Goal: Information Seeking & Learning: Learn about a topic

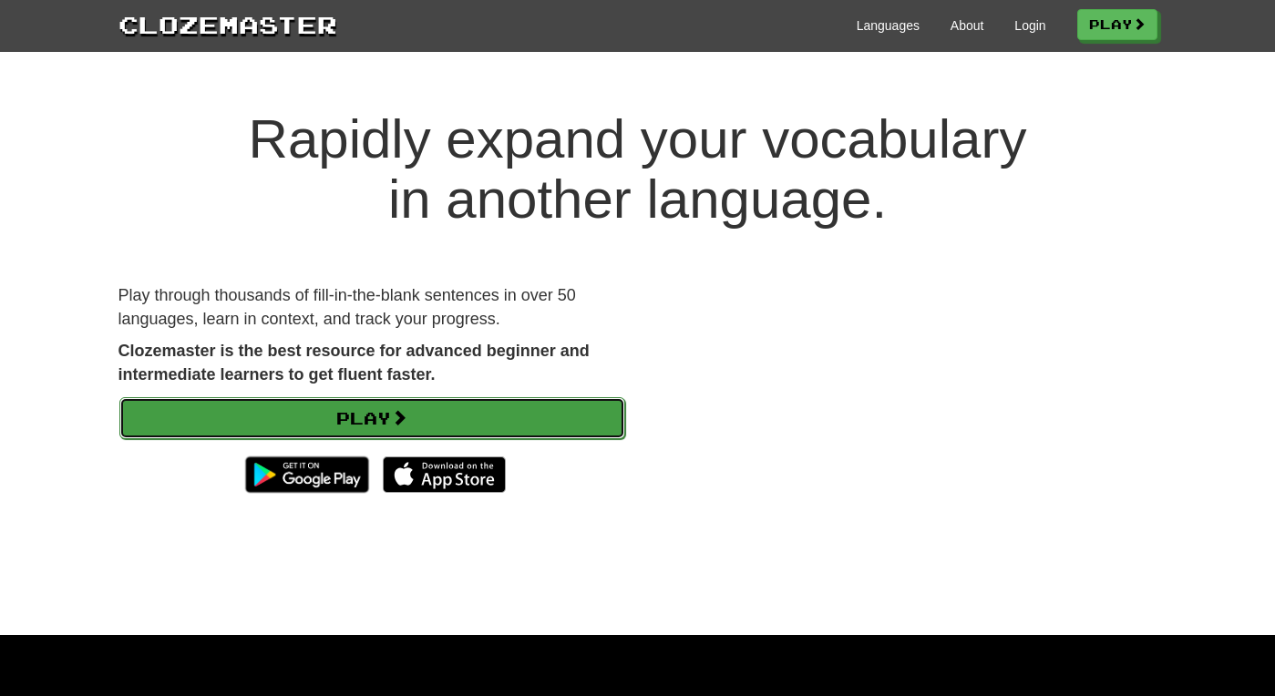
click at [400, 419] on span at bounding box center [399, 417] width 16 height 16
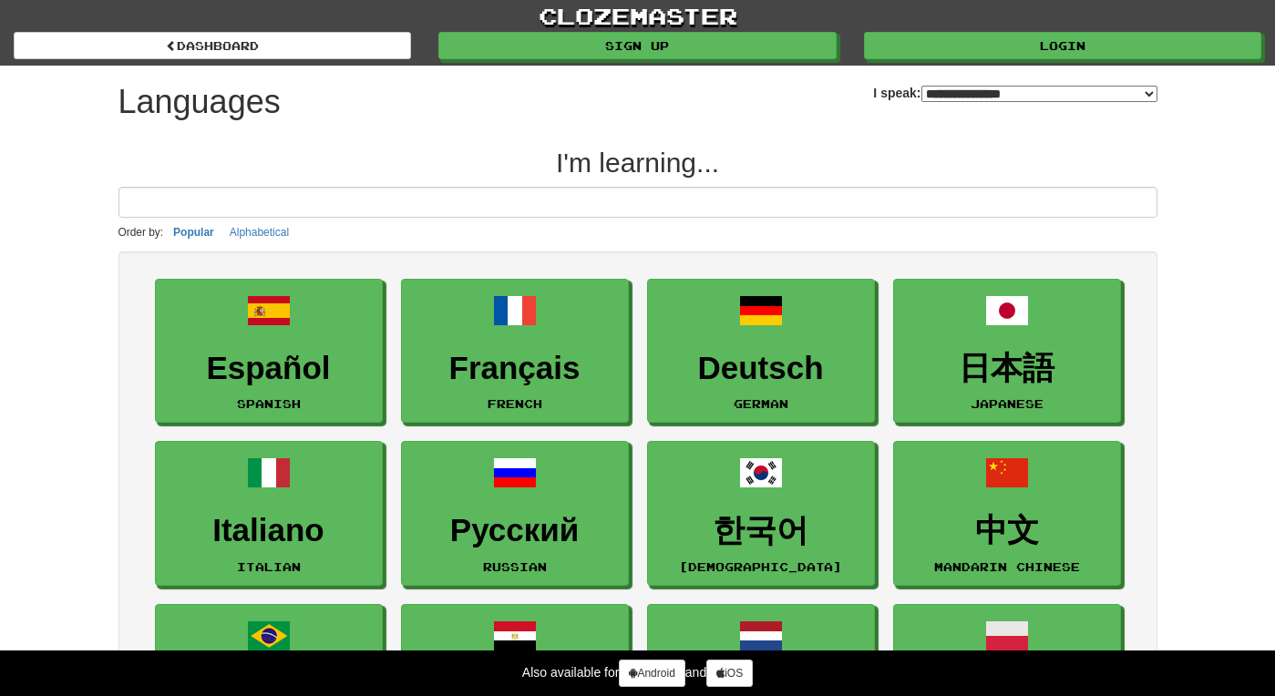
select select "*******"
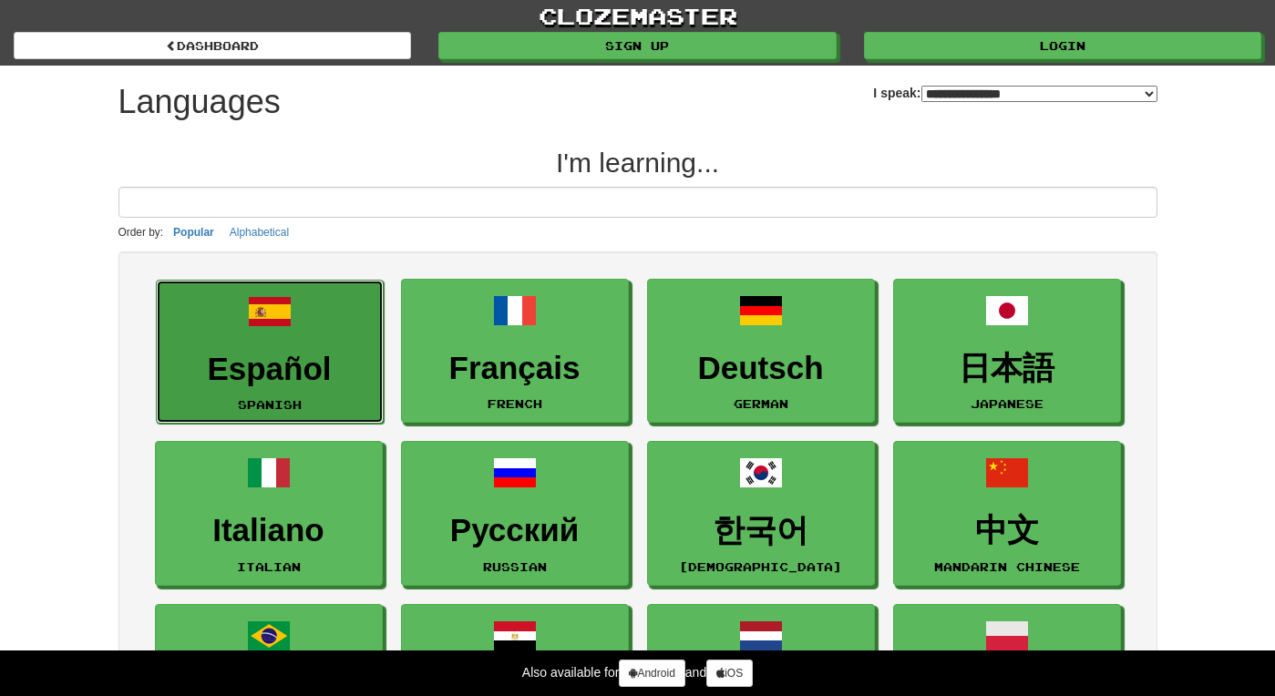
click at [339, 347] on link "Español Spanish" at bounding box center [270, 352] width 228 height 145
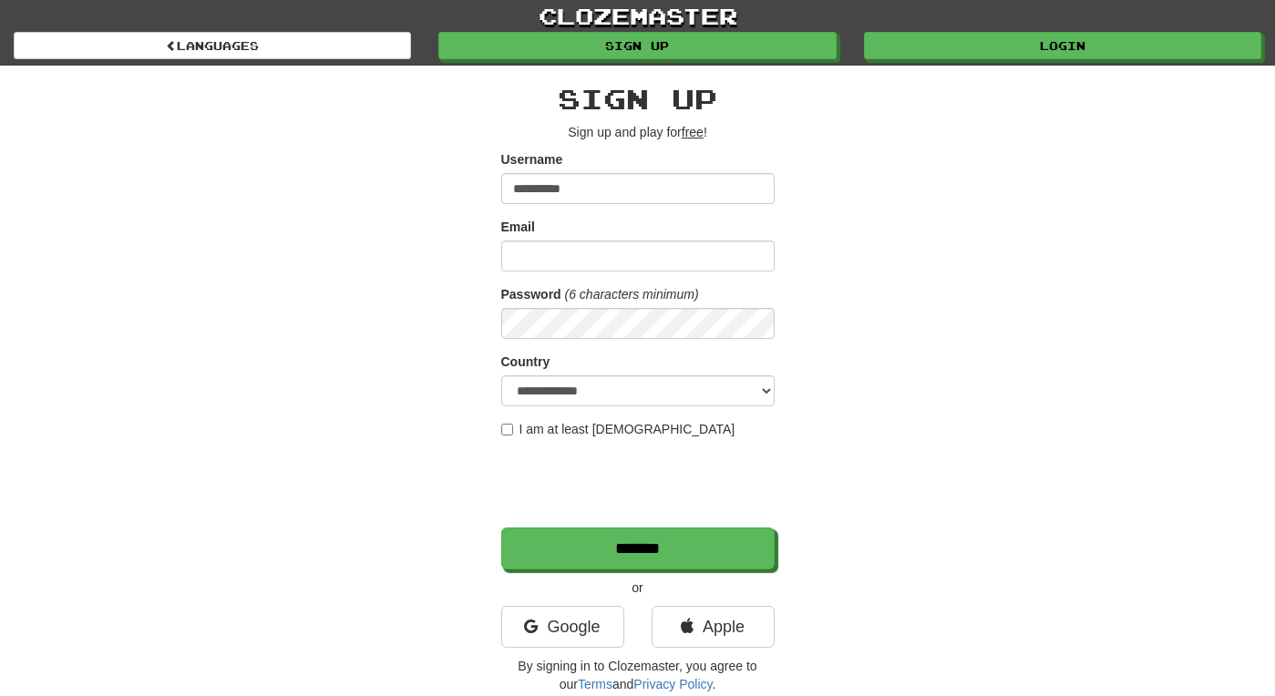
type input "**********"
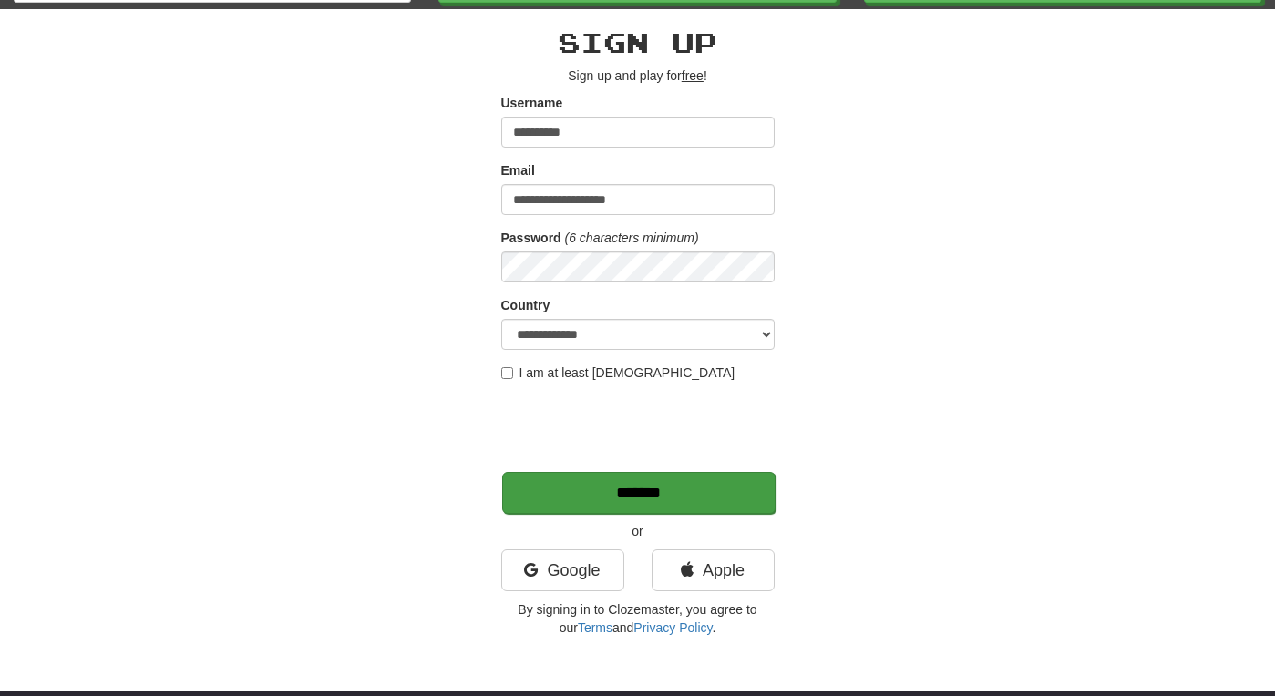
scroll to position [59, 0]
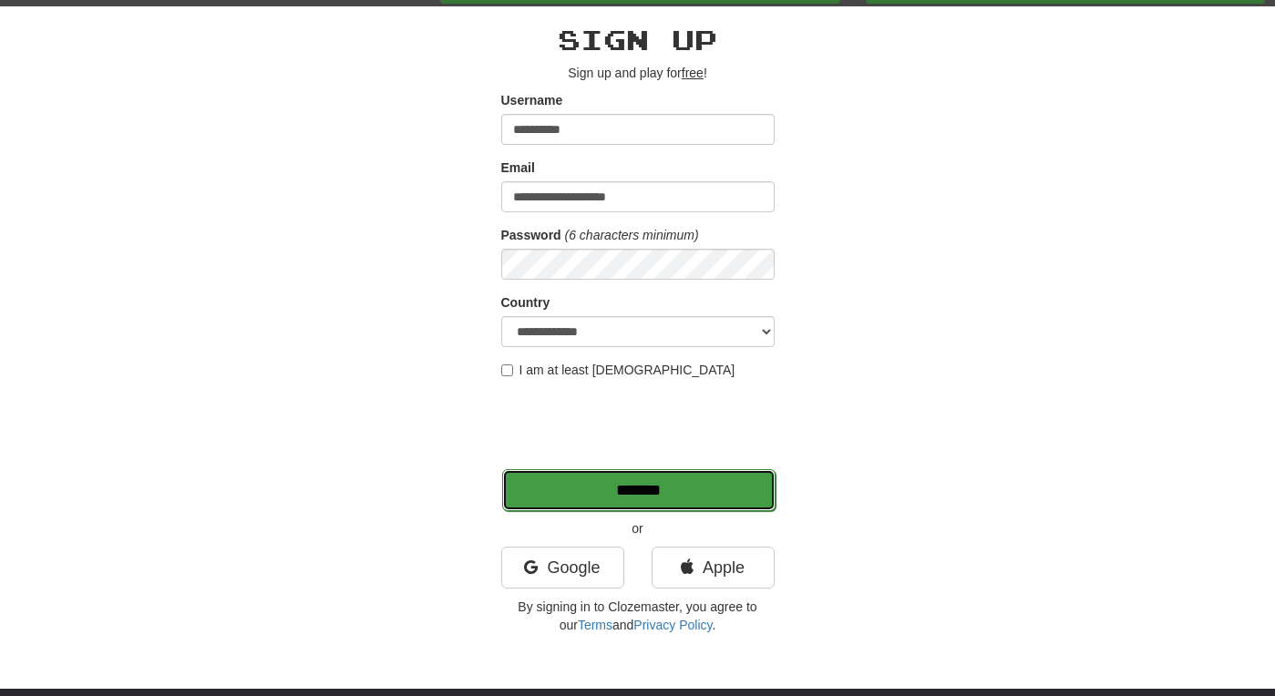
click at [695, 503] on input "*******" at bounding box center [638, 490] width 273 height 42
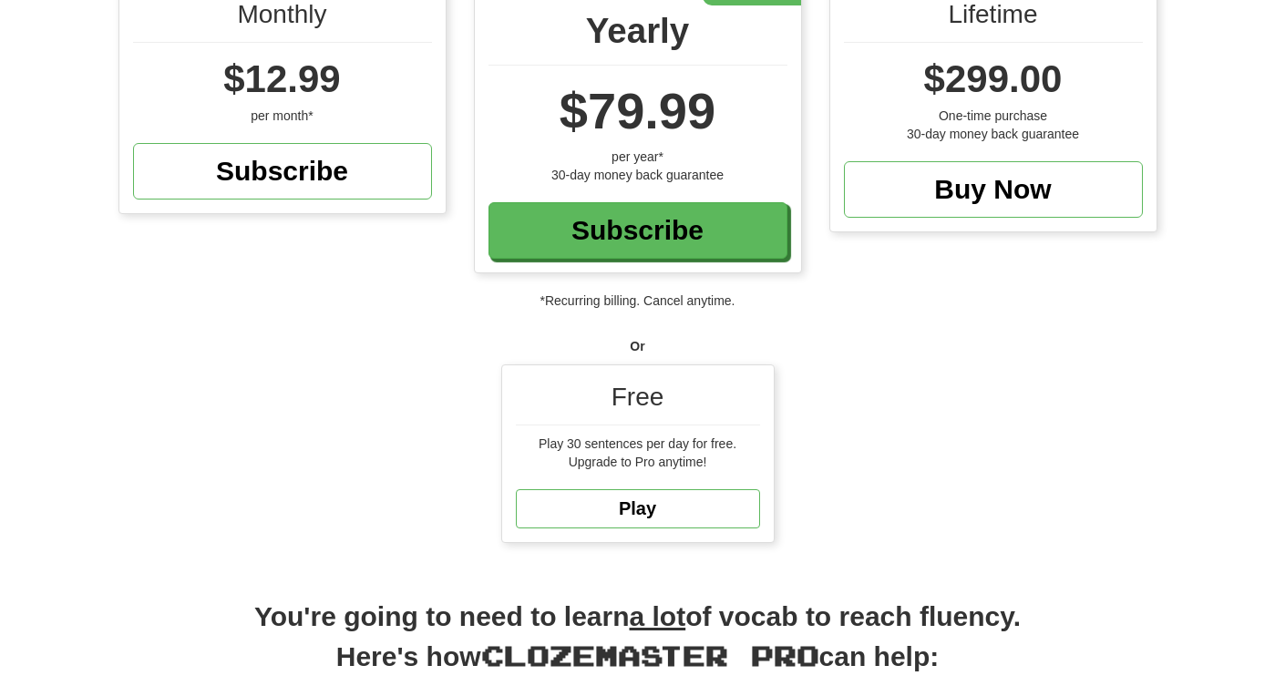
scroll to position [227, 0]
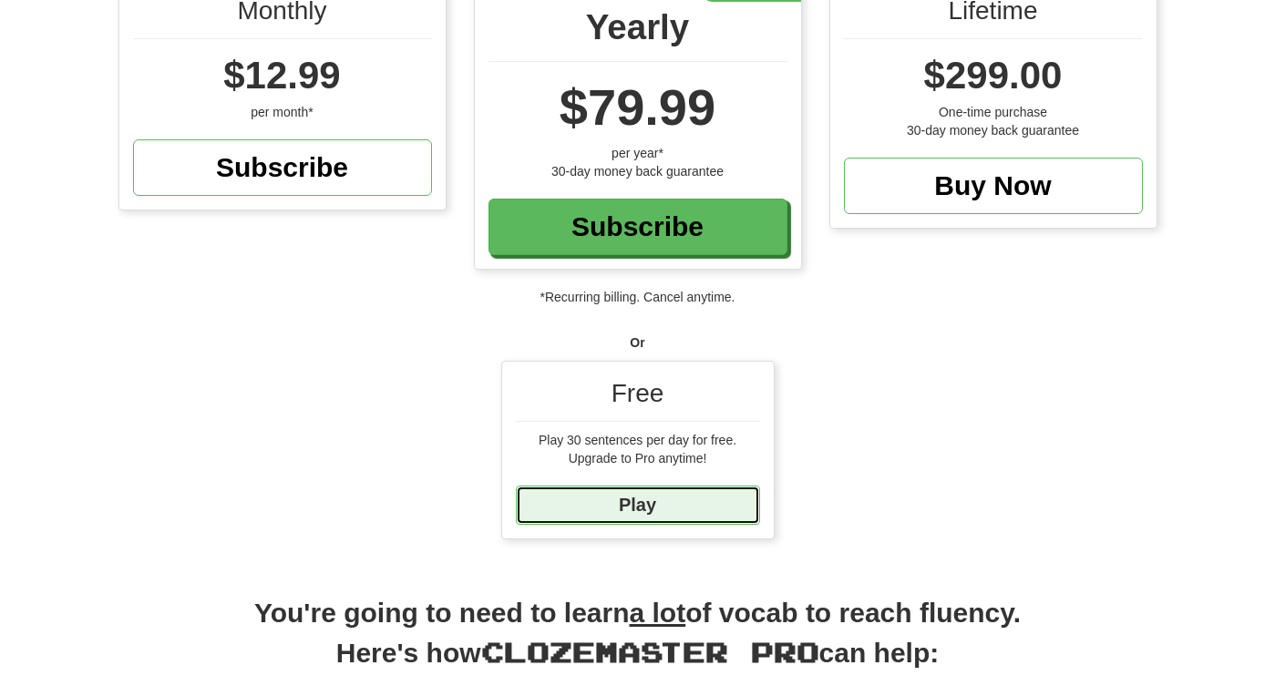
click at [694, 503] on link "Play" at bounding box center [638, 505] width 244 height 39
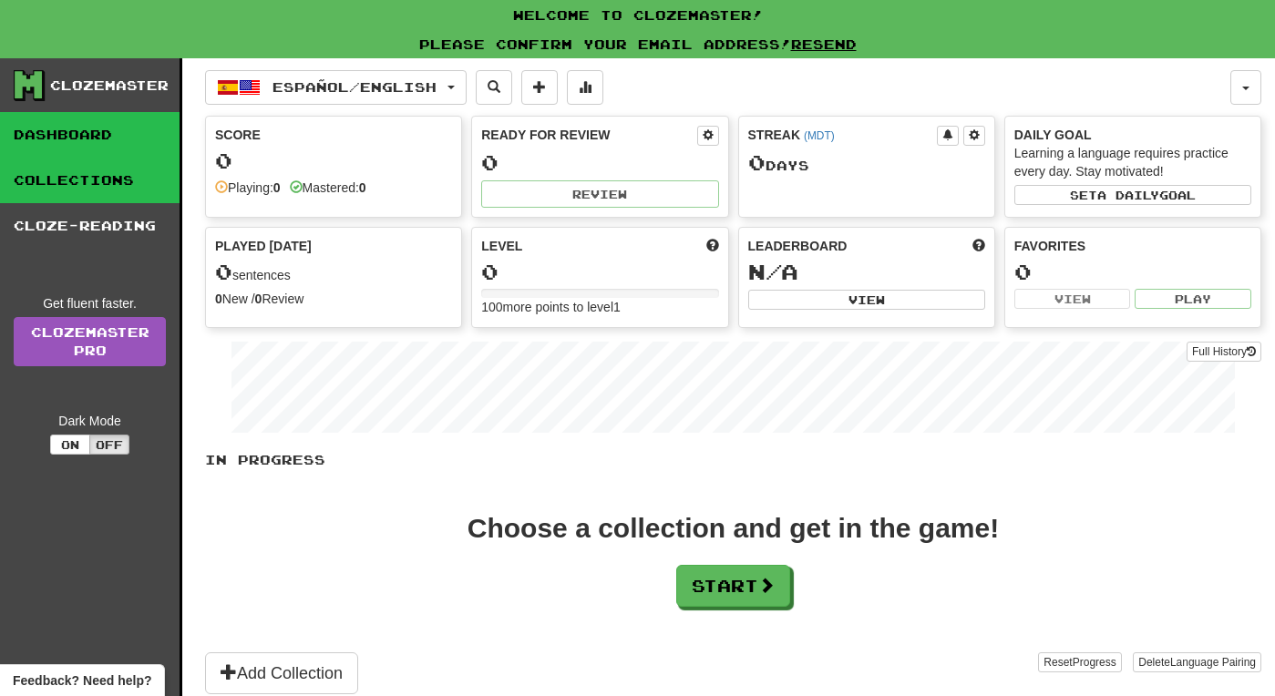
click at [151, 181] on link "Collections" at bounding box center [90, 181] width 180 height 46
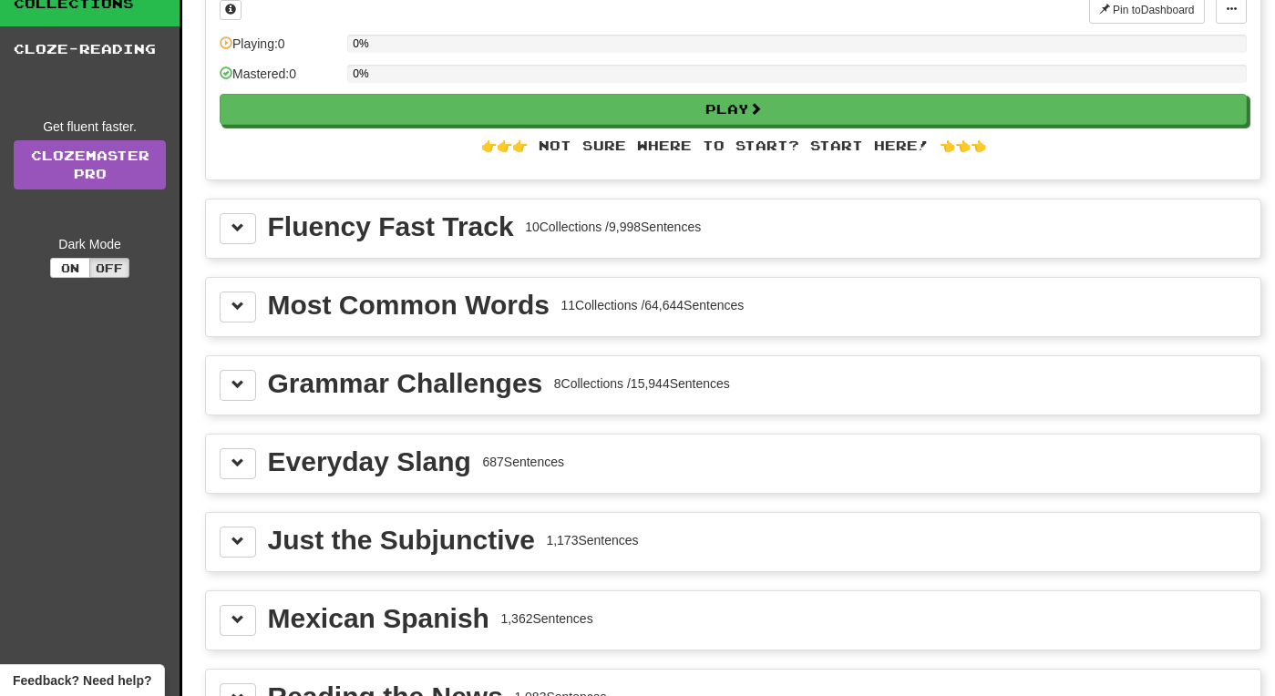
scroll to position [179, 0]
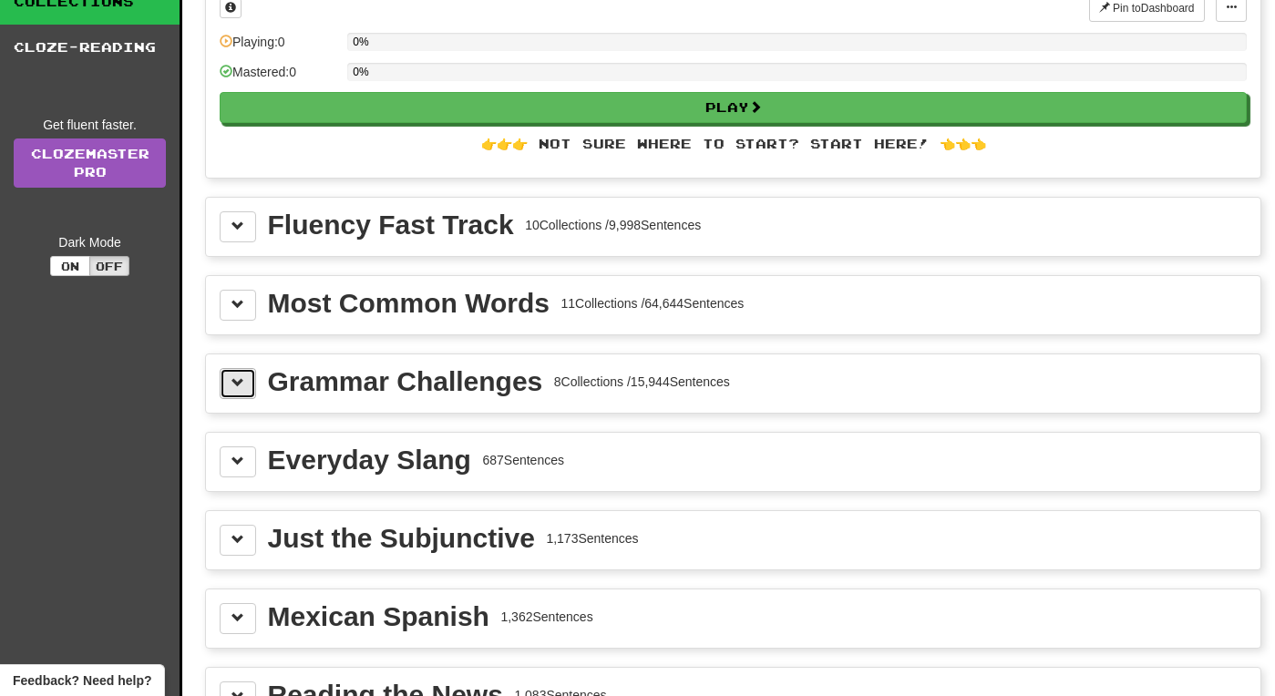
click at [244, 386] on button at bounding box center [238, 383] width 36 height 31
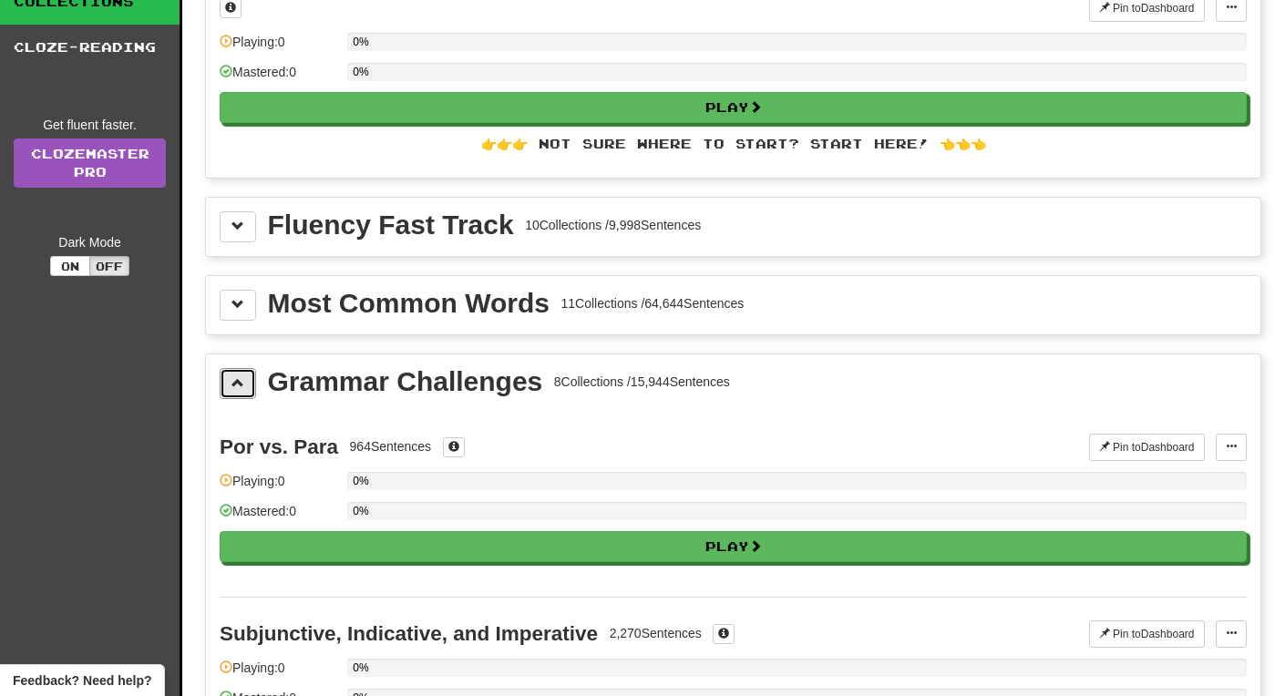
scroll to position [312, 0]
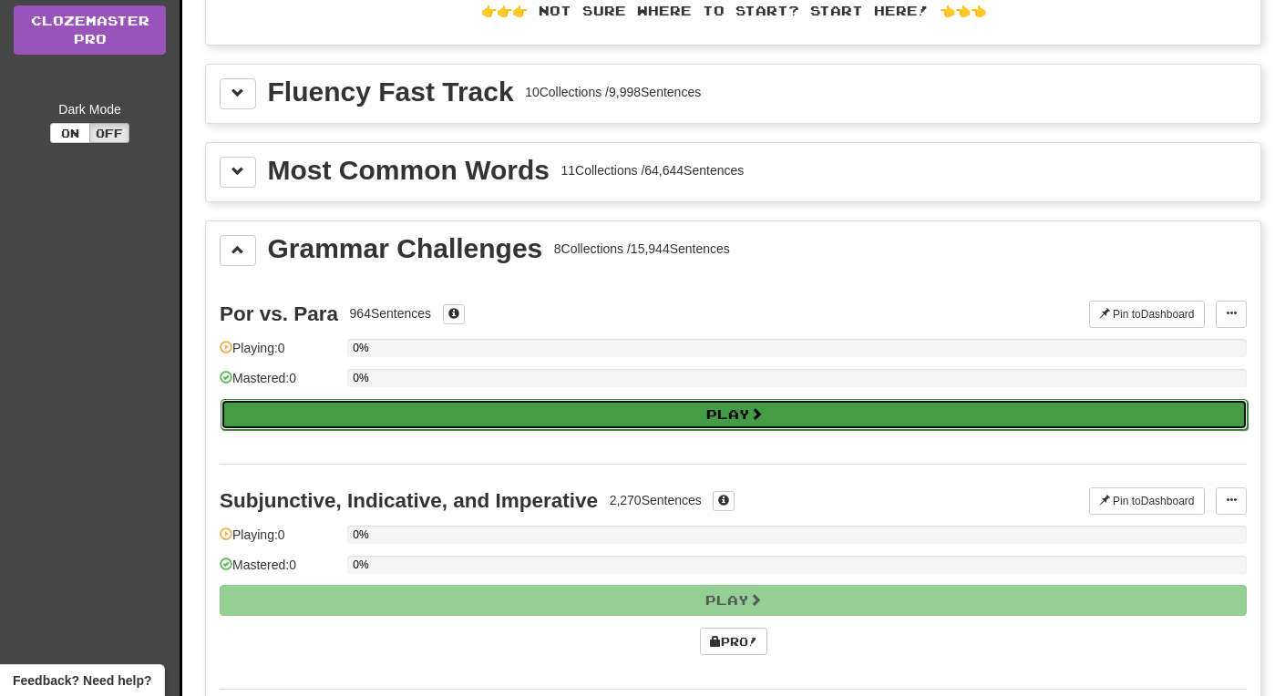
click at [485, 420] on button "Play" at bounding box center [734, 414] width 1027 height 31
select select "**"
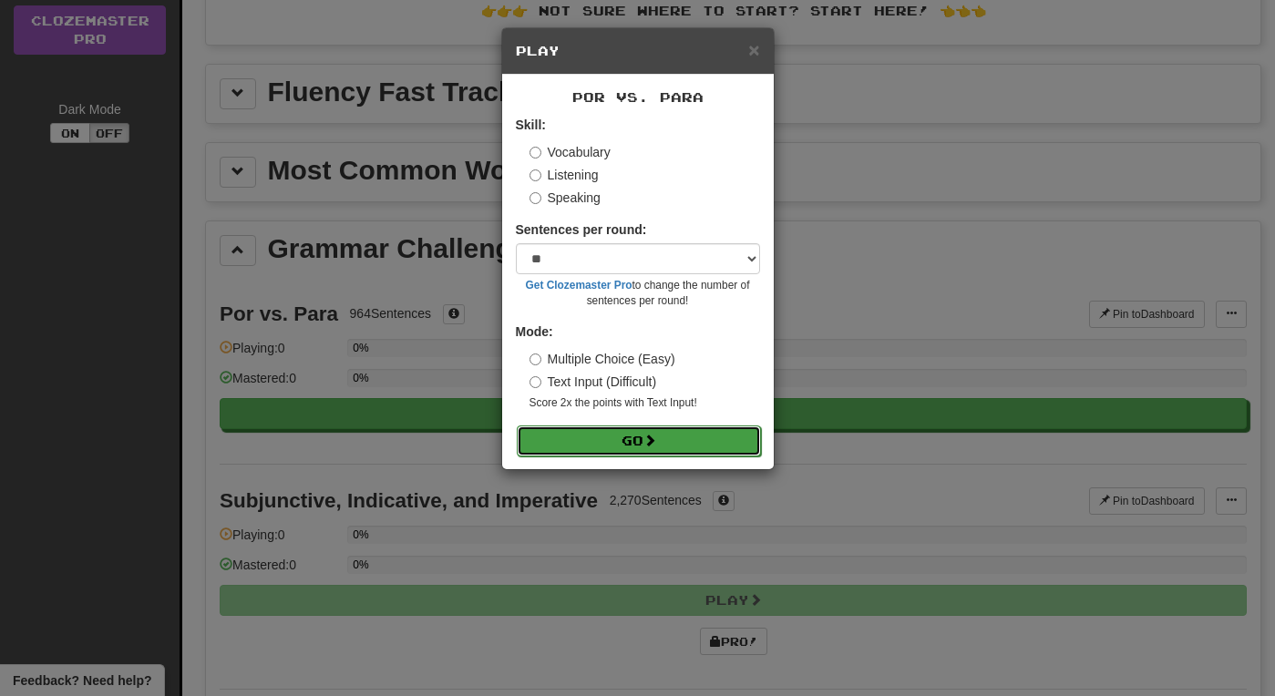
click at [625, 445] on button "Go" at bounding box center [639, 441] width 244 height 31
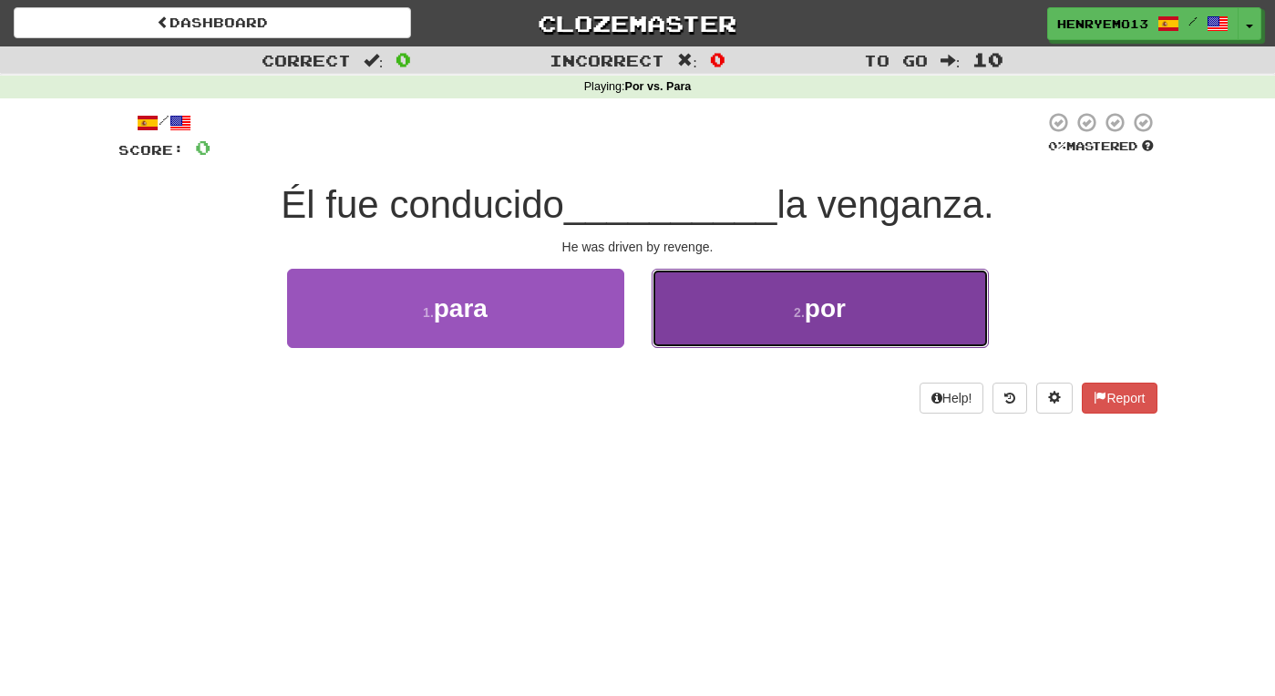
click at [716, 317] on button "2 . por" at bounding box center [820, 308] width 337 height 79
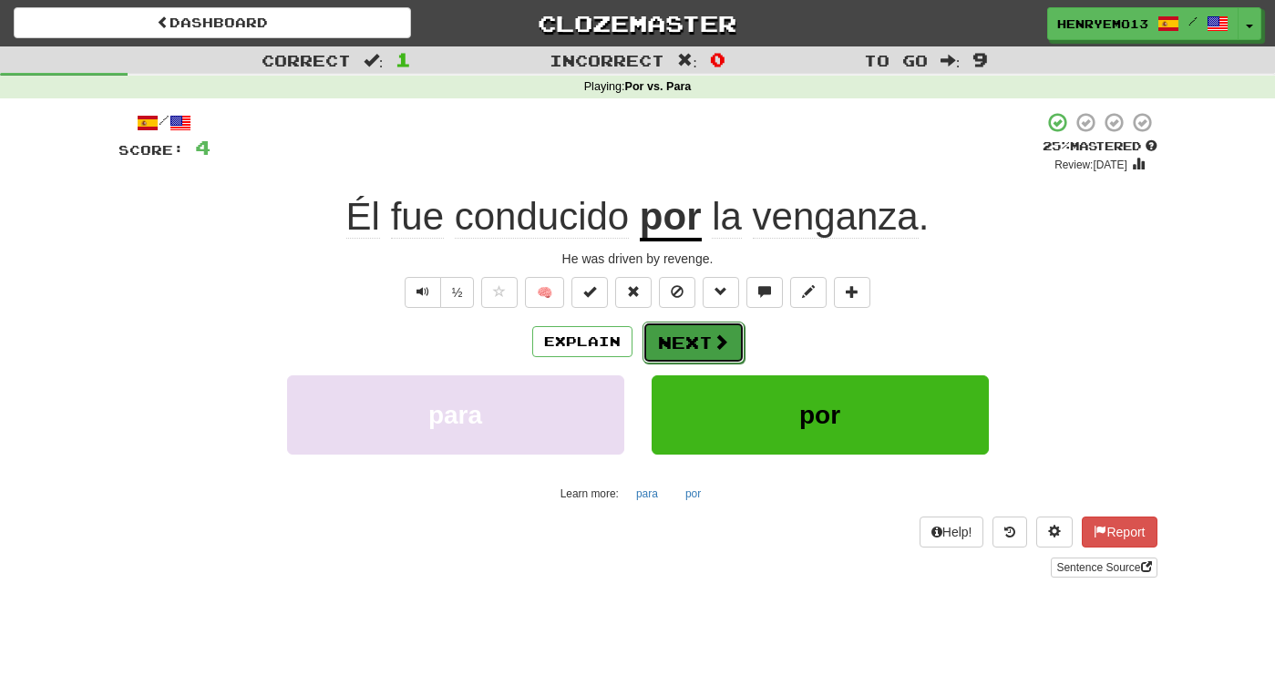
click at [678, 352] on button "Next" at bounding box center [694, 343] width 102 height 42
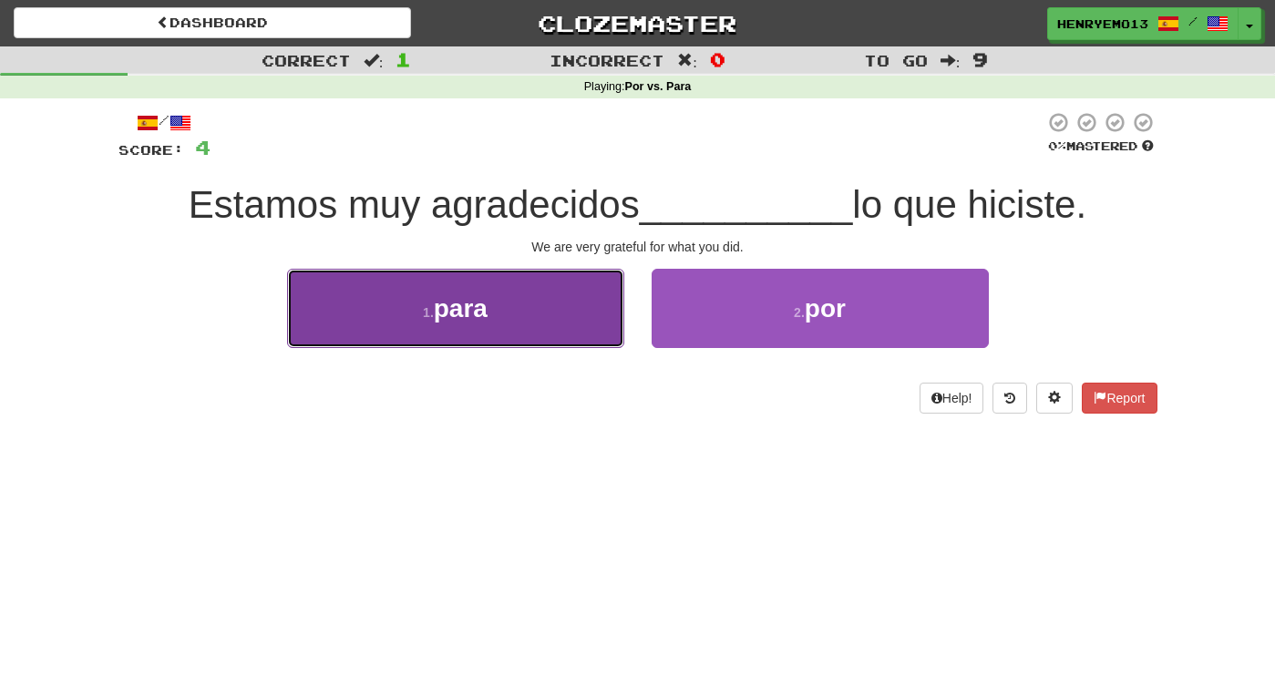
click at [551, 331] on button "1 . para" at bounding box center [455, 308] width 337 height 79
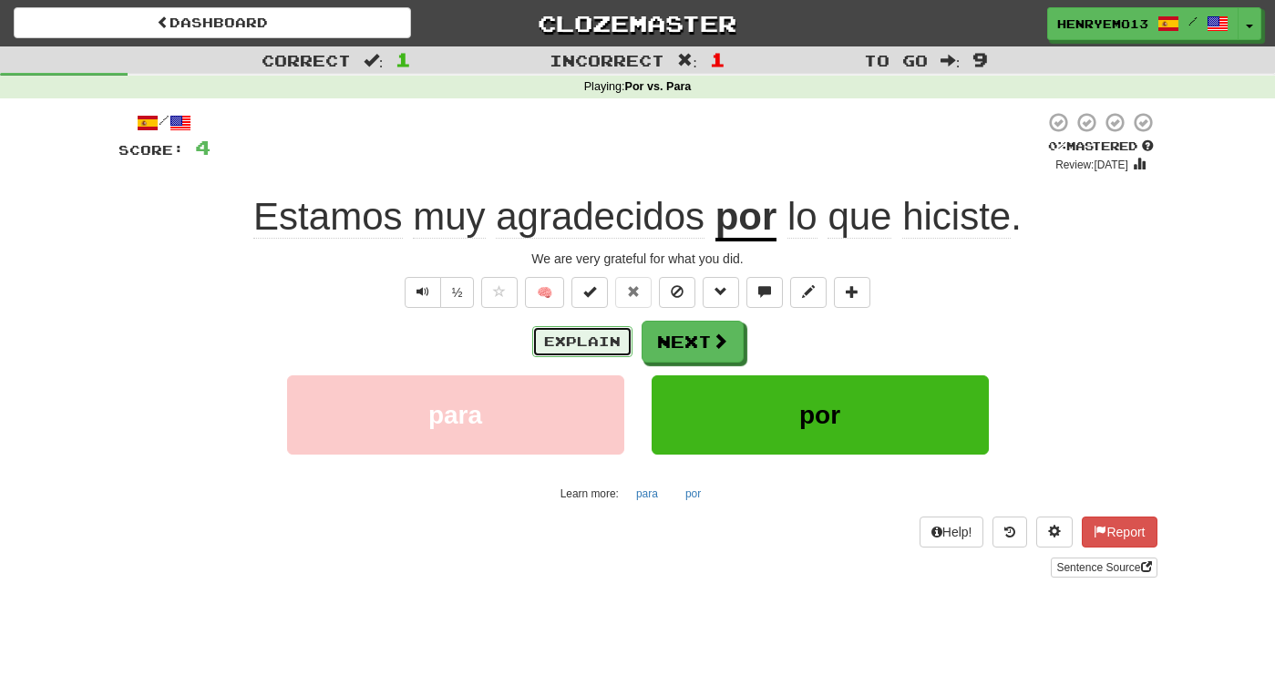
click at [606, 347] on button "Explain" at bounding box center [582, 341] width 100 height 31
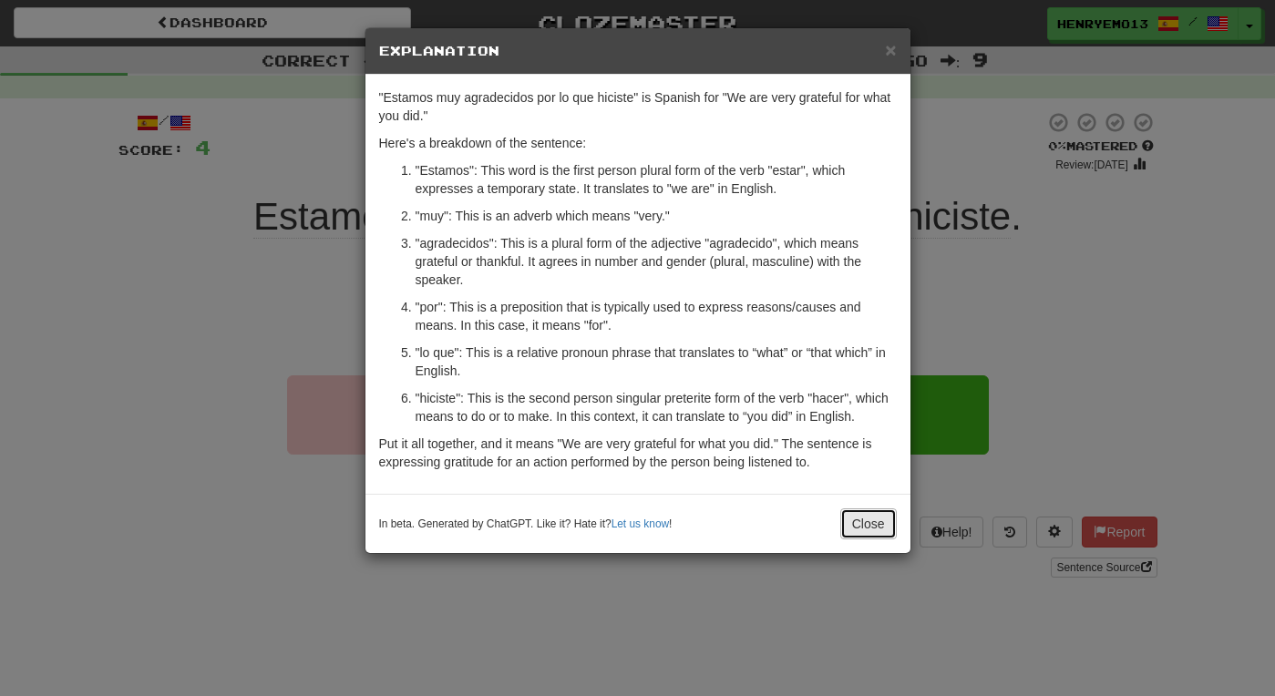
click at [863, 533] on button "Close" at bounding box center [868, 524] width 57 height 31
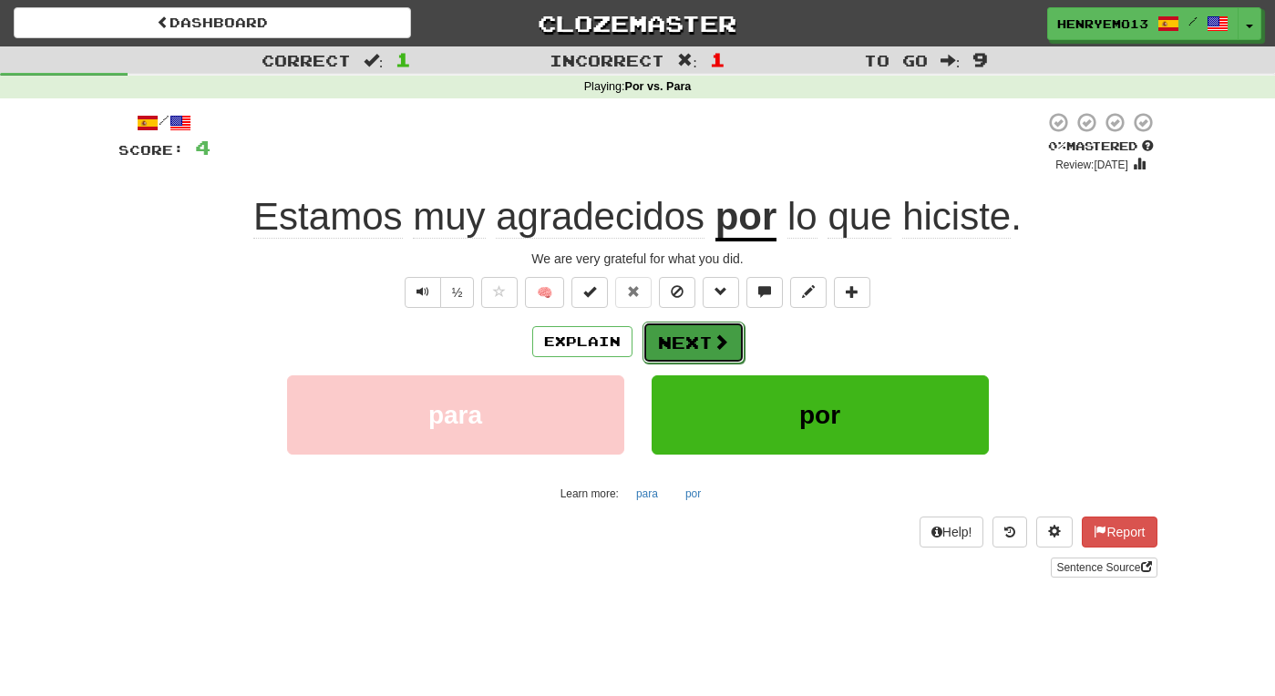
click at [729, 361] on button "Next" at bounding box center [694, 343] width 102 height 42
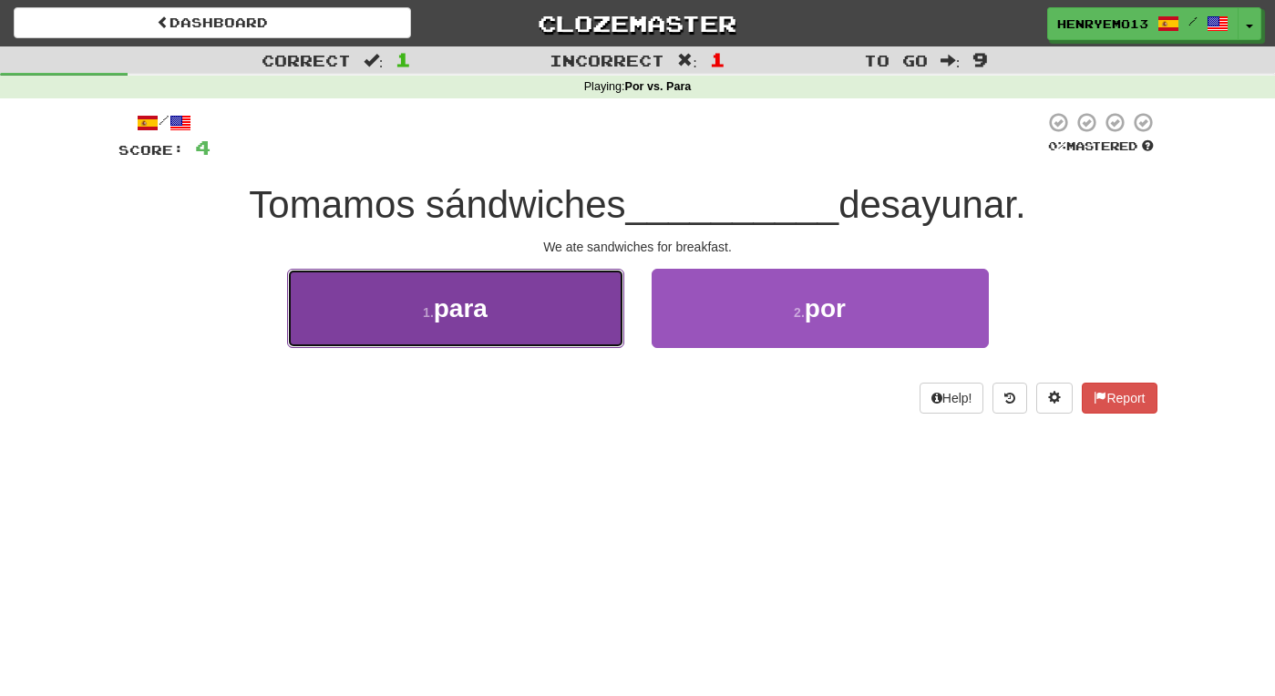
click at [560, 319] on button "1 . para" at bounding box center [455, 308] width 337 height 79
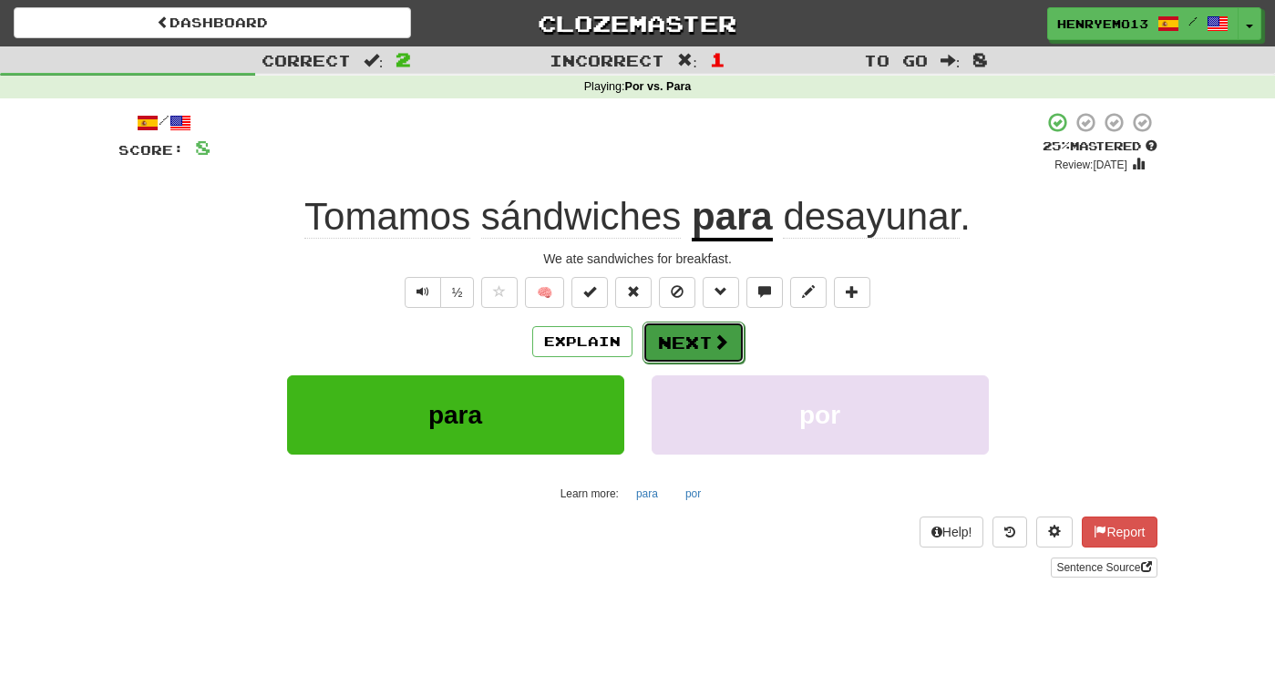
click at [716, 343] on span at bounding box center [721, 342] width 16 height 16
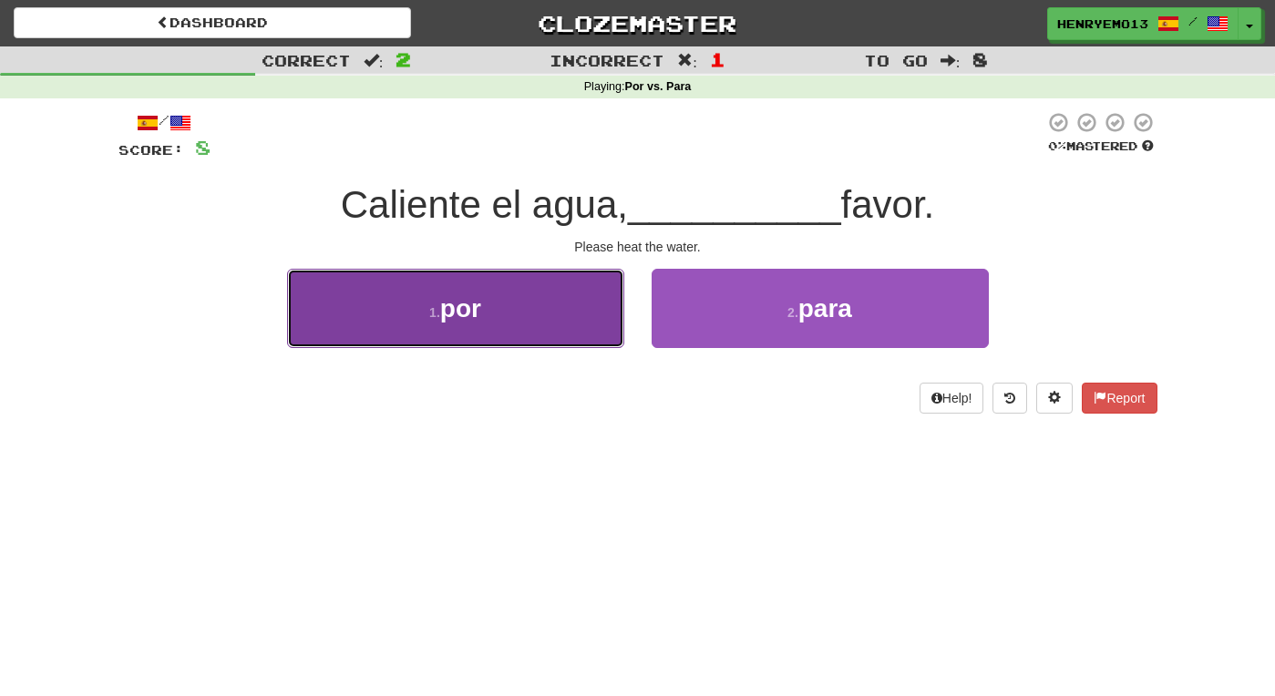
click at [584, 295] on button "1 . por" at bounding box center [455, 308] width 337 height 79
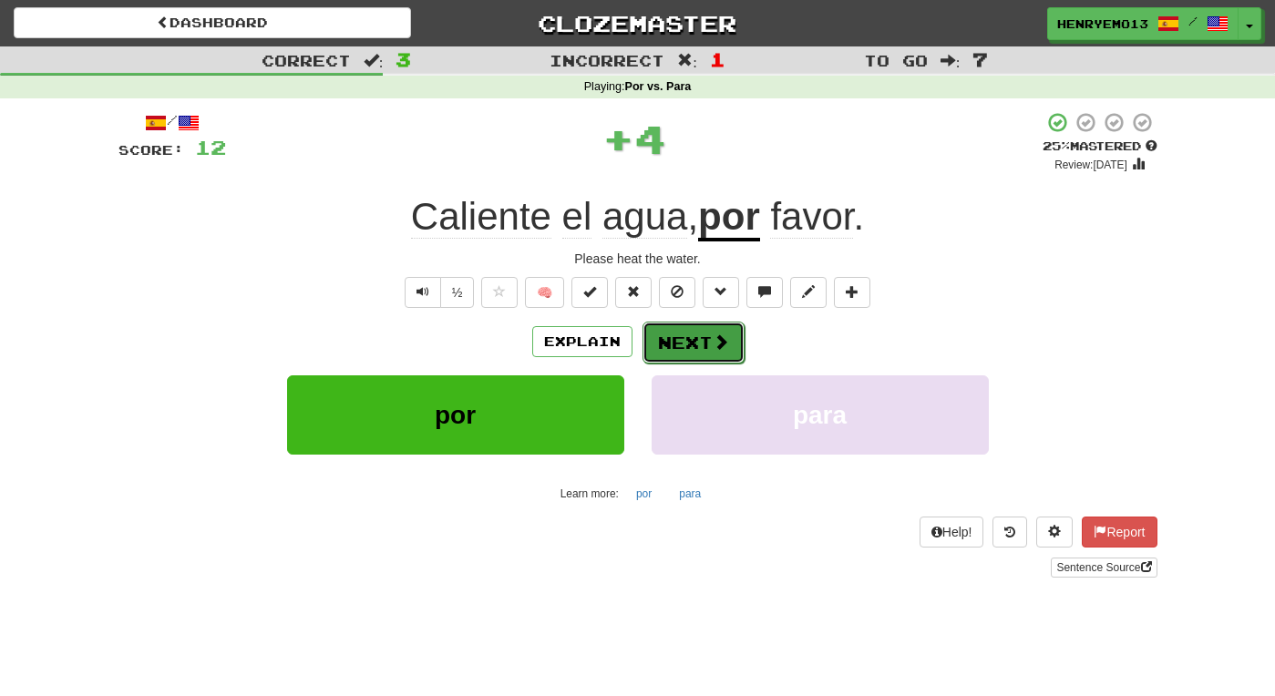
click at [702, 351] on button "Next" at bounding box center [694, 343] width 102 height 42
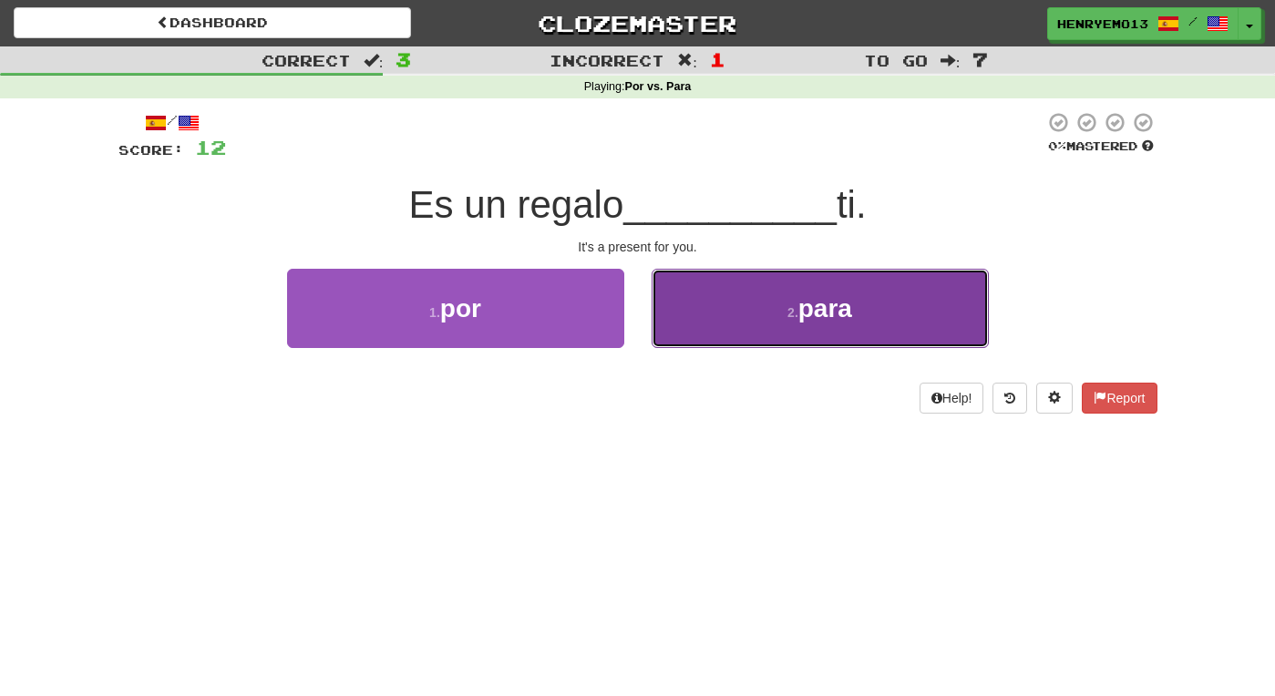
click at [720, 305] on button "2 . para" at bounding box center [820, 308] width 337 height 79
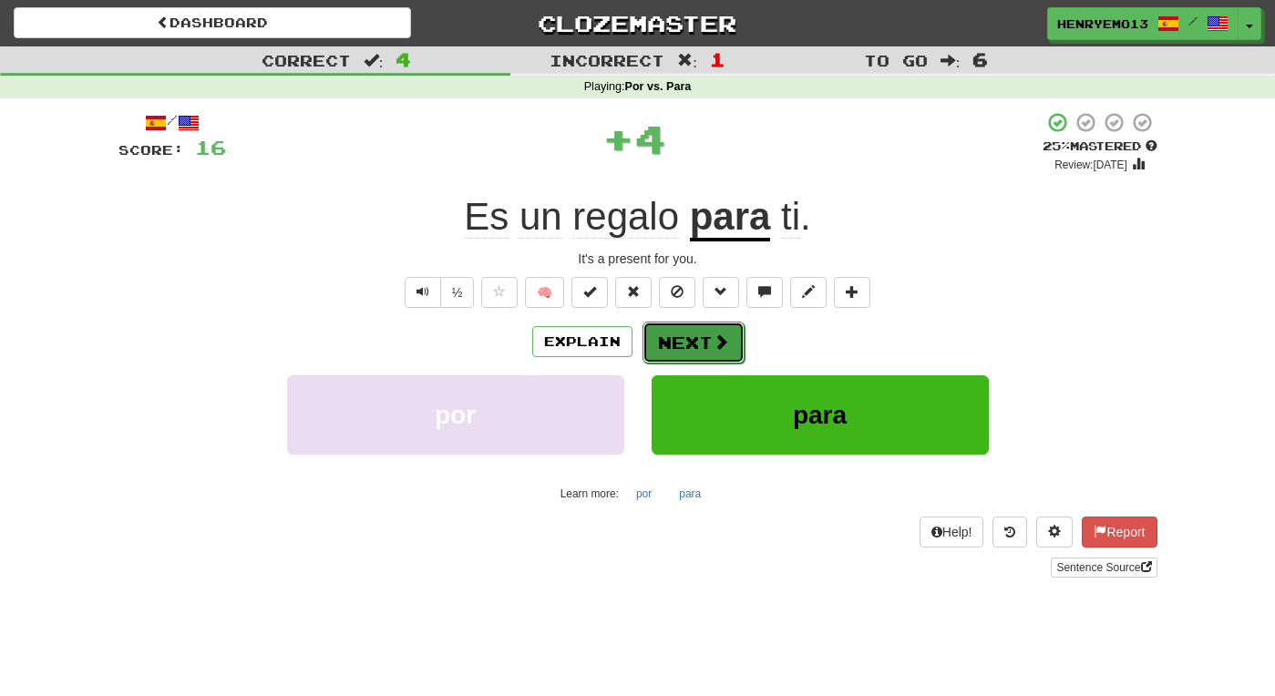
click at [716, 342] on span at bounding box center [721, 342] width 16 height 16
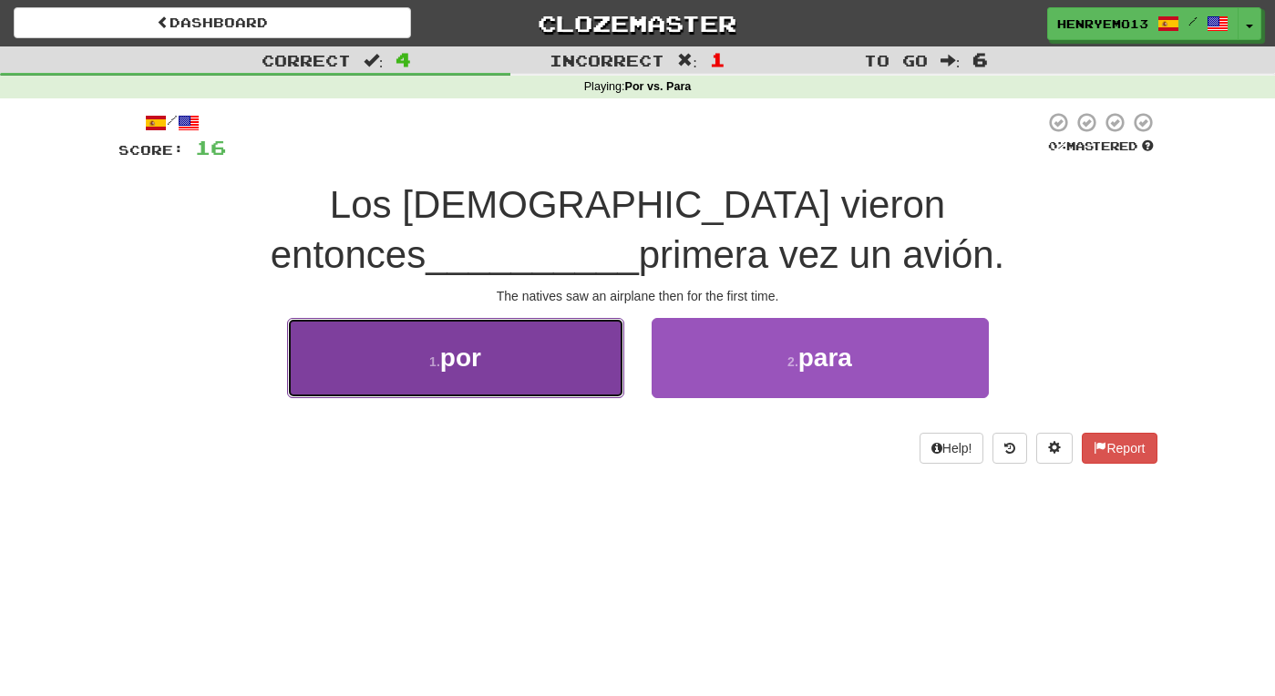
click at [580, 354] on button "1 . por" at bounding box center [455, 357] width 337 height 79
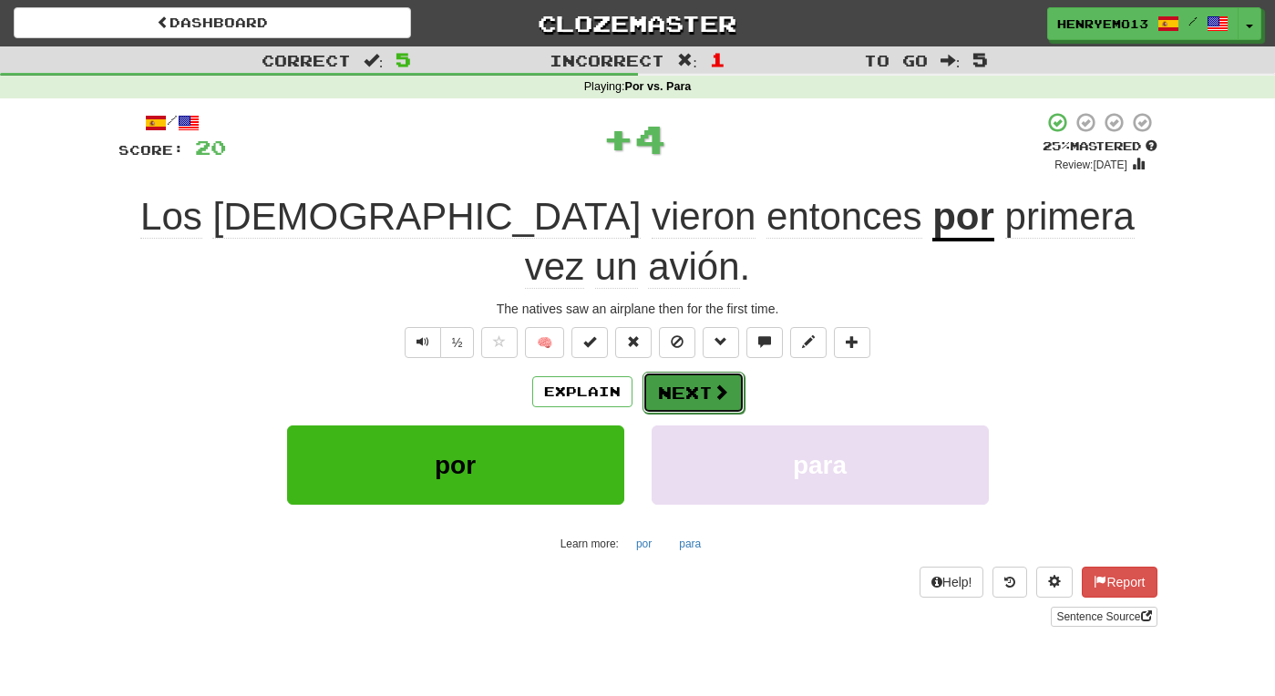
click at [697, 372] on button "Next" at bounding box center [694, 393] width 102 height 42
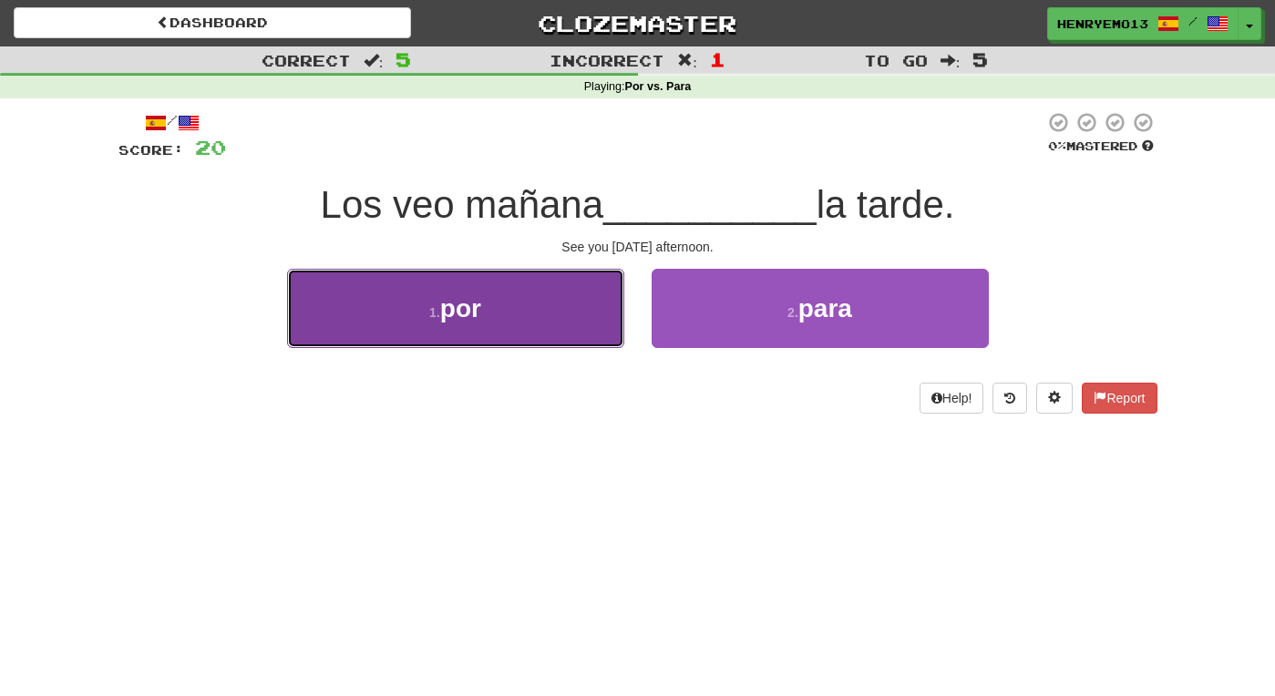
click at [571, 322] on button "1 . por" at bounding box center [455, 308] width 337 height 79
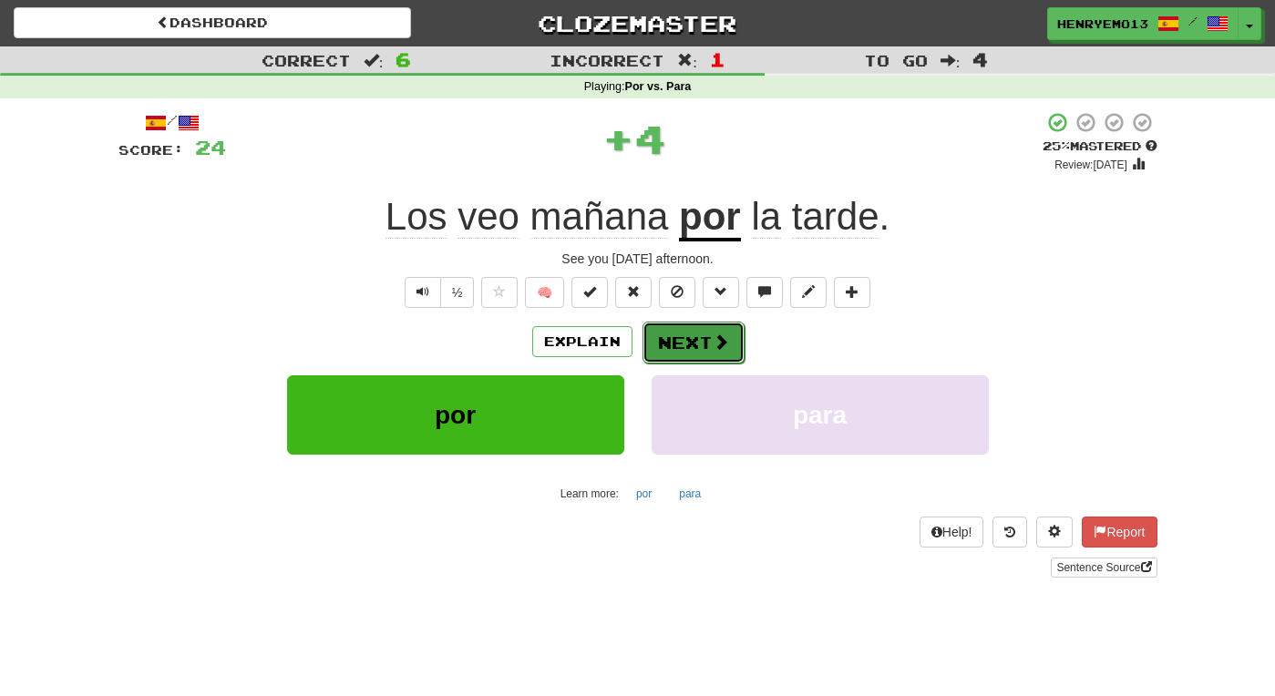
click at [708, 336] on button "Next" at bounding box center [694, 343] width 102 height 42
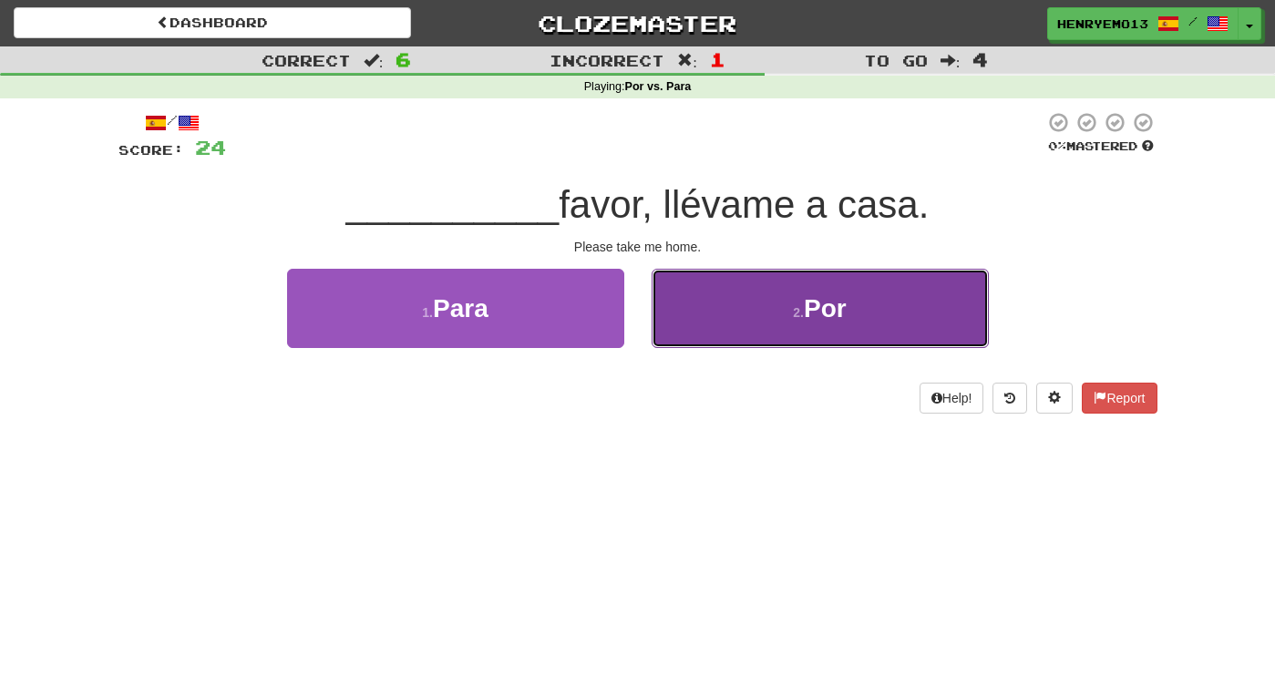
click at [697, 327] on button "2 . Por" at bounding box center [820, 308] width 337 height 79
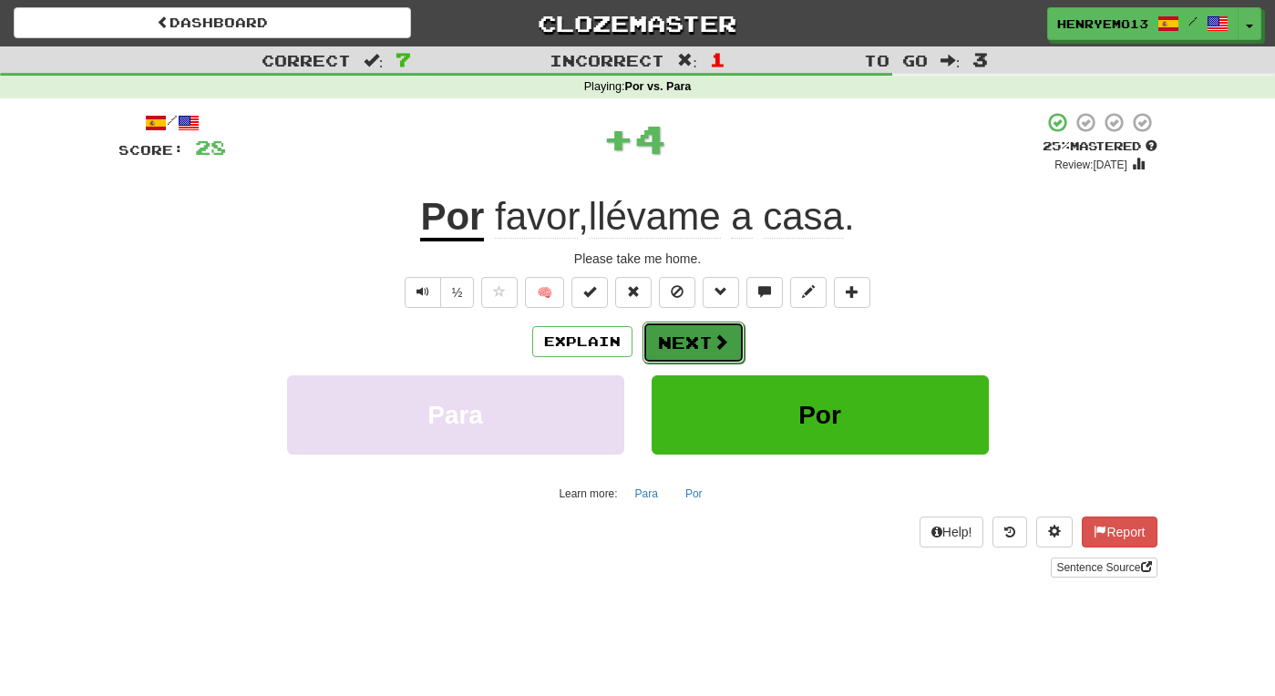
click at [723, 347] on span at bounding box center [721, 342] width 16 height 16
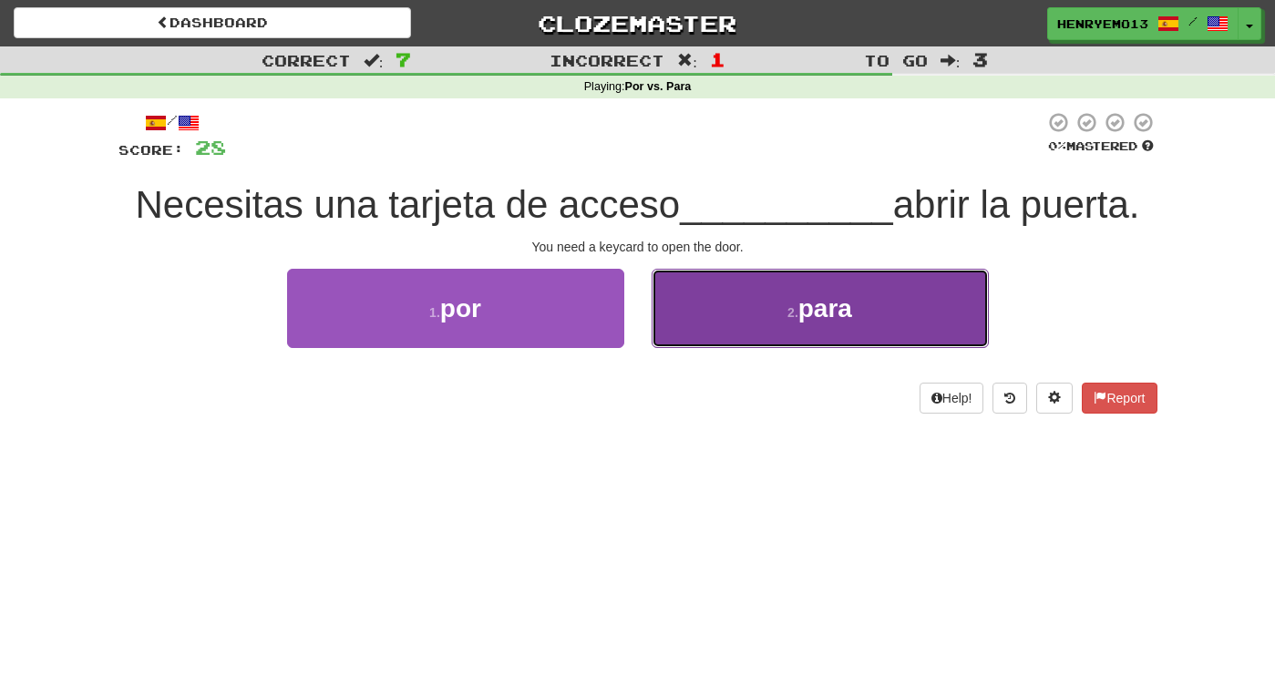
click at [752, 335] on button "2 . para" at bounding box center [820, 308] width 337 height 79
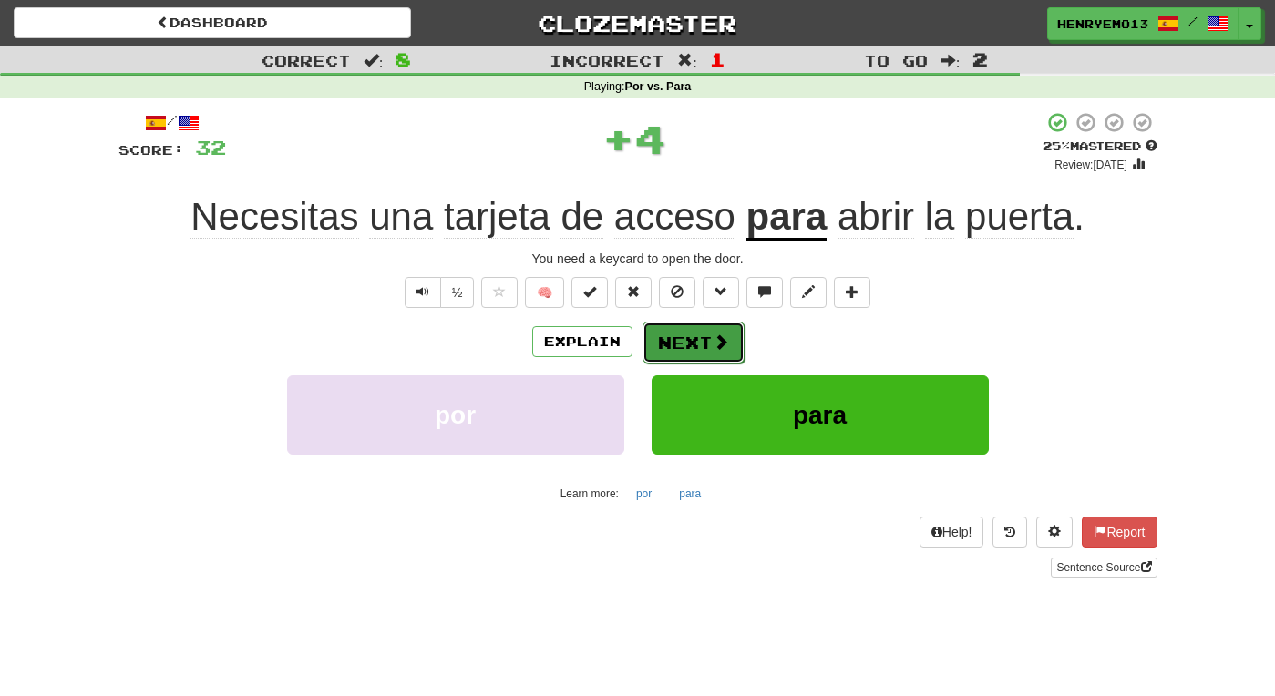
click at [716, 340] on span at bounding box center [721, 342] width 16 height 16
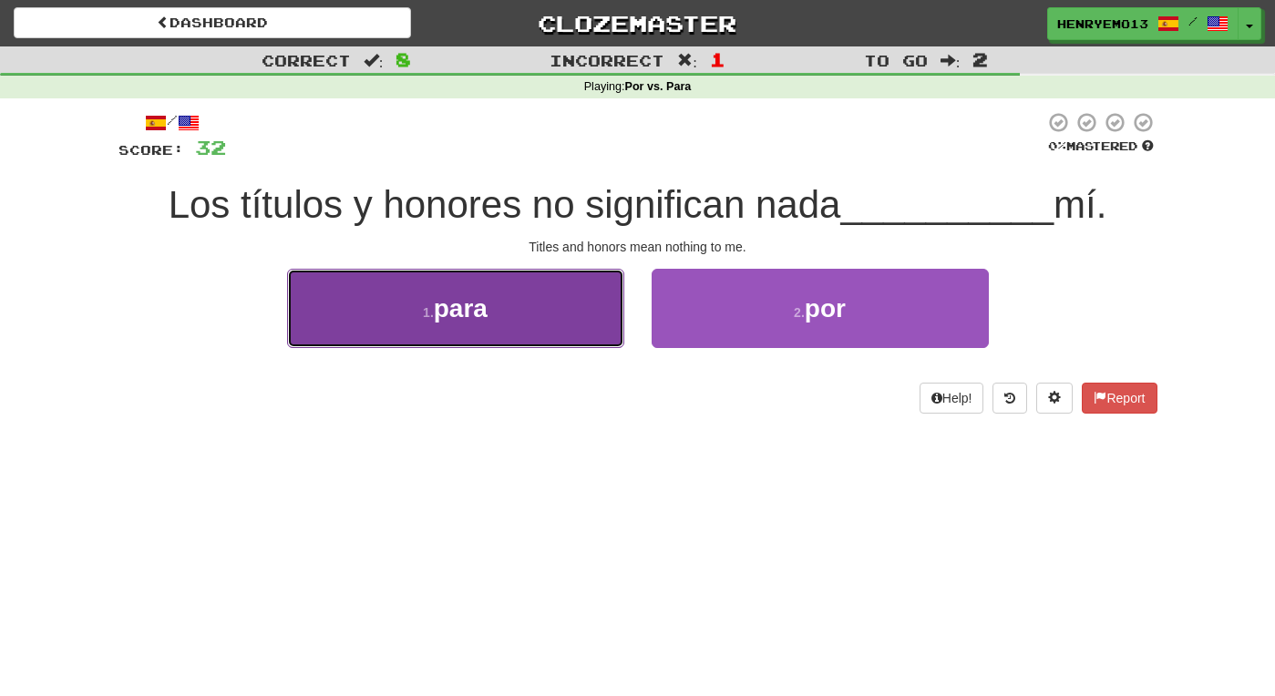
click at [522, 309] on button "1 . para" at bounding box center [455, 308] width 337 height 79
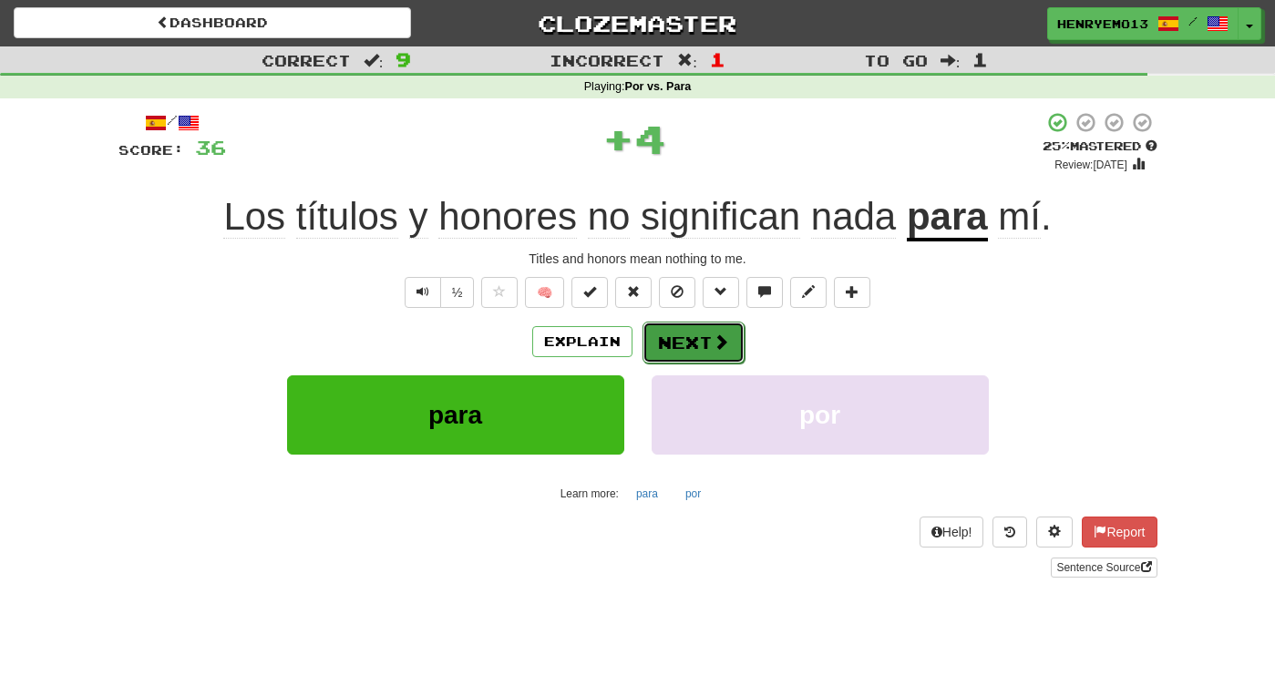
click at [713, 345] on span at bounding box center [721, 342] width 16 height 16
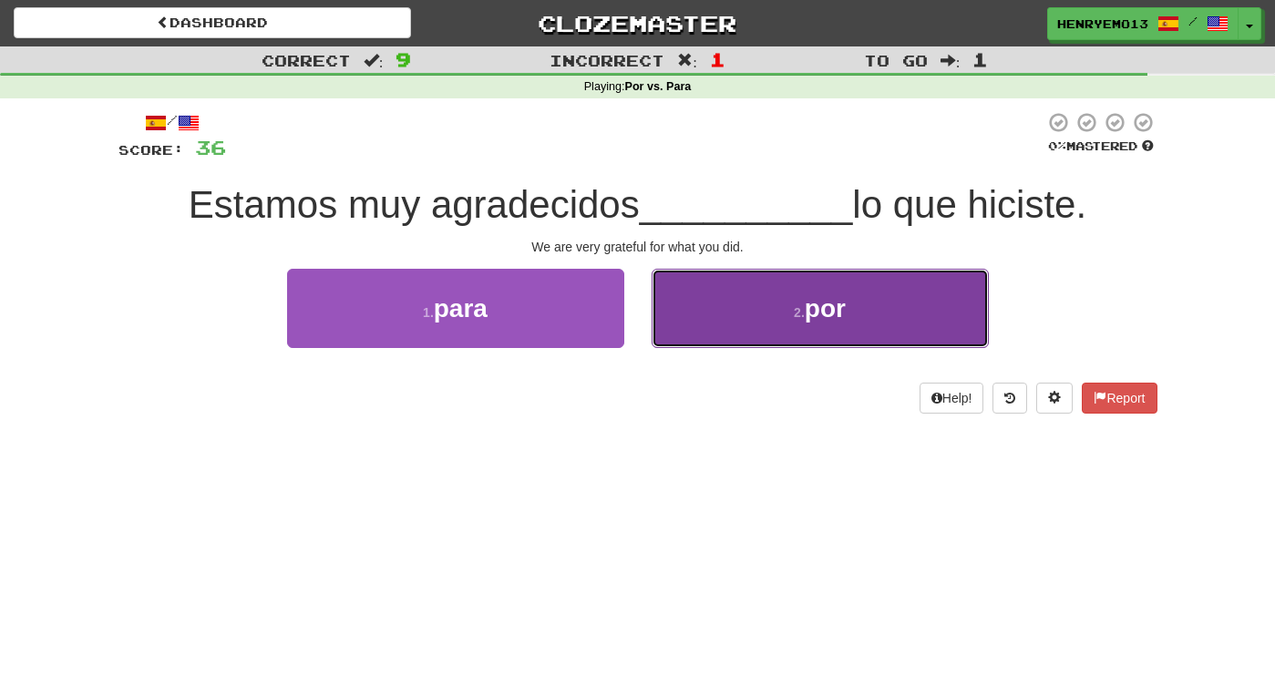
click at [710, 312] on button "2 . por" at bounding box center [820, 308] width 337 height 79
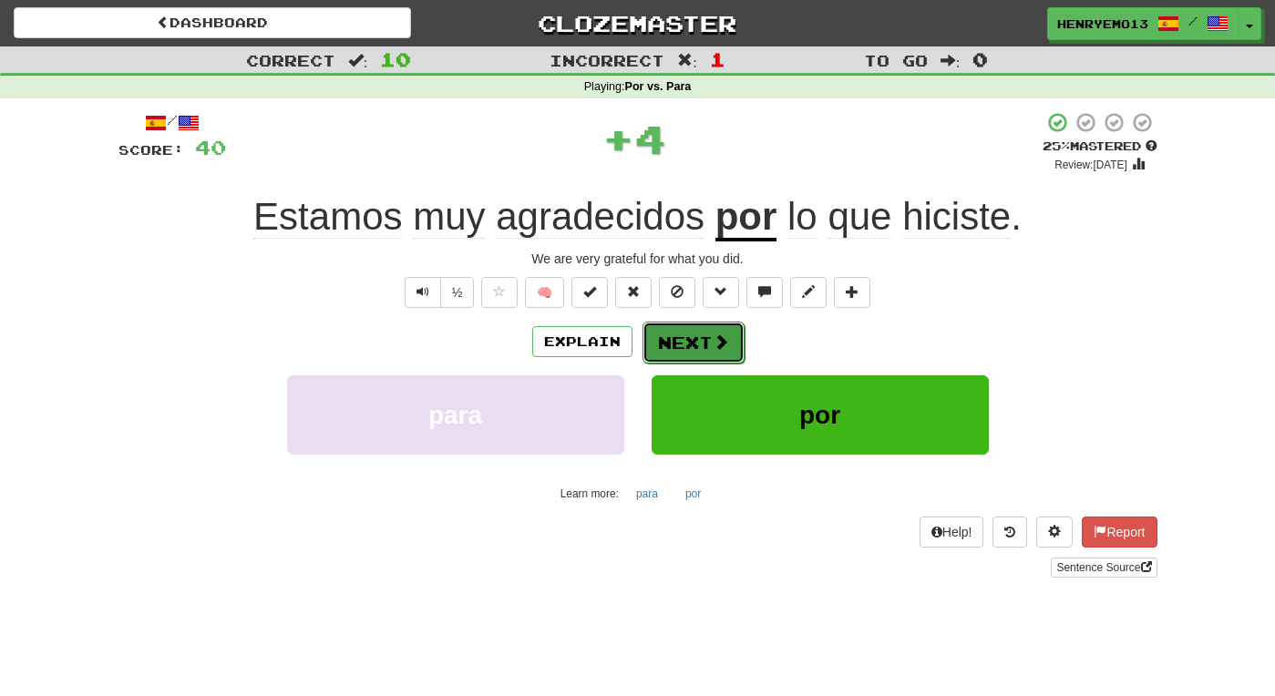
click at [700, 346] on button "Next" at bounding box center [694, 343] width 102 height 42
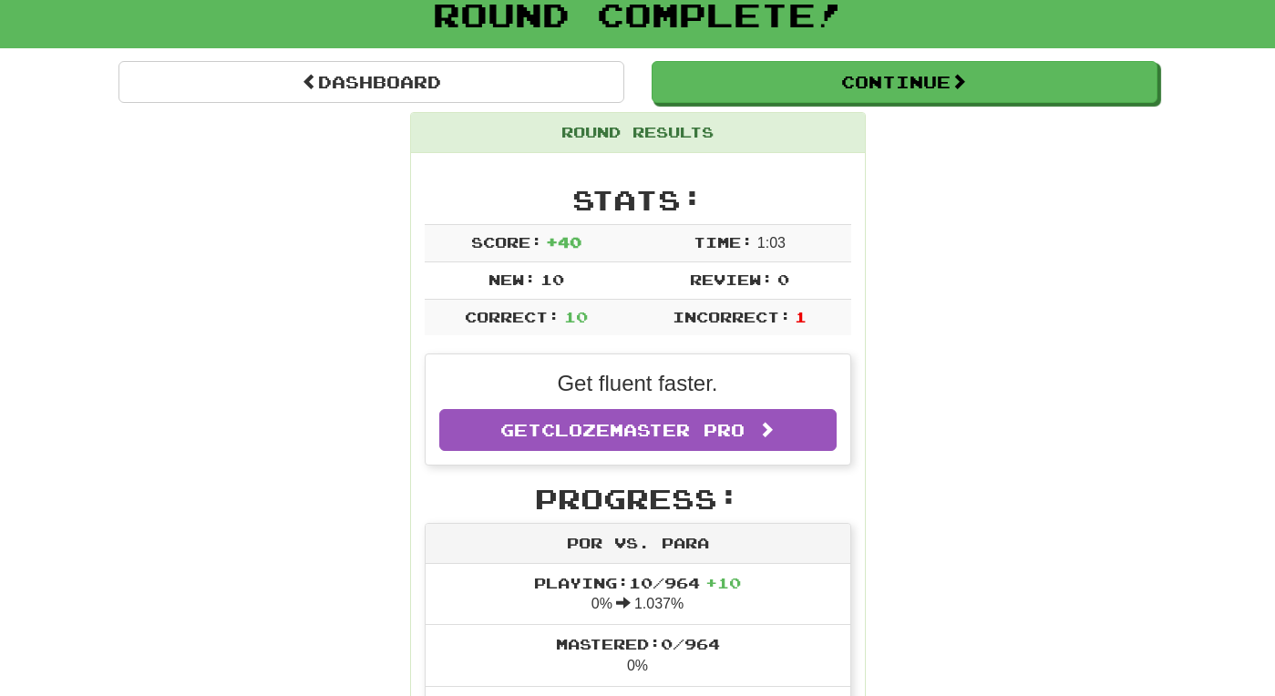
scroll to position [139, 0]
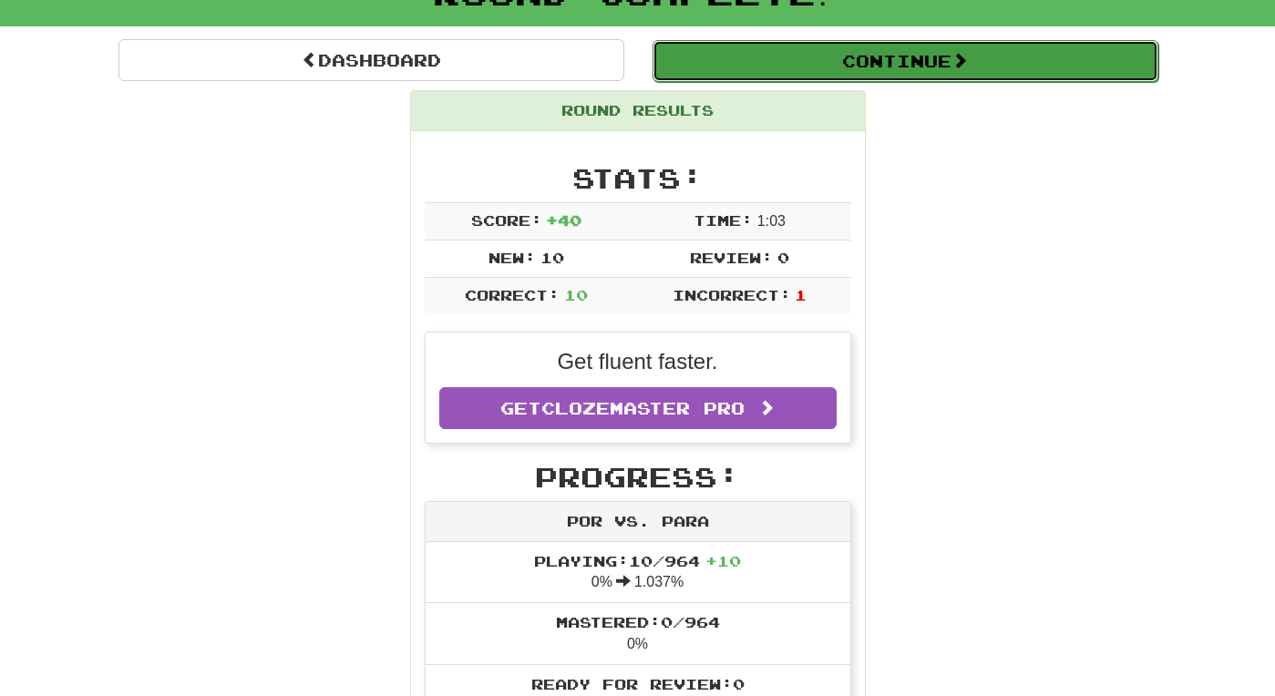
click at [839, 60] on button "Continue" at bounding box center [906, 61] width 506 height 42
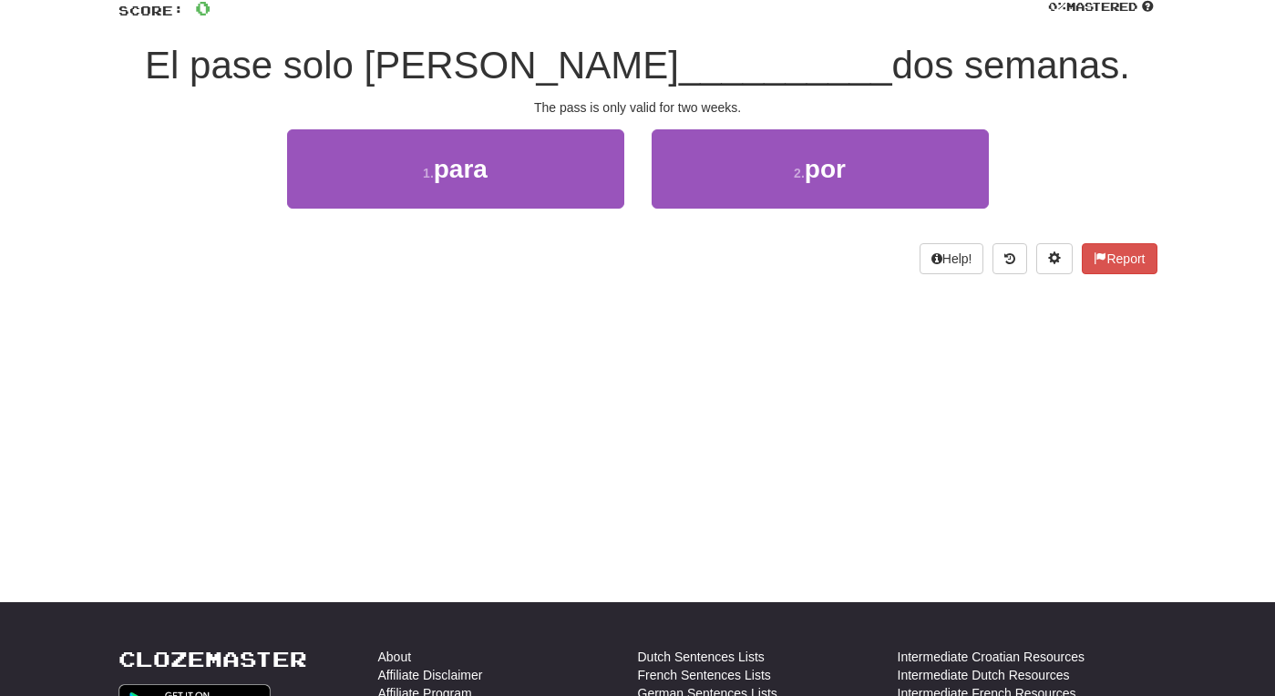
scroll to position [0, 0]
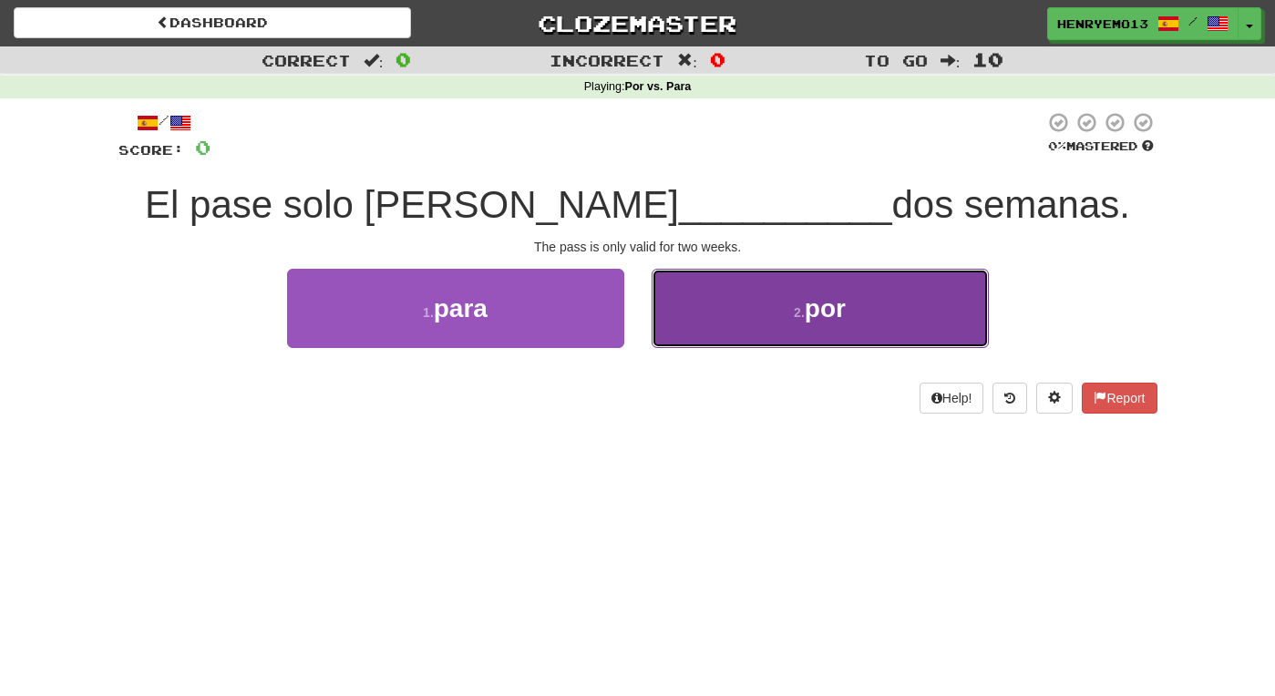
click at [721, 304] on button "2 . por" at bounding box center [820, 308] width 337 height 79
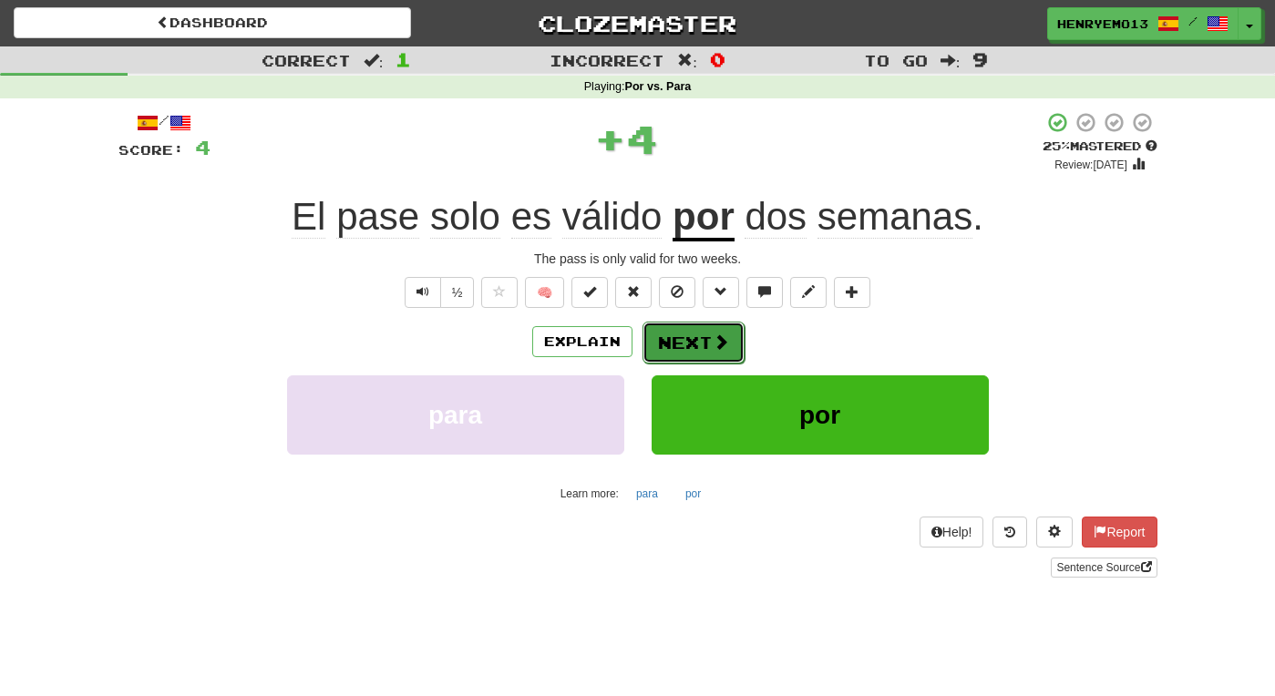
click at [713, 338] on span at bounding box center [721, 342] width 16 height 16
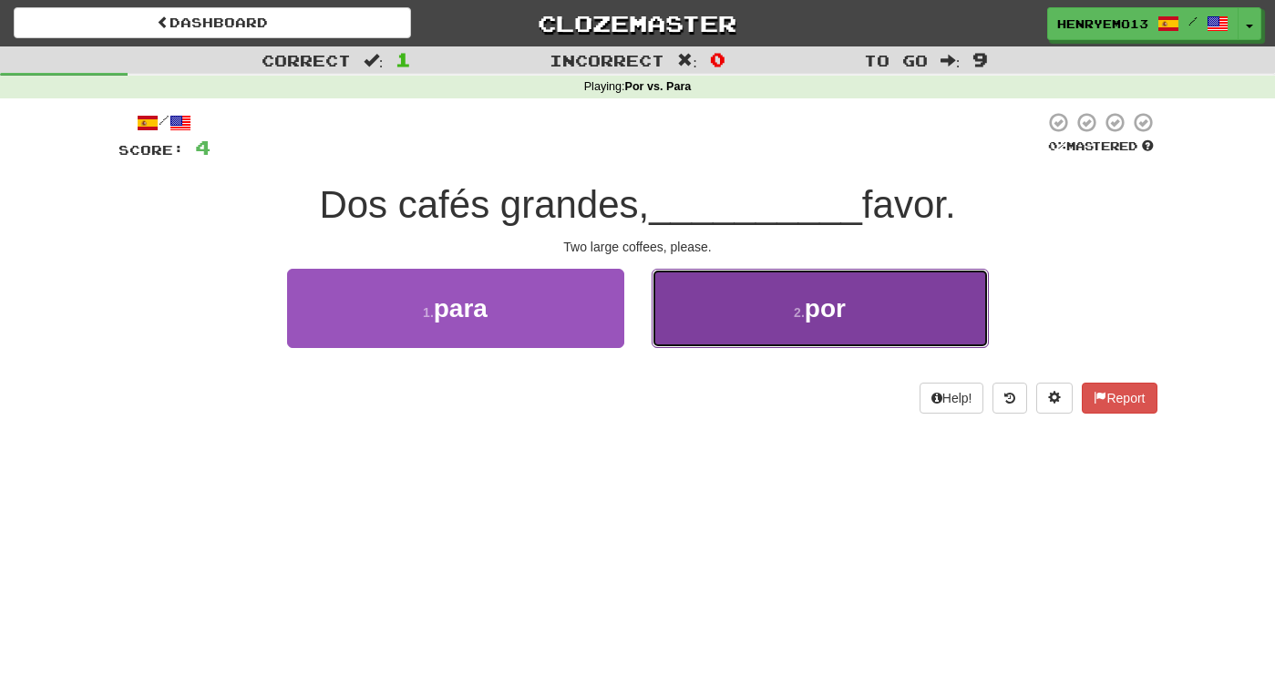
click at [728, 321] on button "2 . por" at bounding box center [820, 308] width 337 height 79
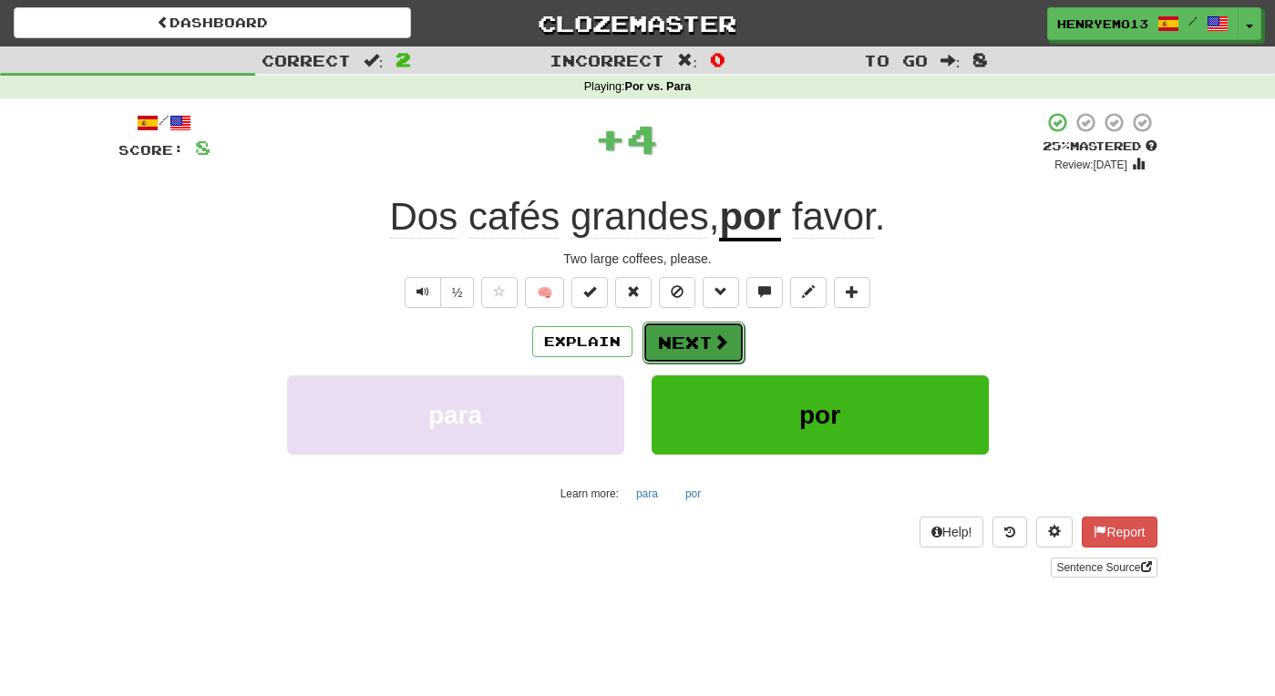
click at [726, 339] on span at bounding box center [721, 342] width 16 height 16
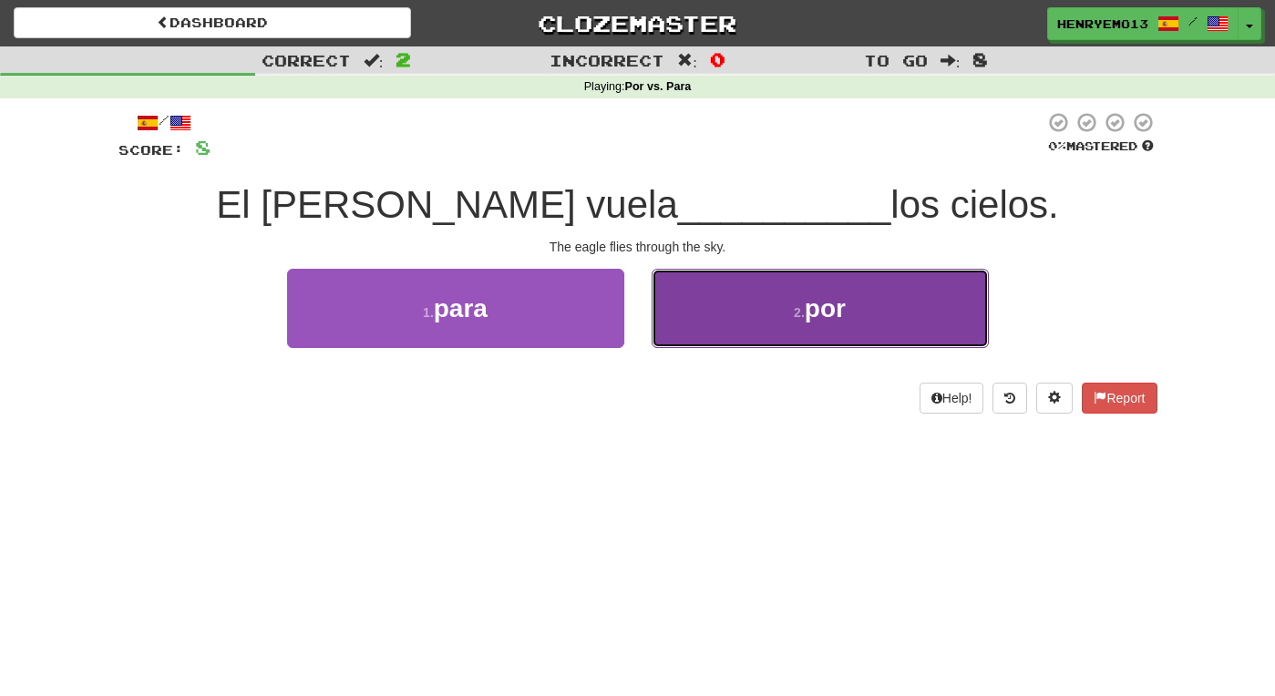
click at [713, 340] on button "2 . por" at bounding box center [820, 308] width 337 height 79
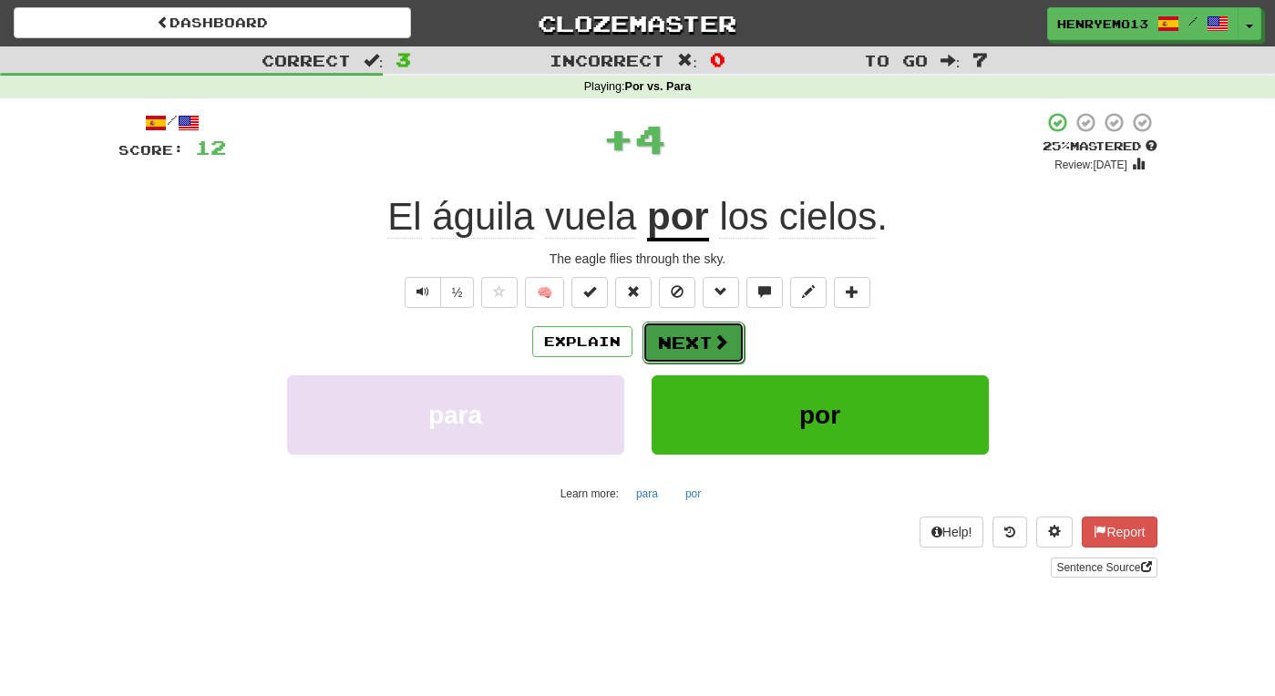
click at [707, 345] on button "Next" at bounding box center [694, 343] width 102 height 42
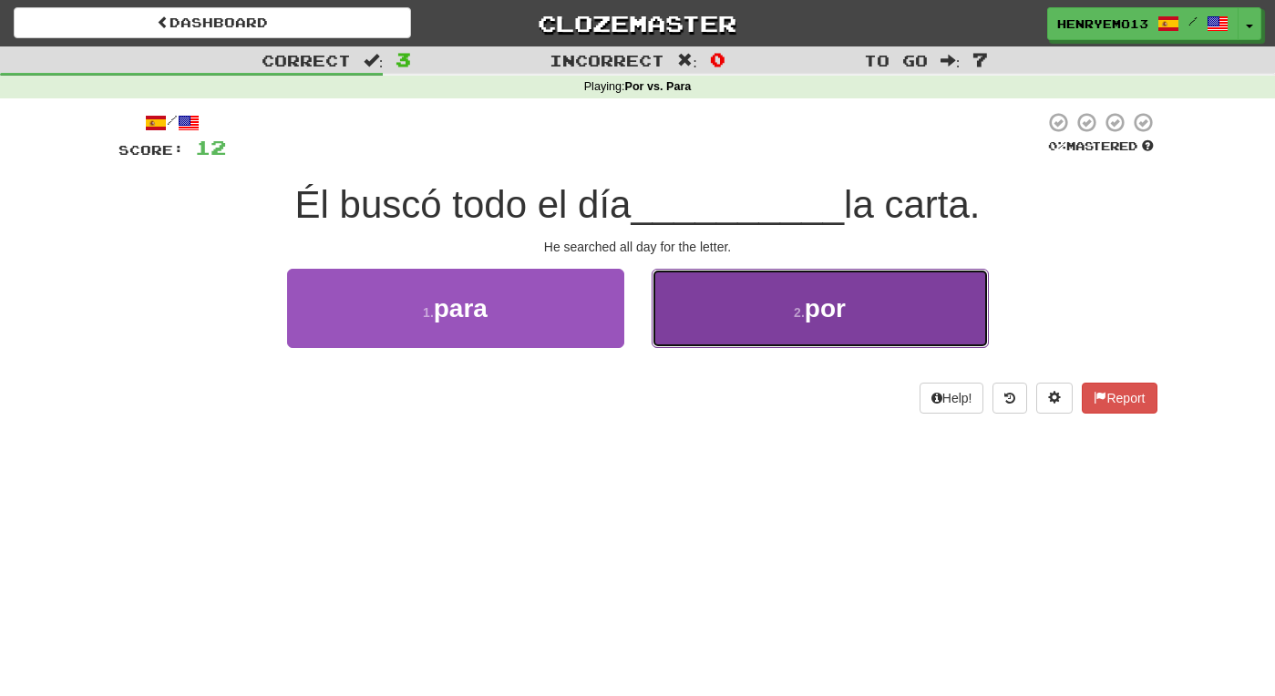
click at [703, 329] on button "2 . por" at bounding box center [820, 308] width 337 height 79
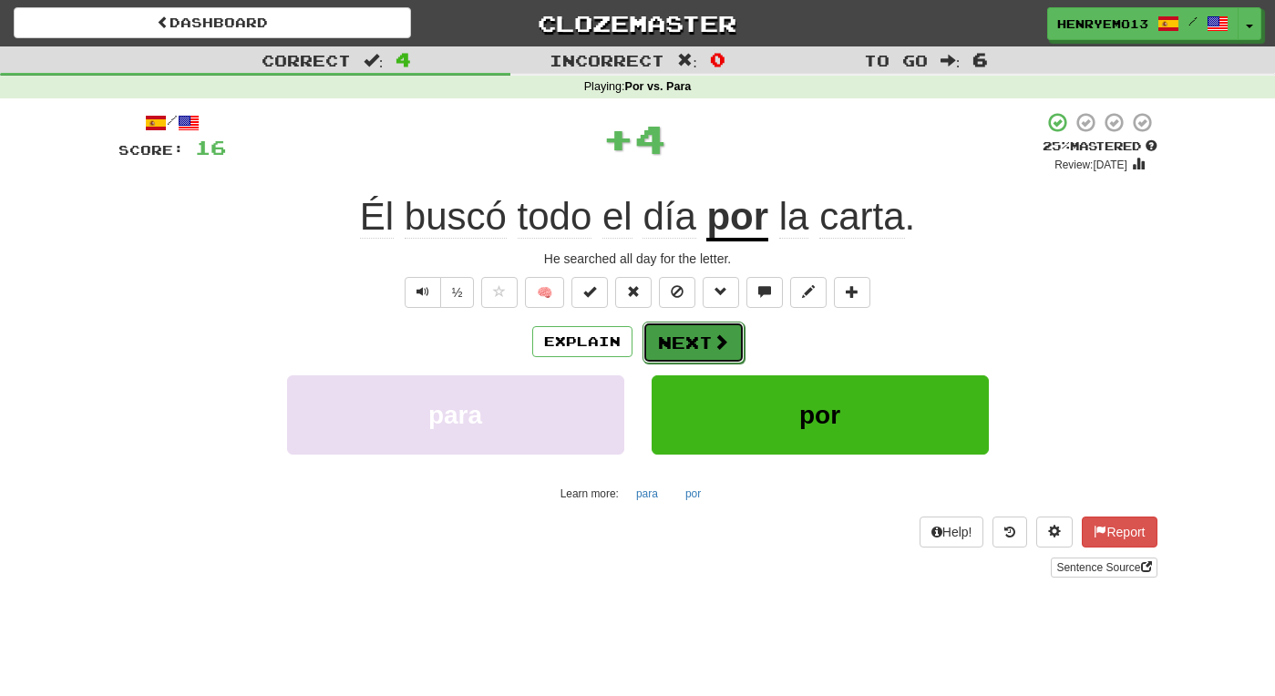
click at [723, 344] on span at bounding box center [721, 342] width 16 height 16
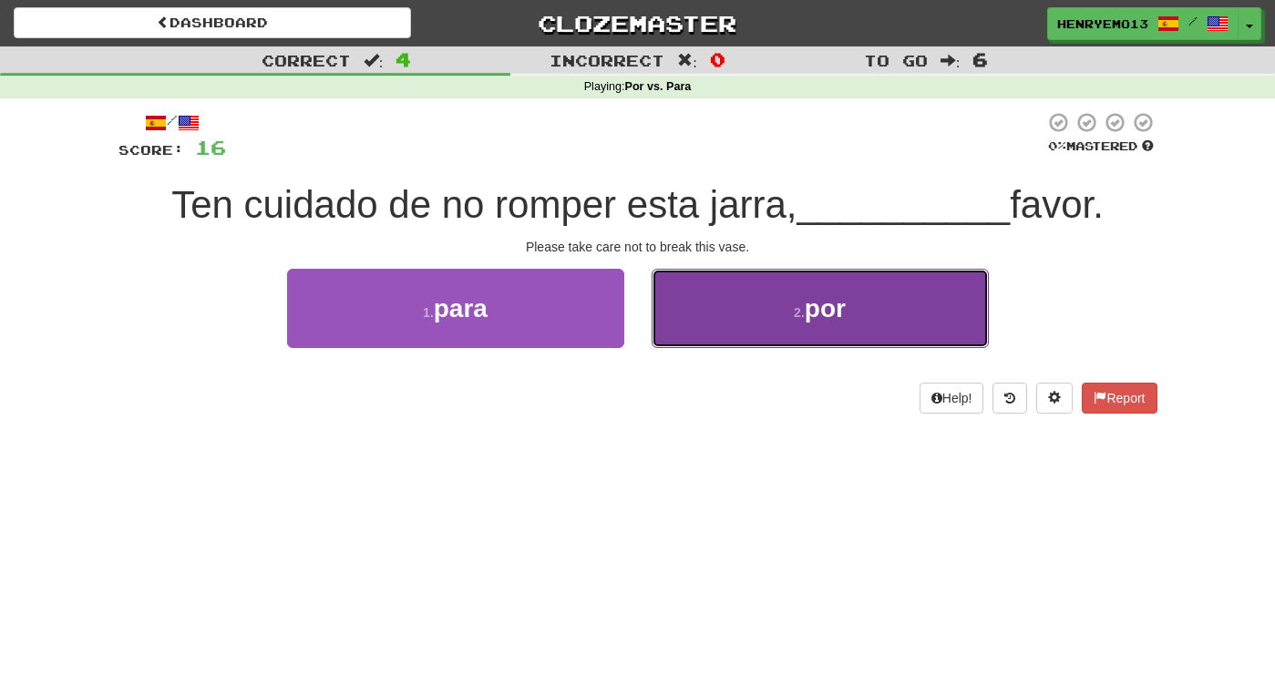
click at [706, 305] on button "2 . por" at bounding box center [820, 308] width 337 height 79
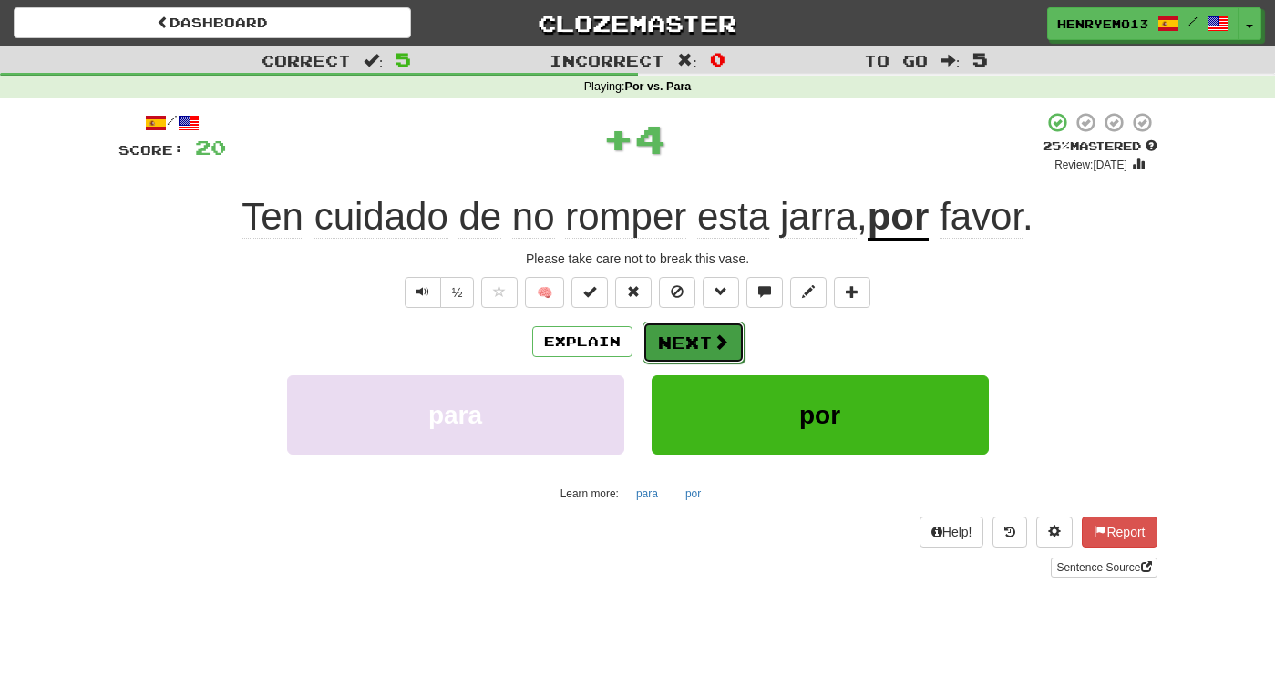
click at [715, 345] on span at bounding box center [721, 342] width 16 height 16
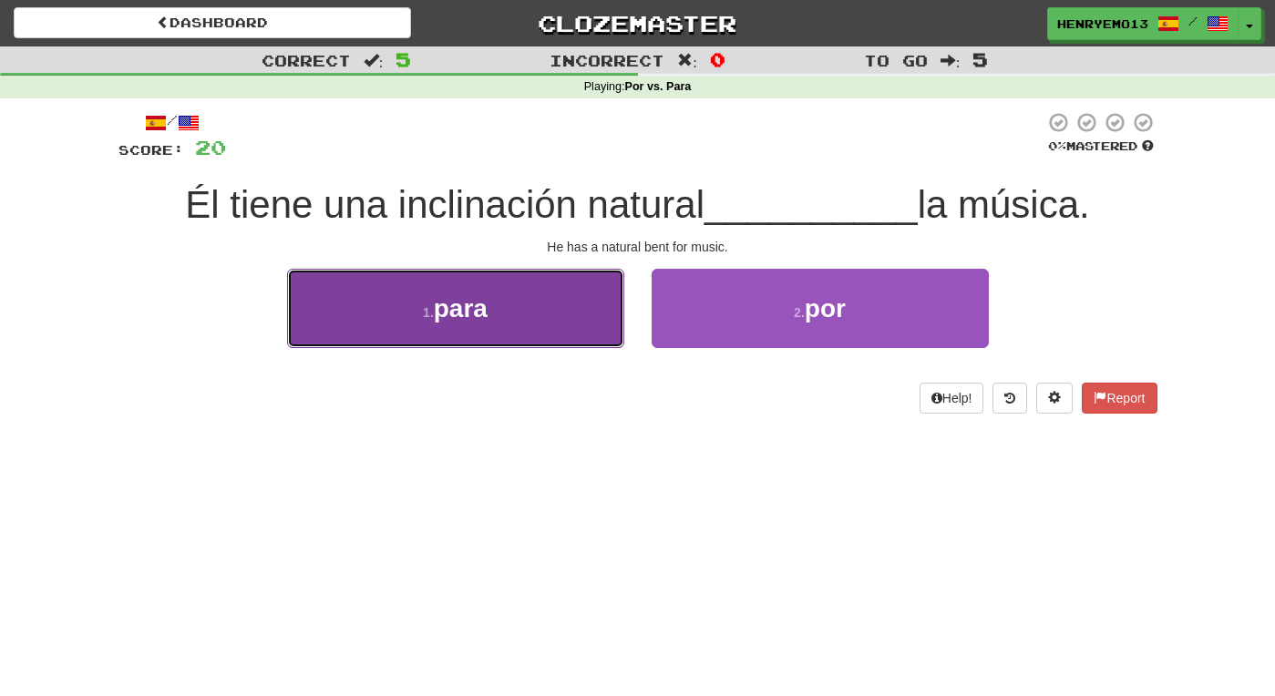
click at [571, 275] on button "1 . para" at bounding box center [455, 308] width 337 height 79
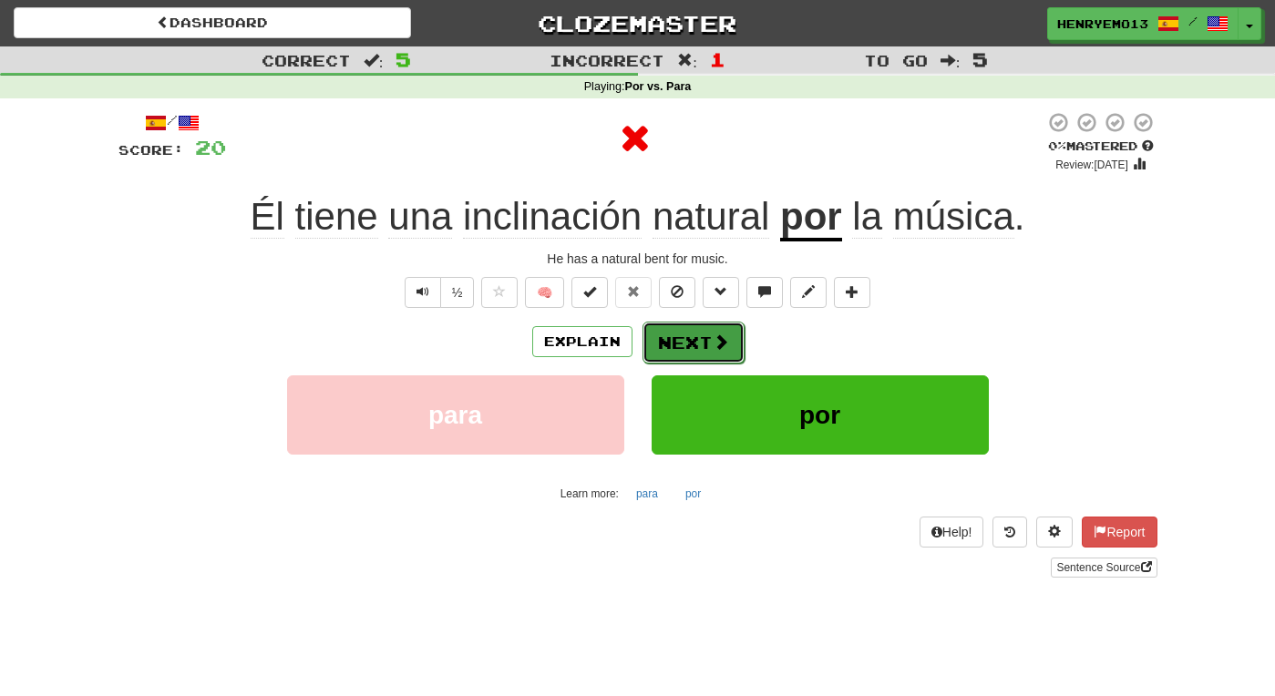
click at [691, 343] on button "Next" at bounding box center [694, 343] width 102 height 42
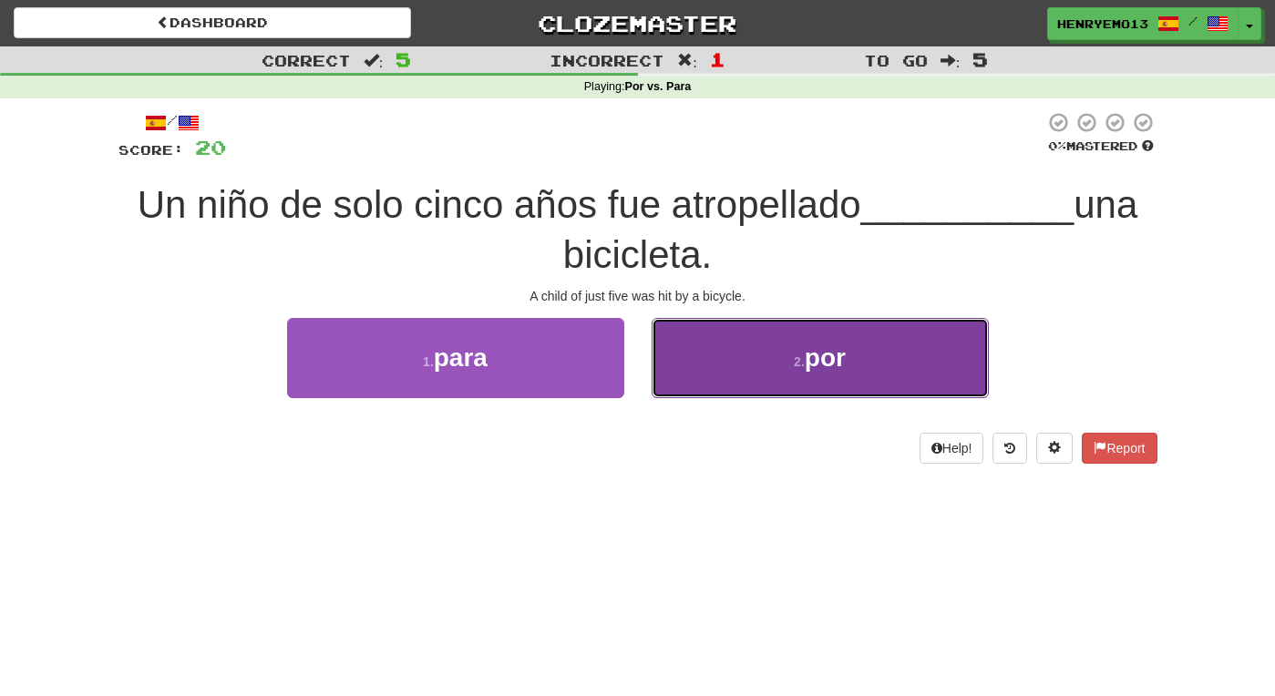
click at [710, 388] on button "2 . por" at bounding box center [820, 357] width 337 height 79
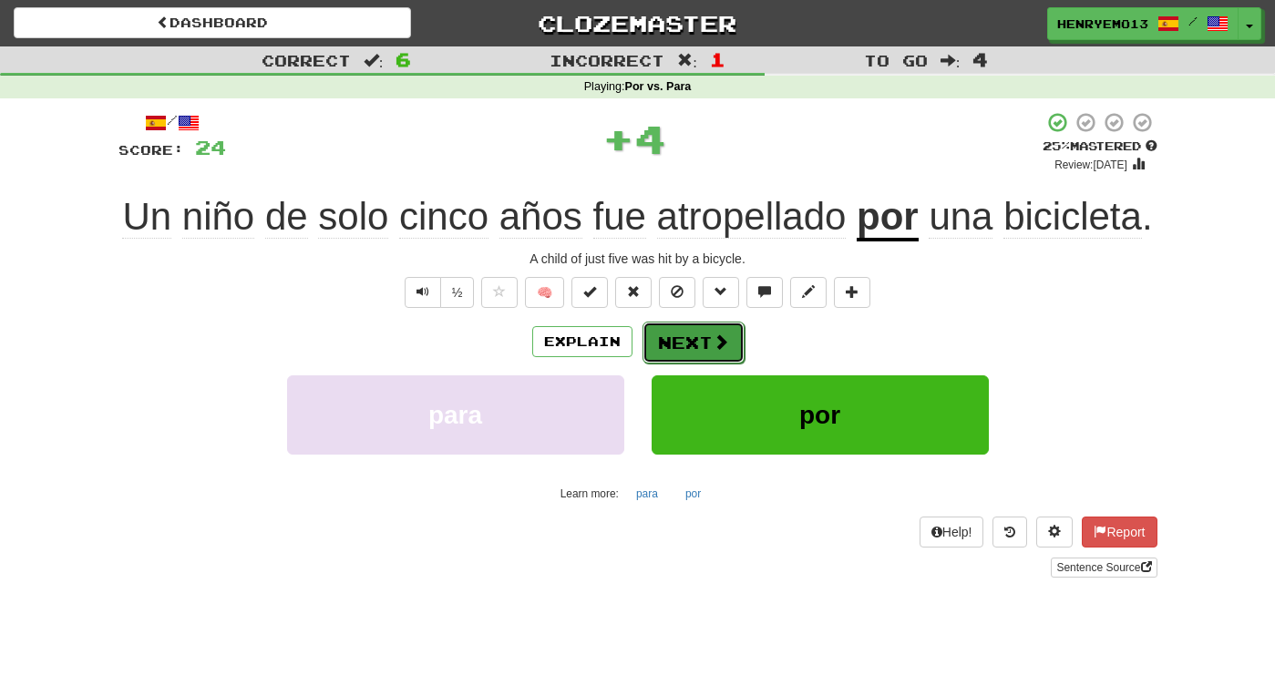
click at [712, 364] on button "Next" at bounding box center [694, 343] width 102 height 42
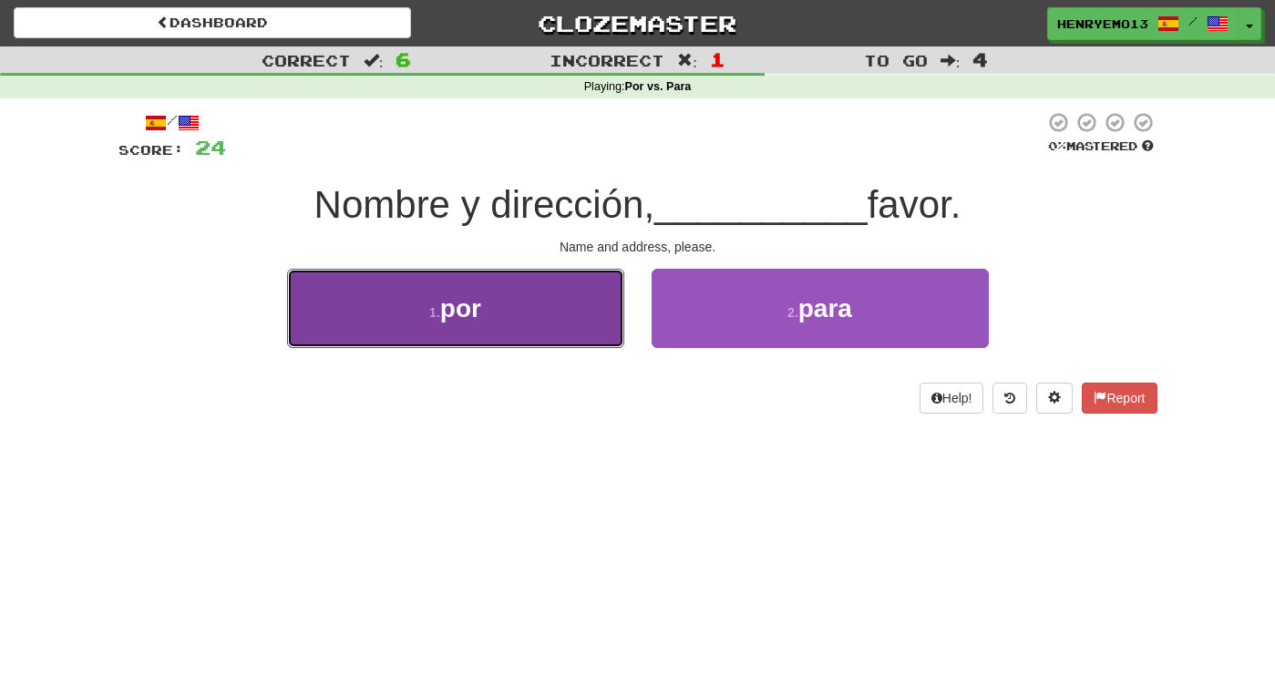
click at [547, 297] on button "1 . por" at bounding box center [455, 308] width 337 height 79
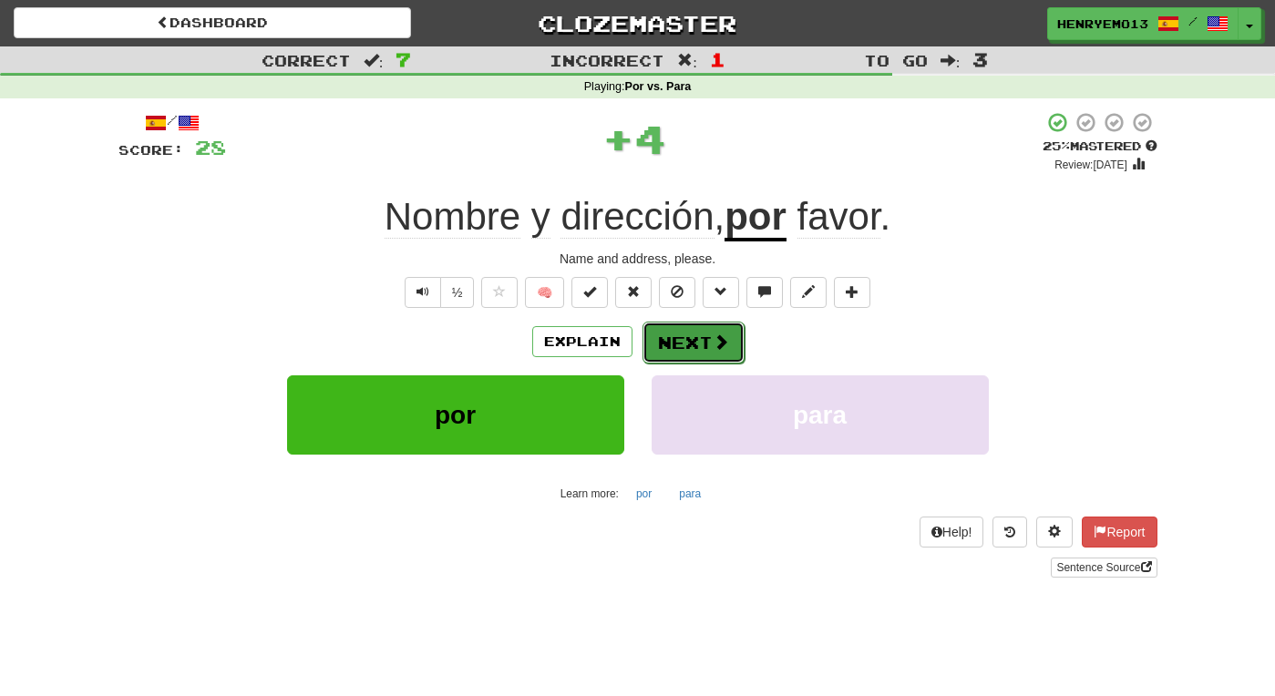
click at [685, 345] on button "Next" at bounding box center [694, 343] width 102 height 42
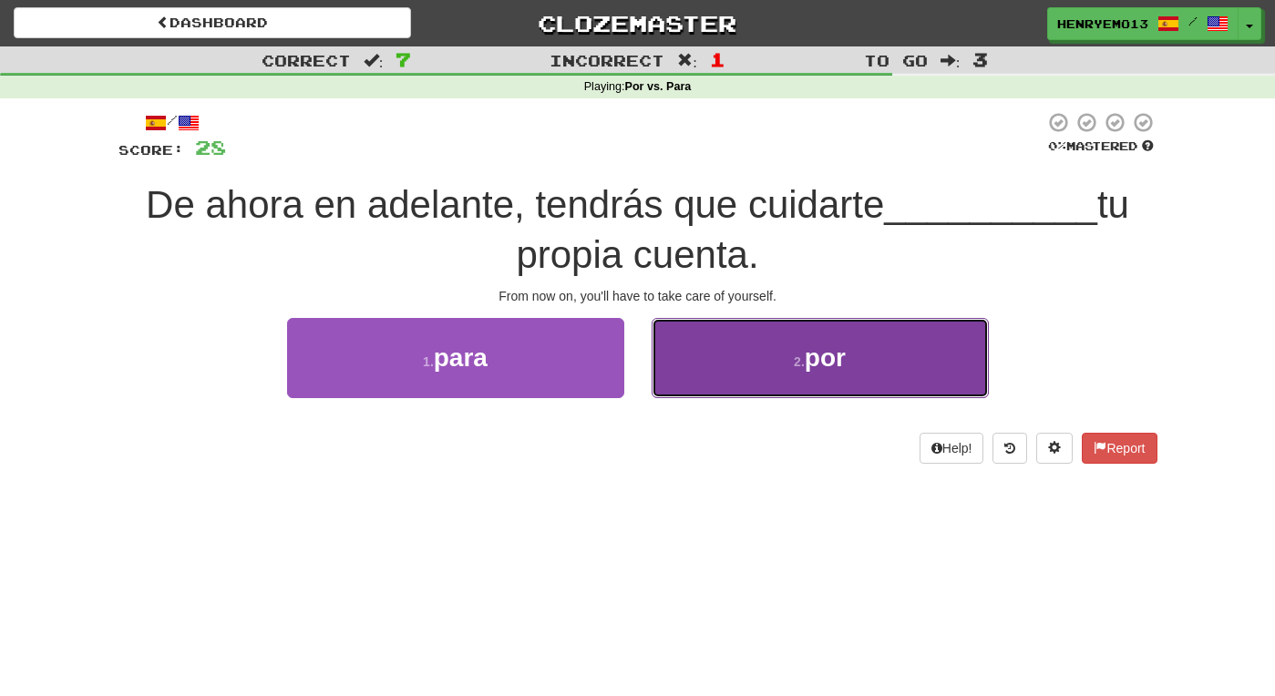
click at [701, 383] on button "2 . por" at bounding box center [820, 357] width 337 height 79
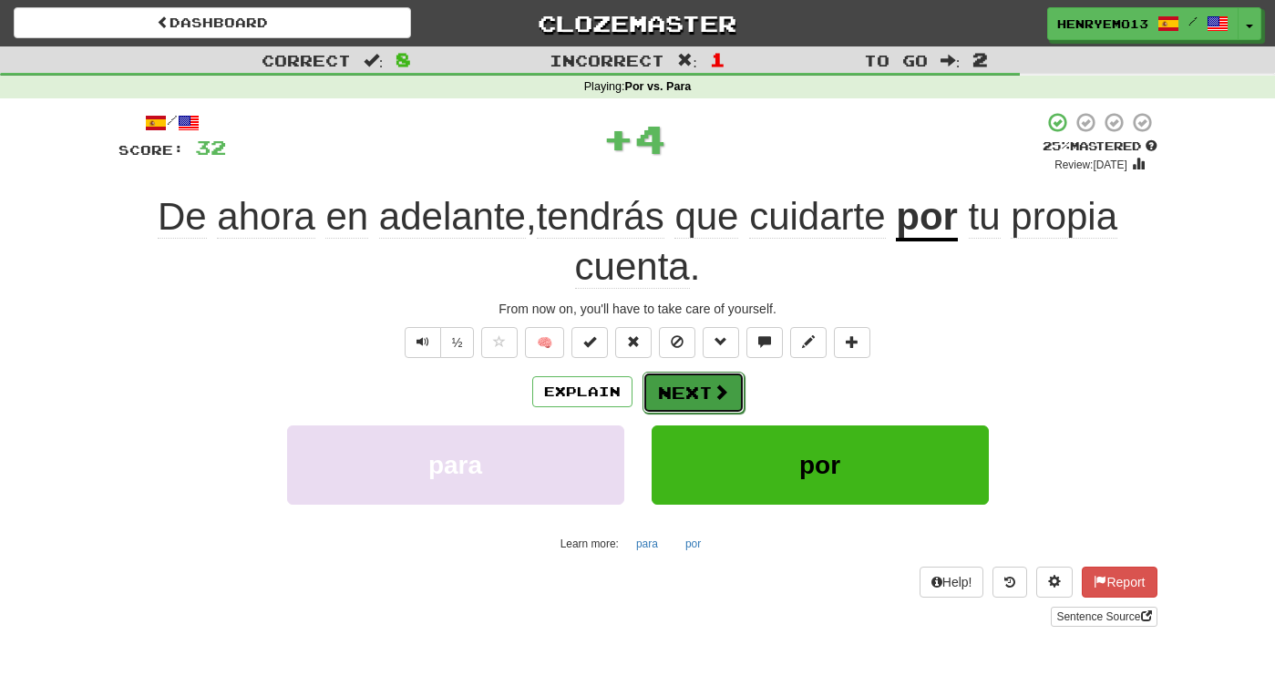
click at [705, 402] on button "Next" at bounding box center [694, 393] width 102 height 42
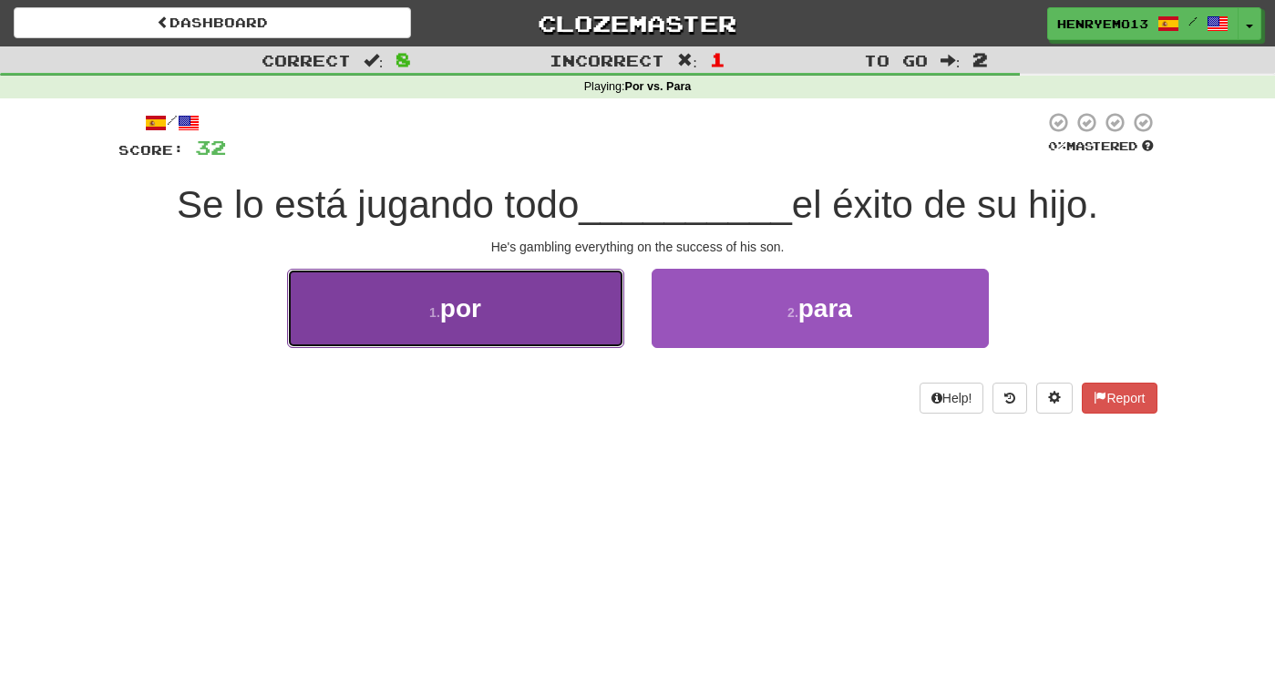
click at [582, 315] on button "1 . por" at bounding box center [455, 308] width 337 height 79
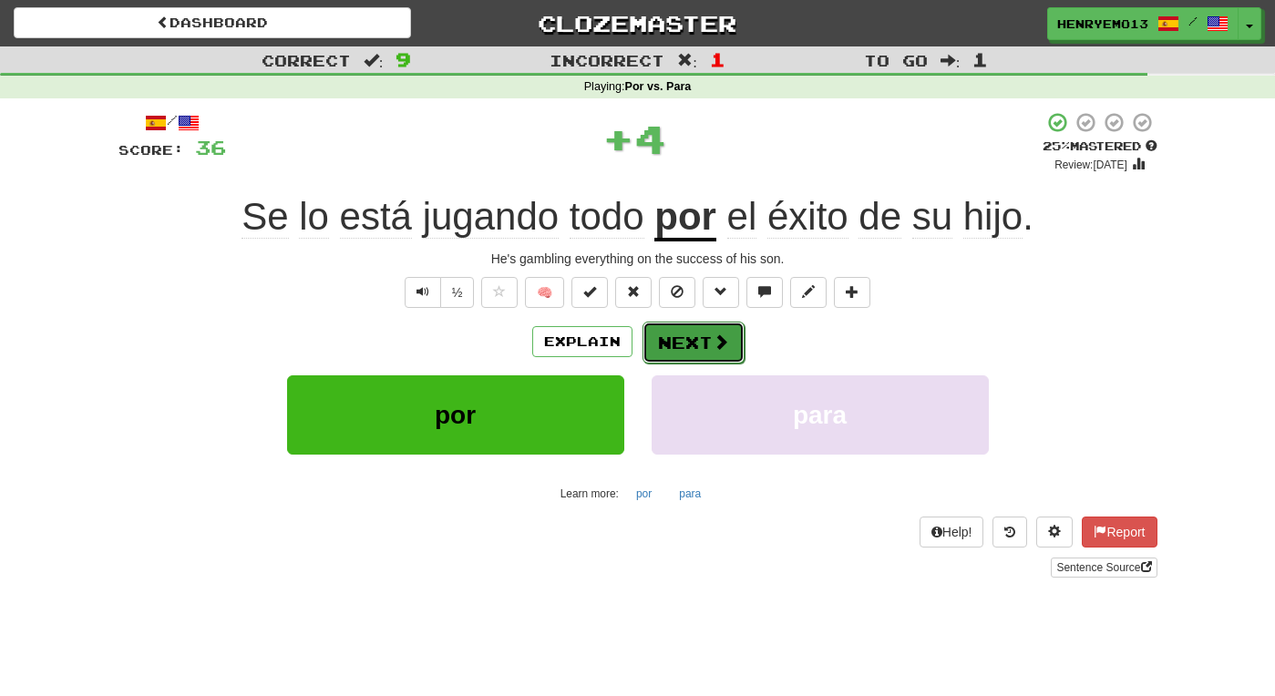
click at [668, 341] on button "Next" at bounding box center [694, 343] width 102 height 42
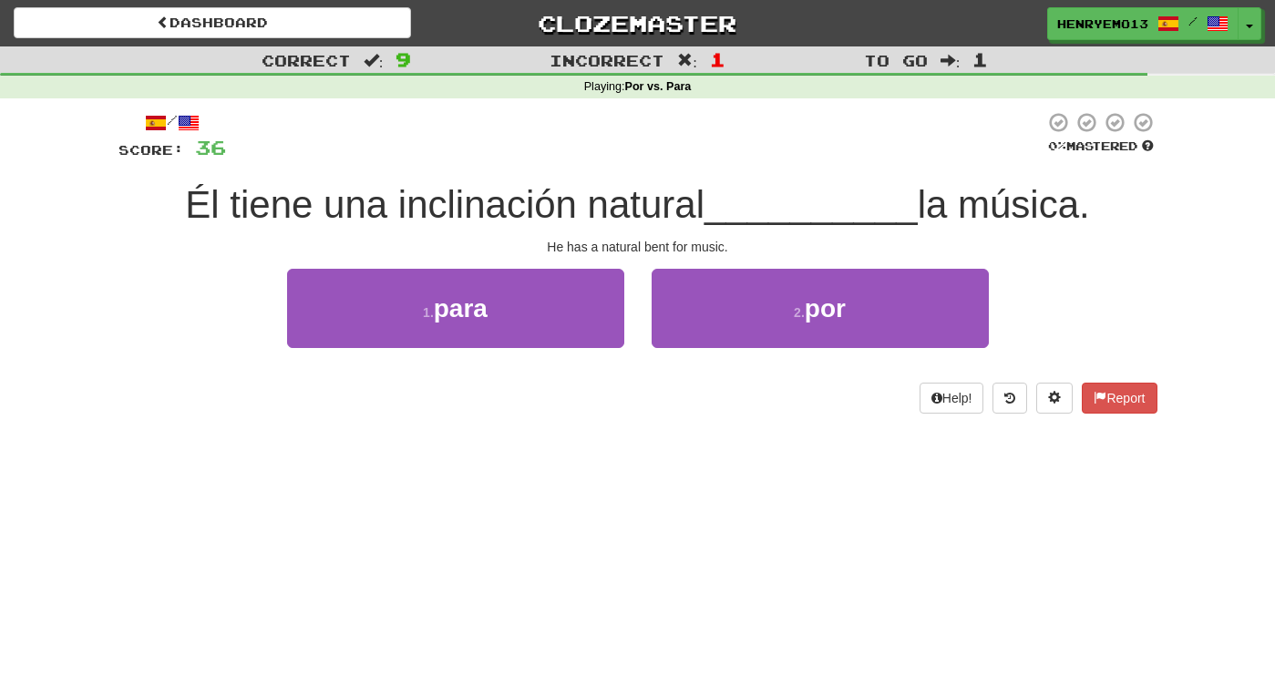
click at [710, 347] on div "2 . por" at bounding box center [820, 321] width 365 height 105
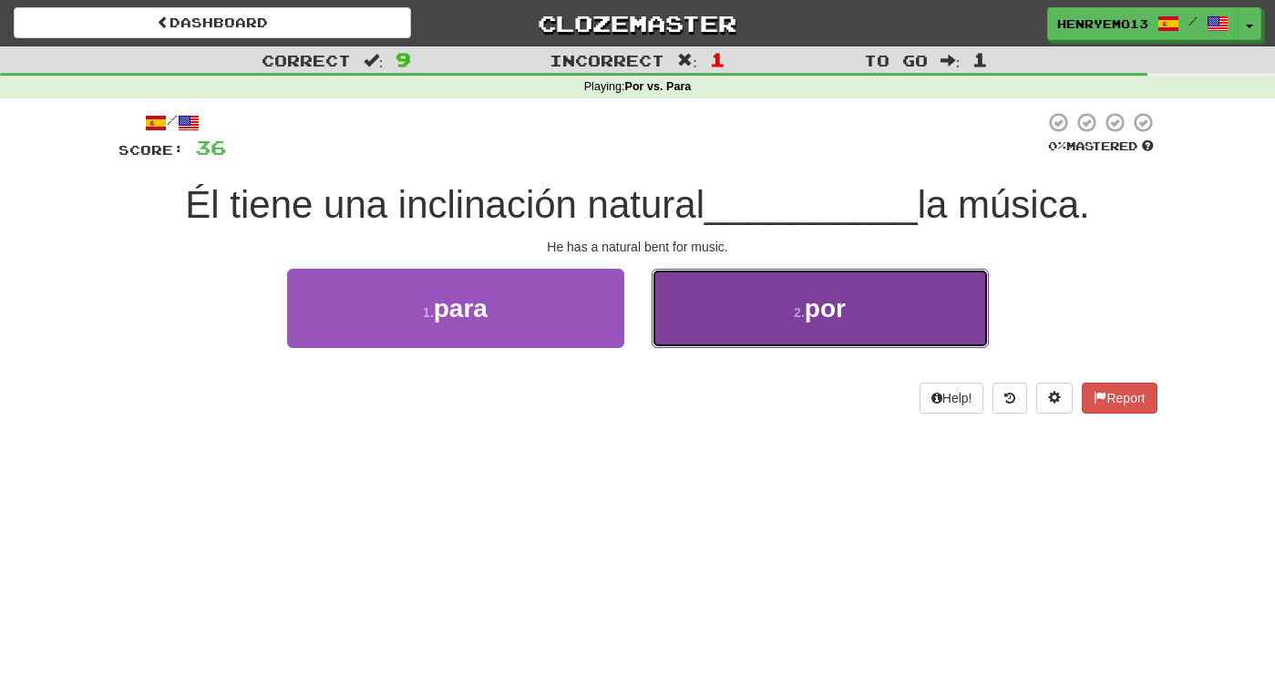
click at [710, 329] on button "2 . por" at bounding box center [820, 308] width 337 height 79
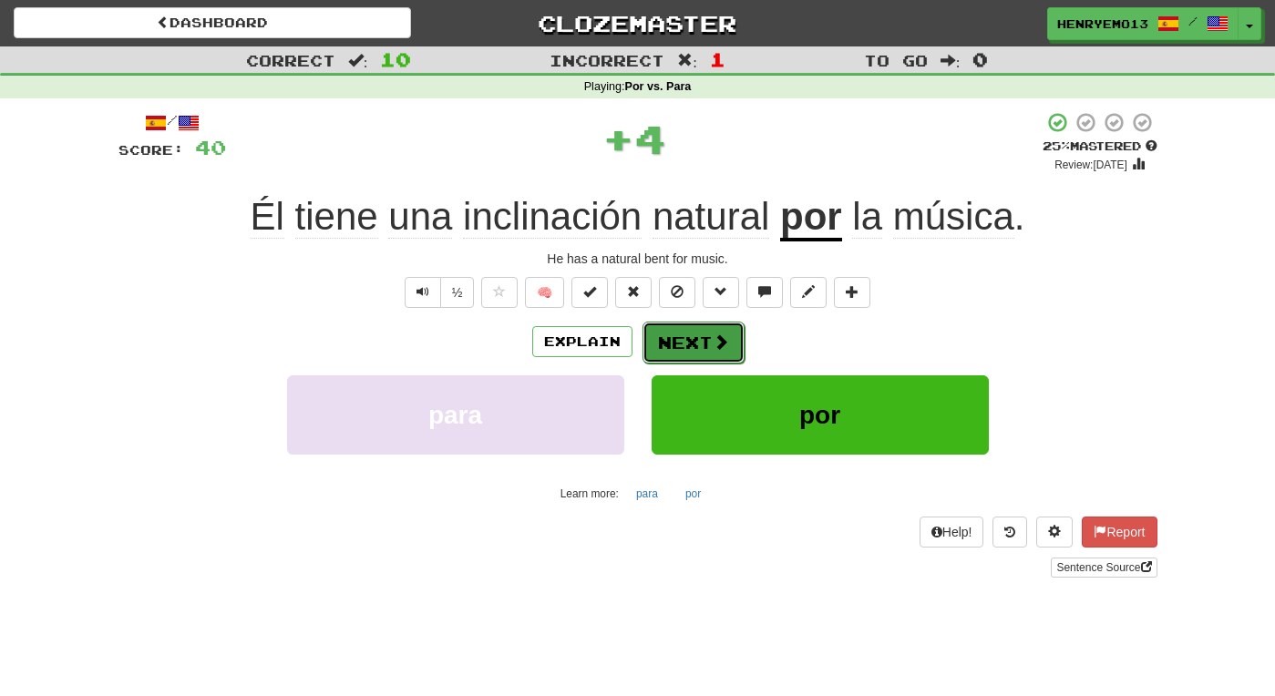
click at [706, 330] on button "Next" at bounding box center [694, 343] width 102 height 42
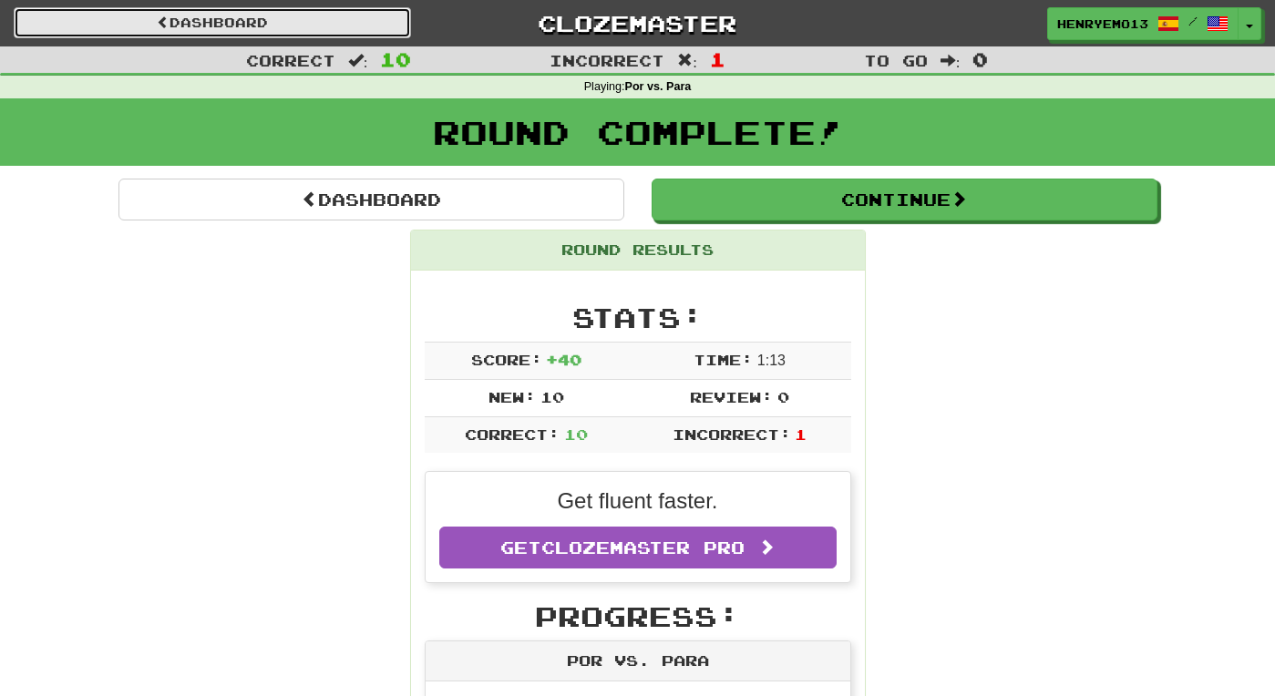
click at [309, 29] on link "Dashboard" at bounding box center [212, 22] width 397 height 31
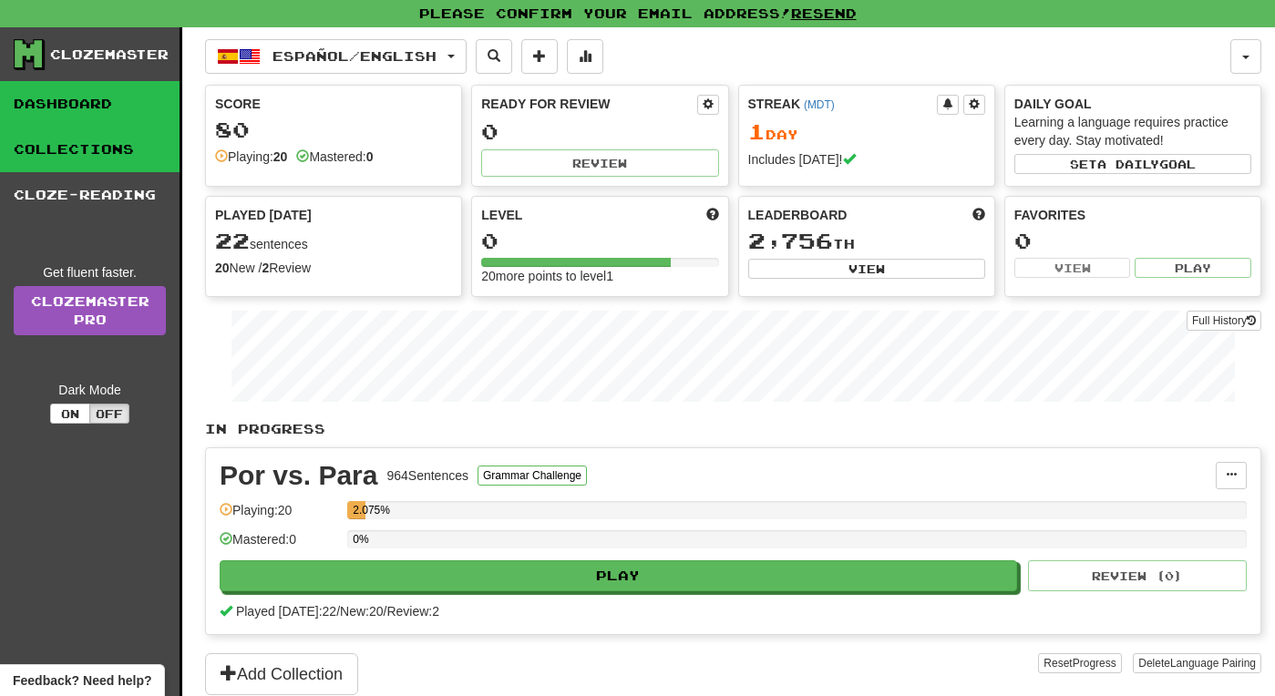
click at [124, 153] on link "Collections" at bounding box center [90, 150] width 180 height 46
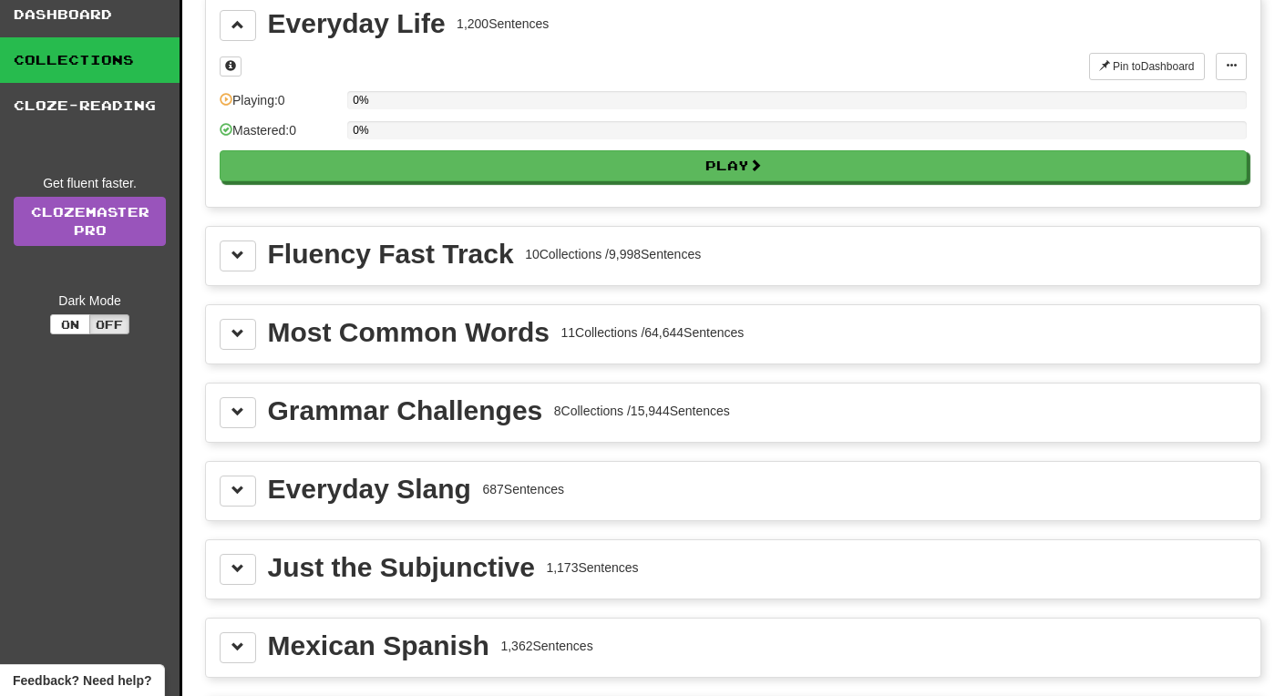
scroll to position [131, 0]
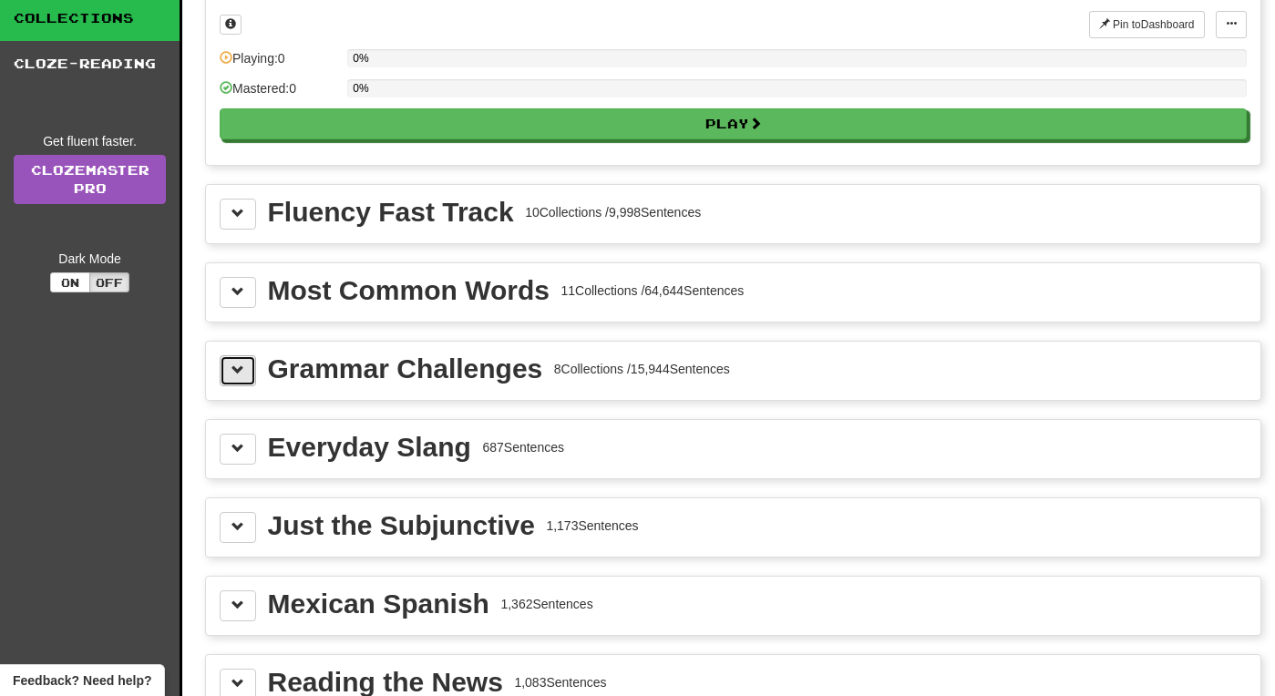
click at [242, 358] on button at bounding box center [238, 370] width 36 height 31
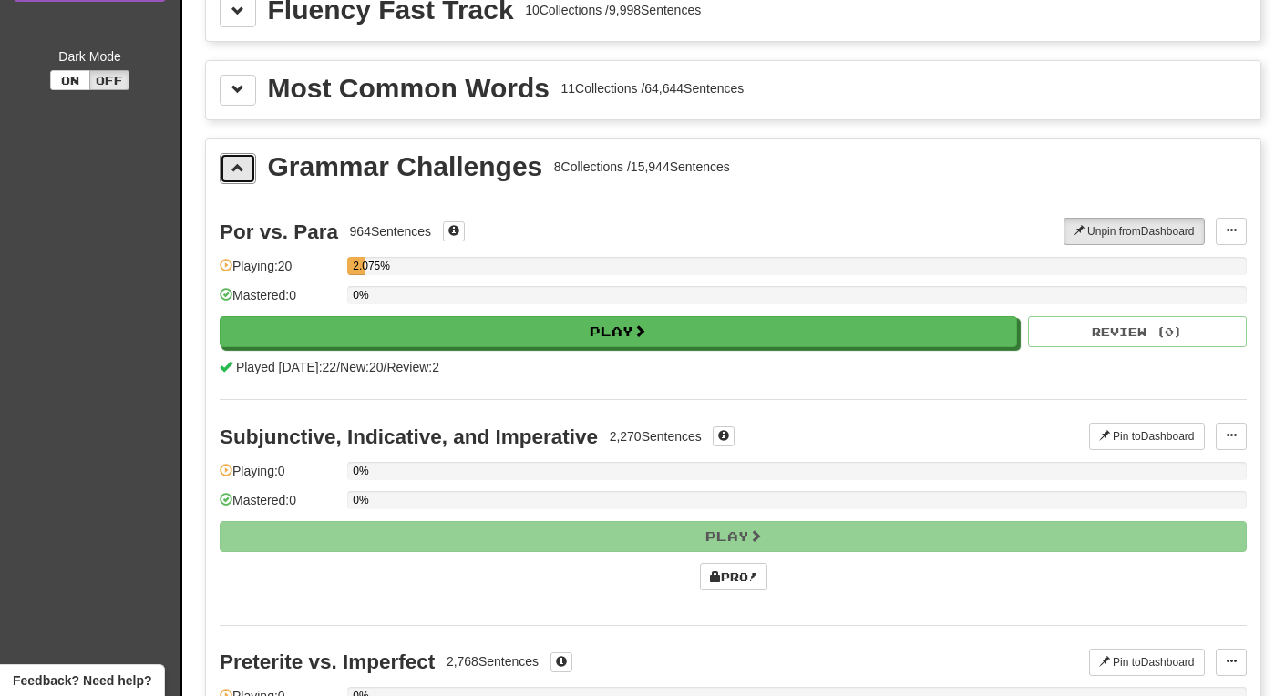
scroll to position [452, 0]
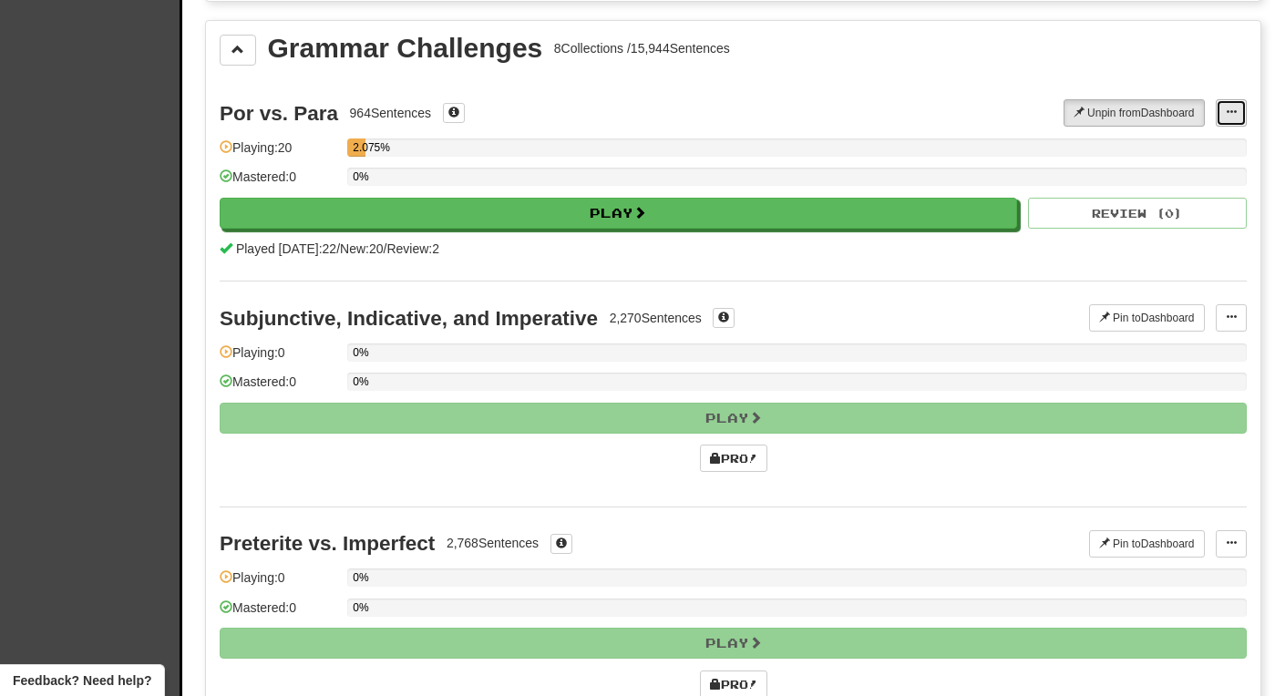
click at [1219, 115] on button at bounding box center [1231, 112] width 31 height 27
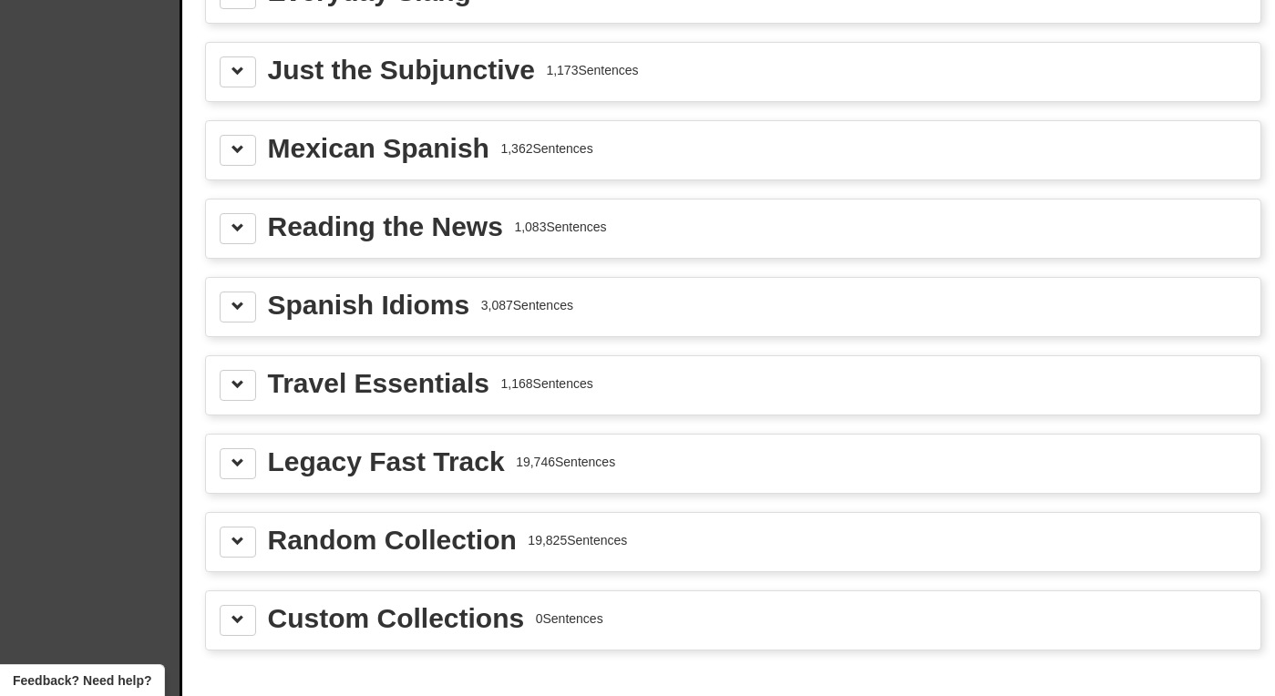
scroll to position [2381, 0]
click at [404, 75] on div "Just the Subjunctive" at bounding box center [401, 70] width 267 height 27
click at [237, 67] on span at bounding box center [238, 72] width 13 height 13
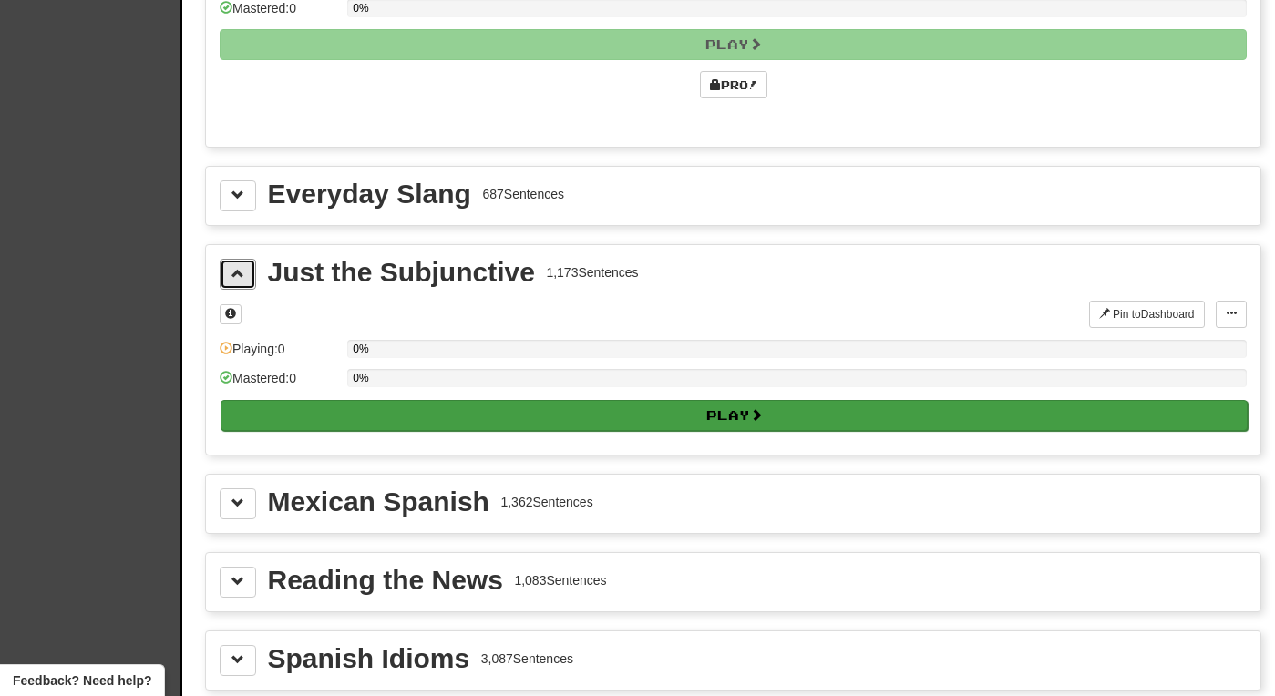
scroll to position [2178, 0]
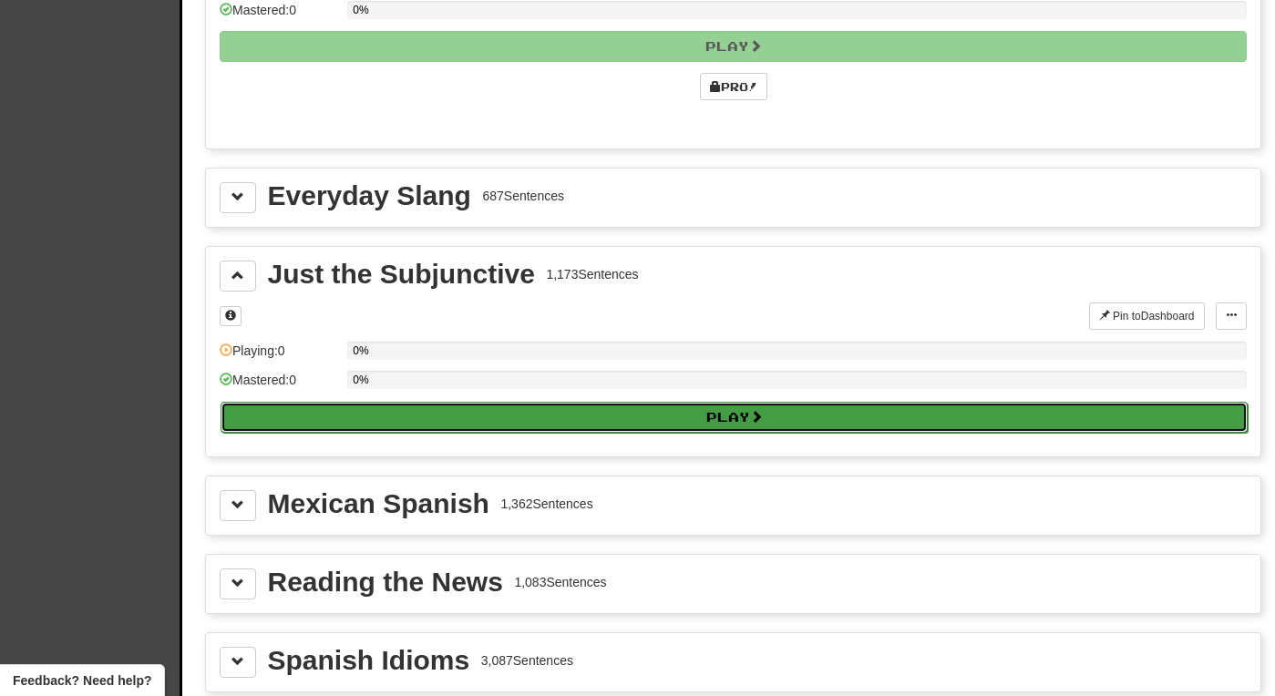
click at [609, 411] on button "Play" at bounding box center [734, 417] width 1027 height 31
select select "**"
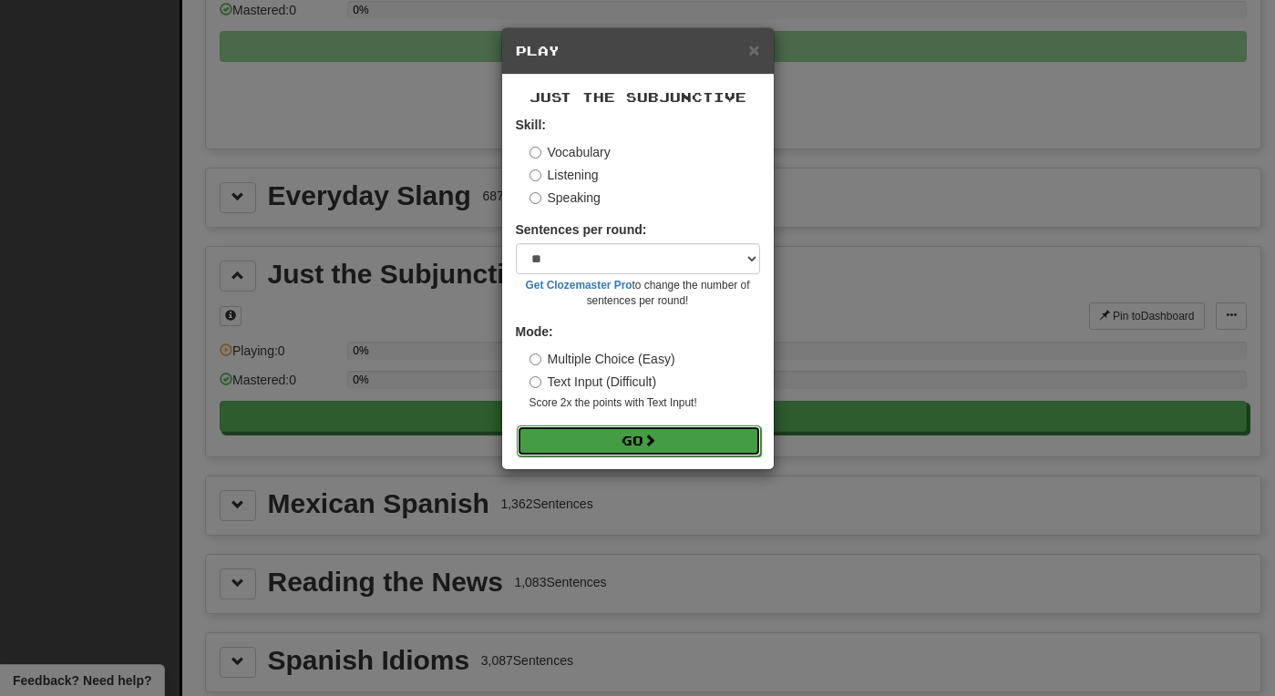
click at [629, 447] on button "Go" at bounding box center [639, 441] width 244 height 31
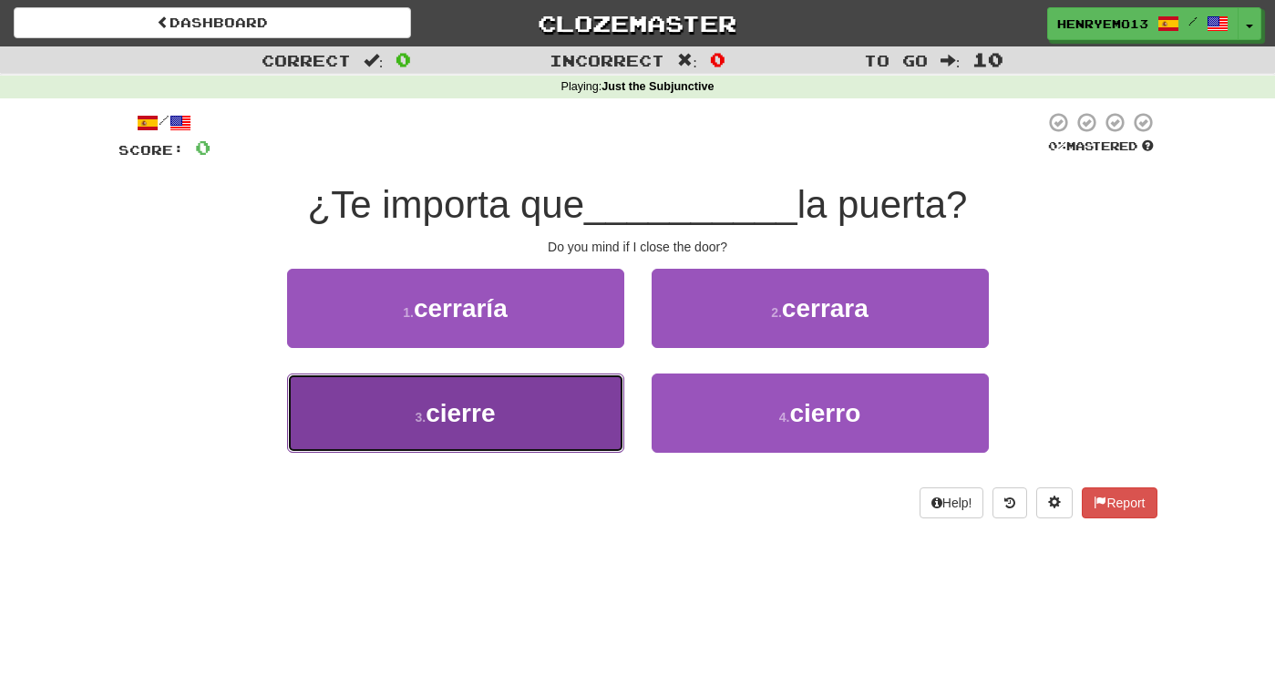
click at [602, 438] on button "3 . cierre" at bounding box center [455, 413] width 337 height 79
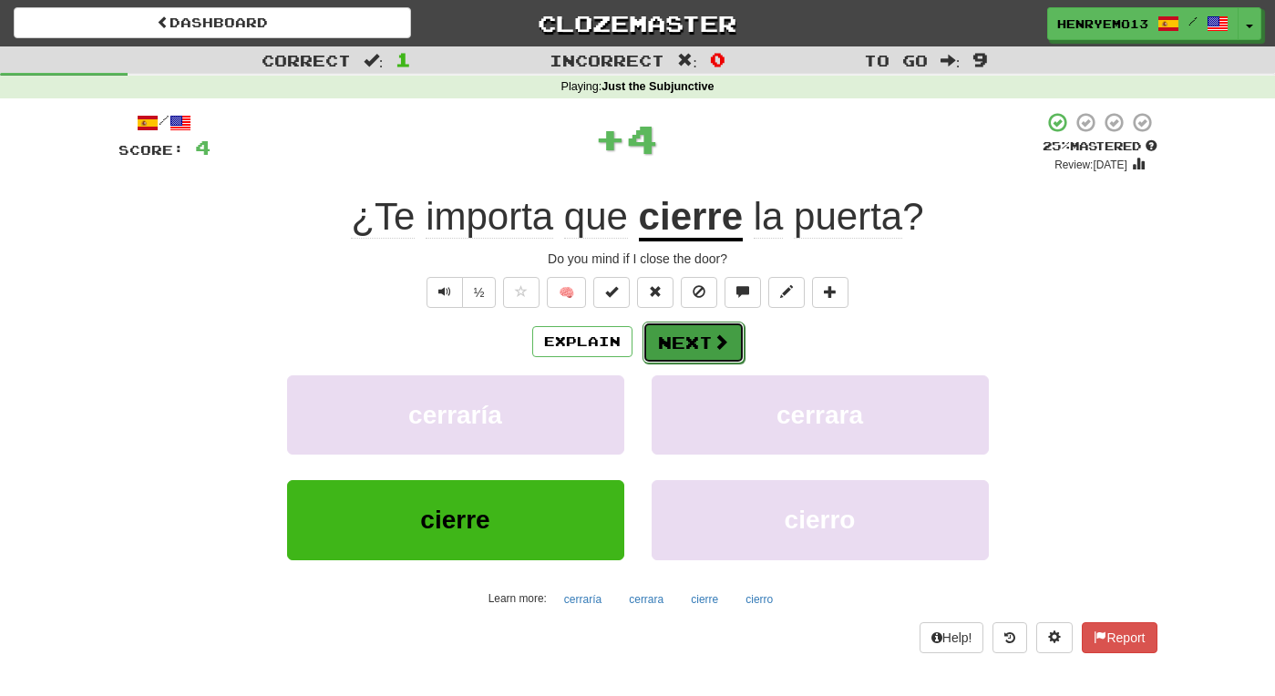
click at [691, 357] on button "Next" at bounding box center [694, 343] width 102 height 42
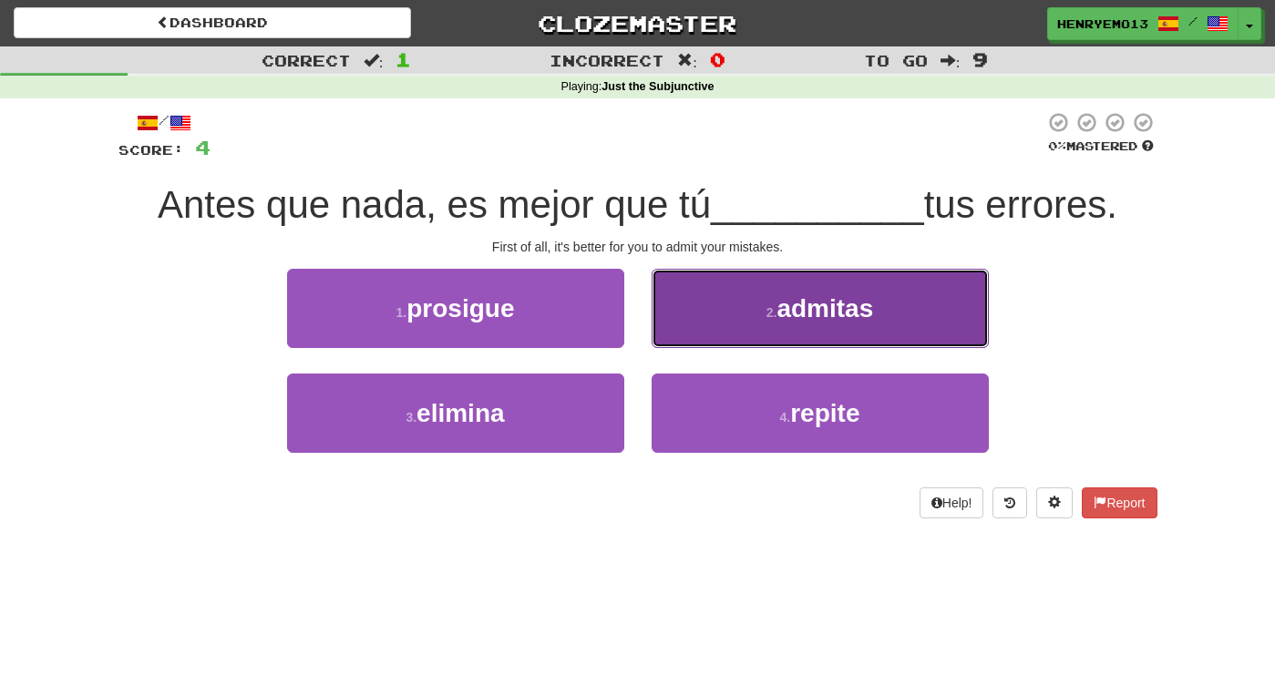
click at [705, 323] on button "2 . admitas" at bounding box center [820, 308] width 337 height 79
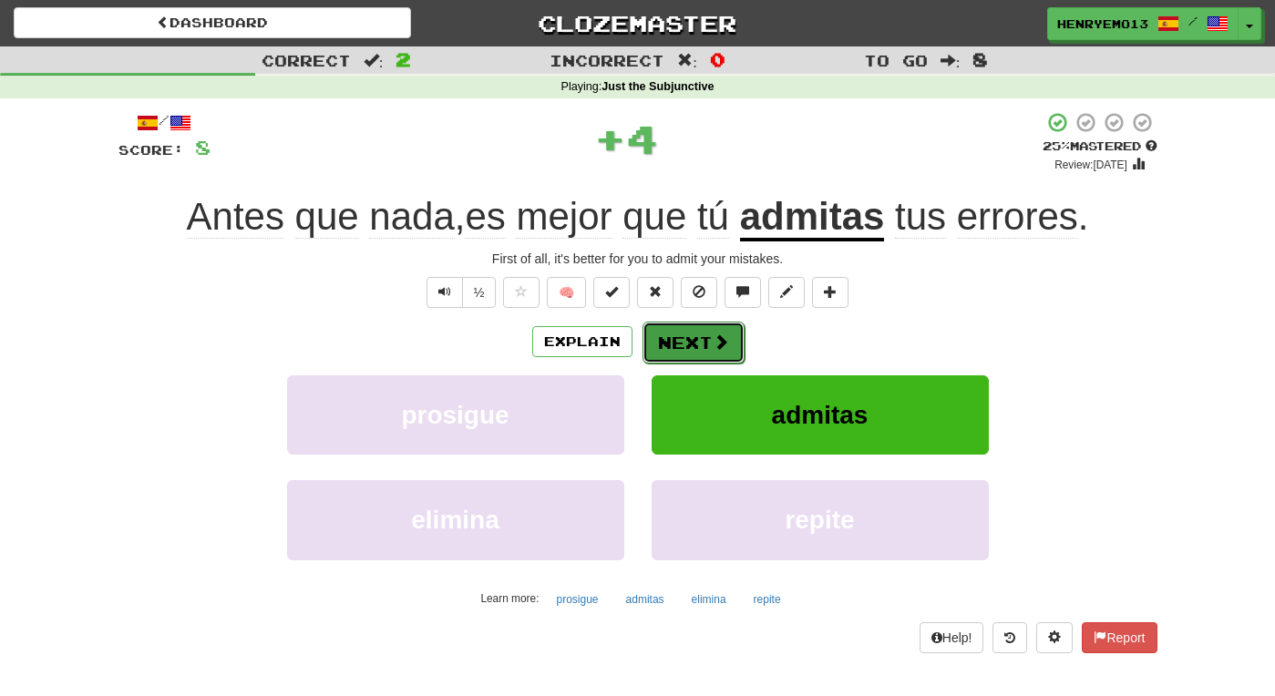
click at [713, 345] on span at bounding box center [721, 342] width 16 height 16
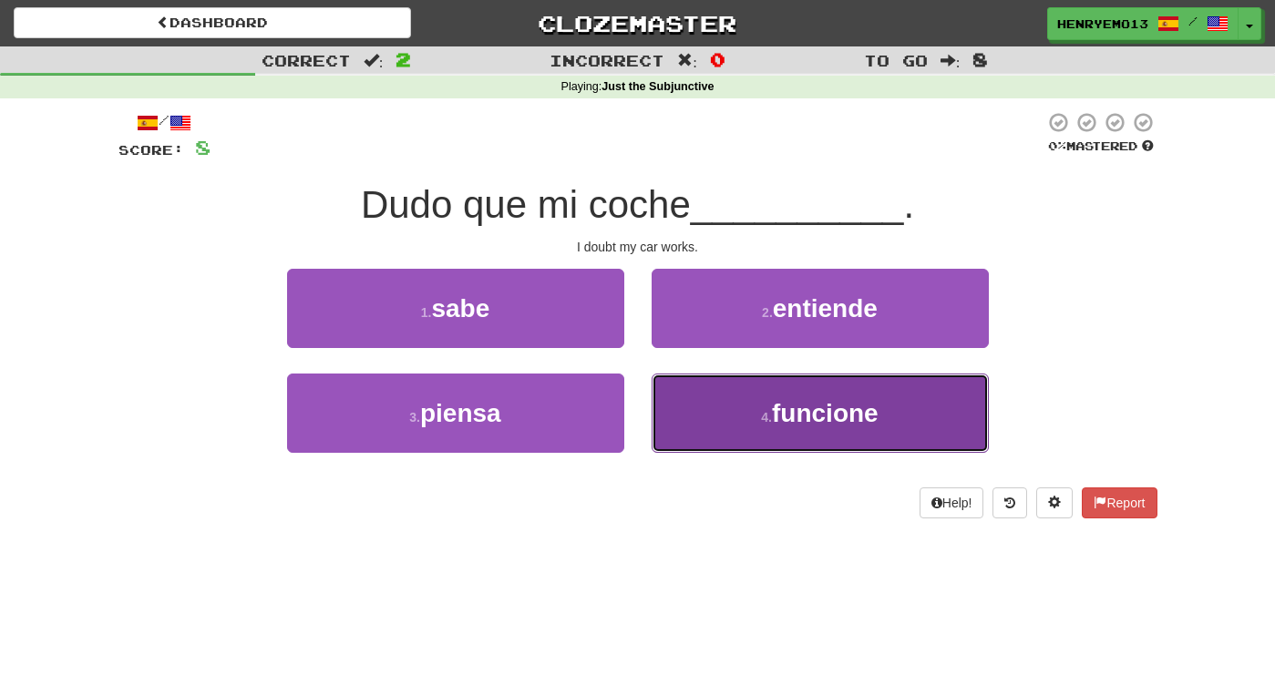
click at [718, 427] on button "4 . funcione" at bounding box center [820, 413] width 337 height 79
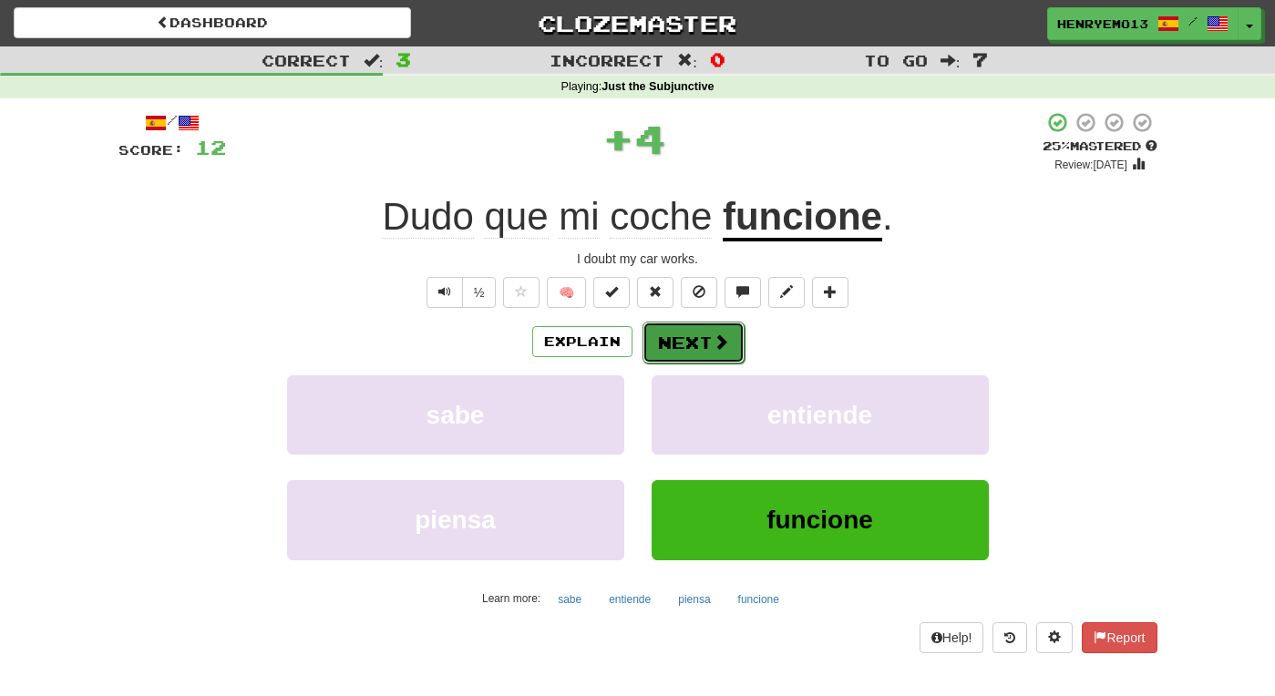
click at [703, 346] on button "Next" at bounding box center [694, 343] width 102 height 42
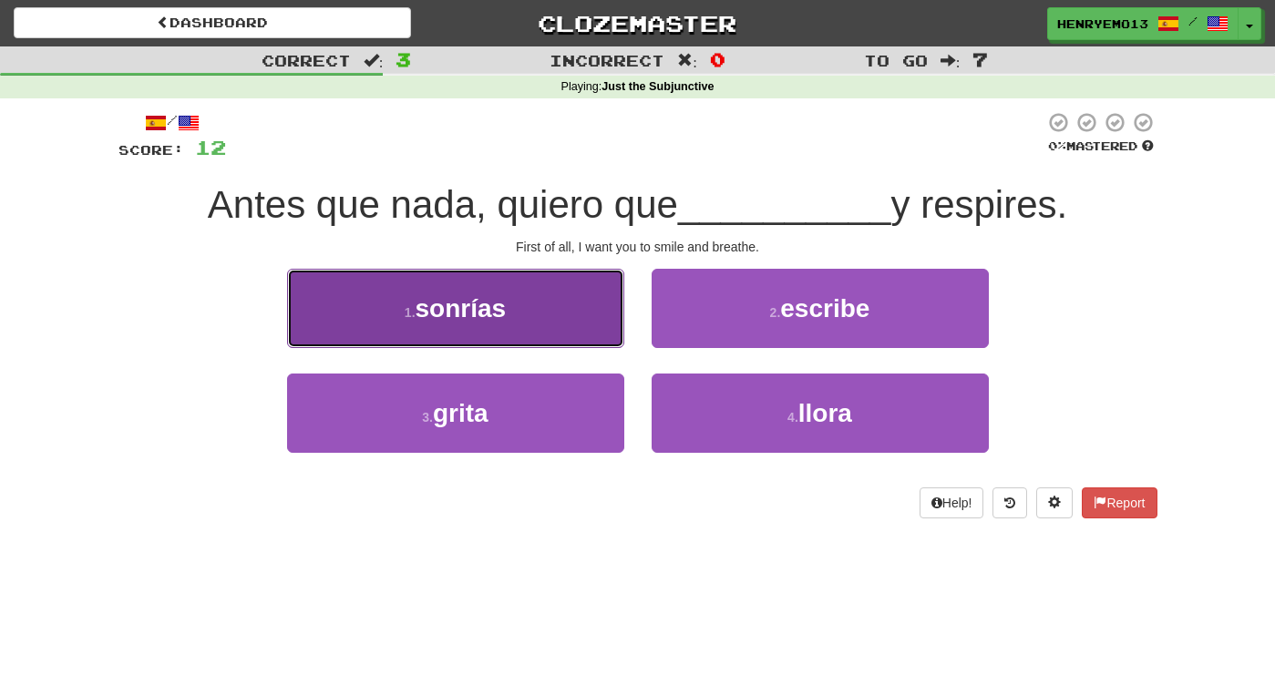
click at [584, 334] on button "1 . sonrías" at bounding box center [455, 308] width 337 height 79
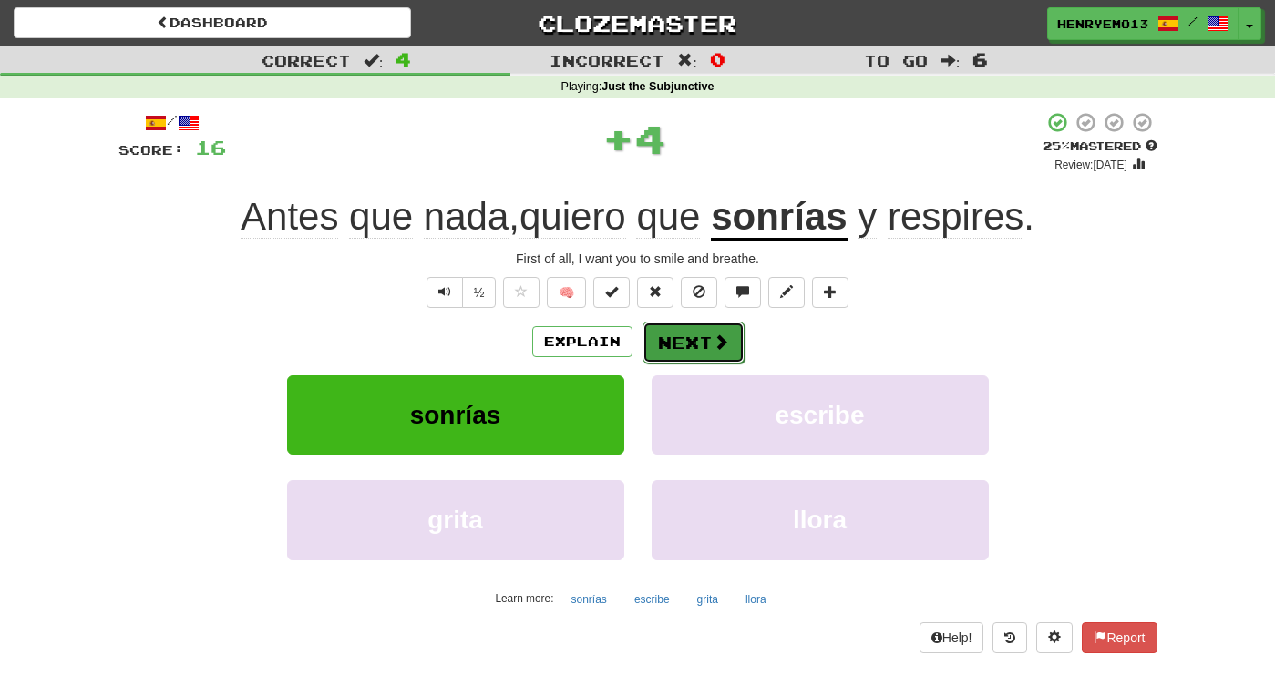
click at [669, 352] on button "Next" at bounding box center [694, 343] width 102 height 42
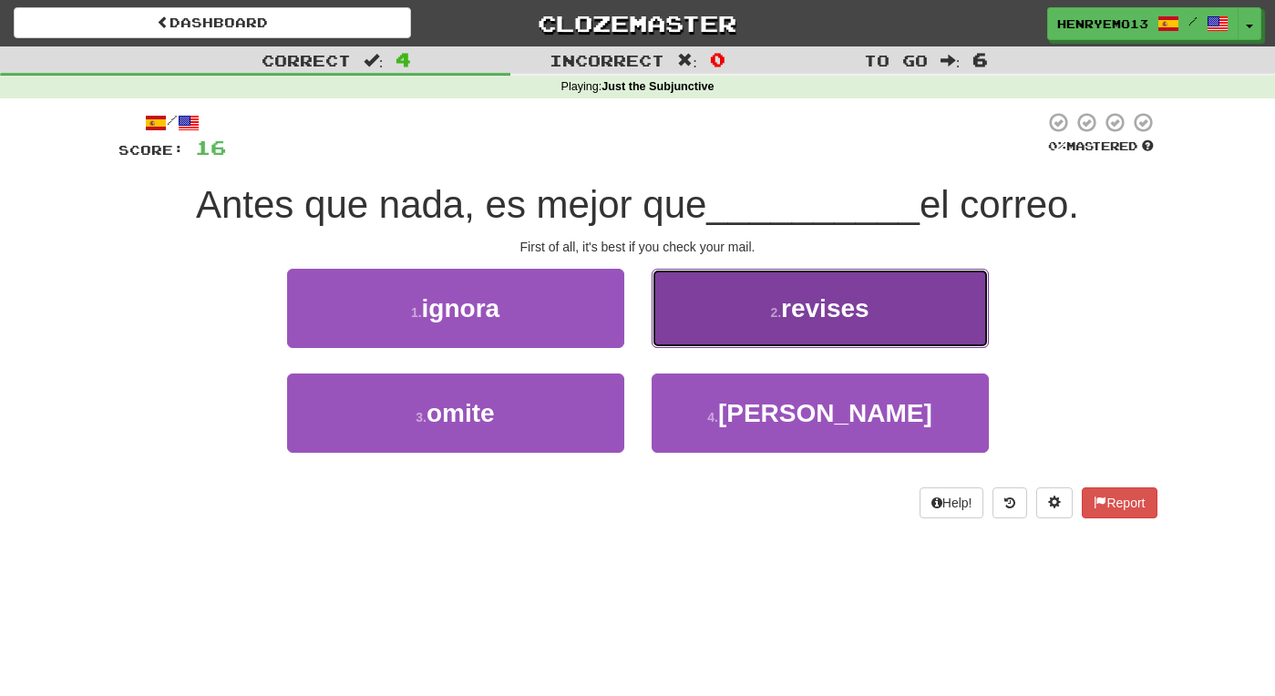
click at [705, 338] on button "2 . revises" at bounding box center [820, 308] width 337 height 79
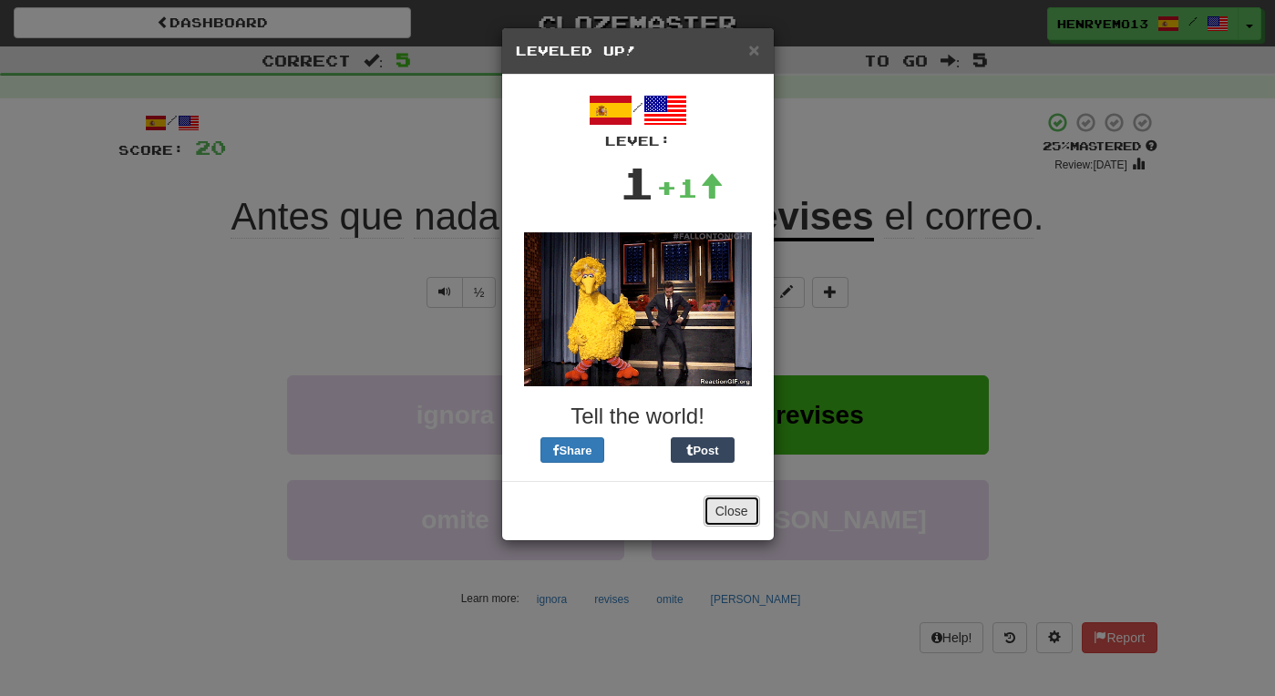
click at [733, 513] on button "Close" at bounding box center [732, 511] width 57 height 31
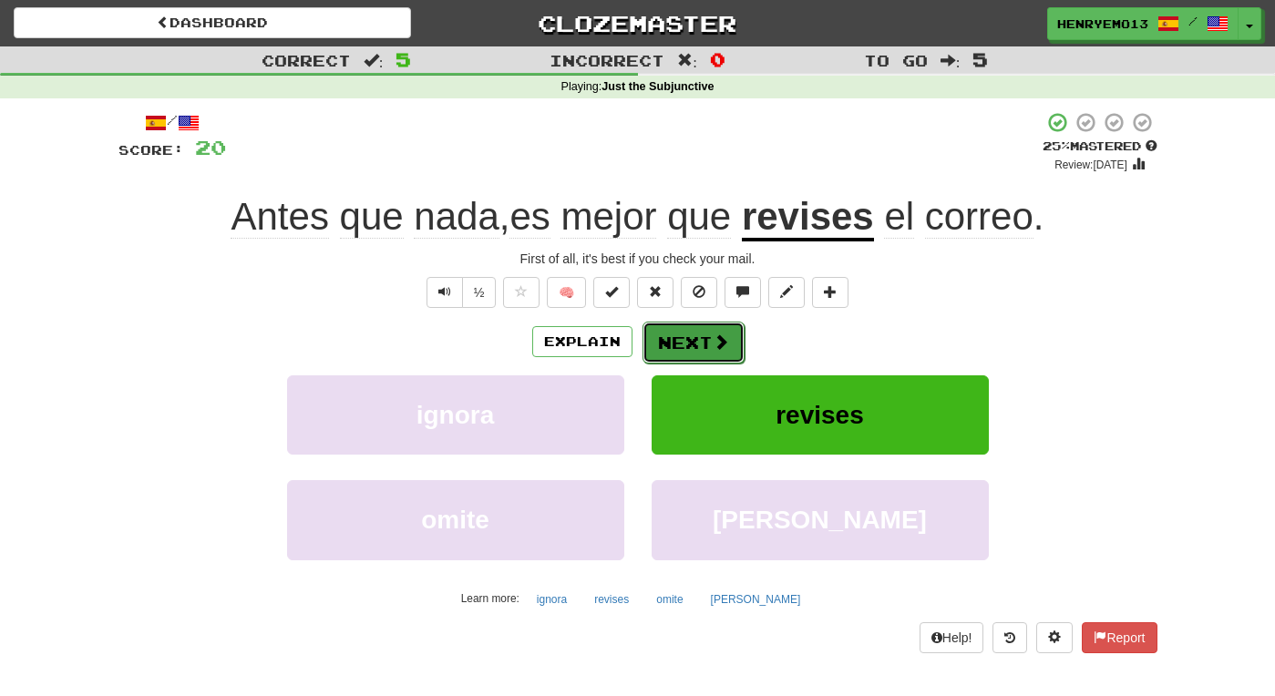
click at [717, 341] on span at bounding box center [721, 342] width 16 height 16
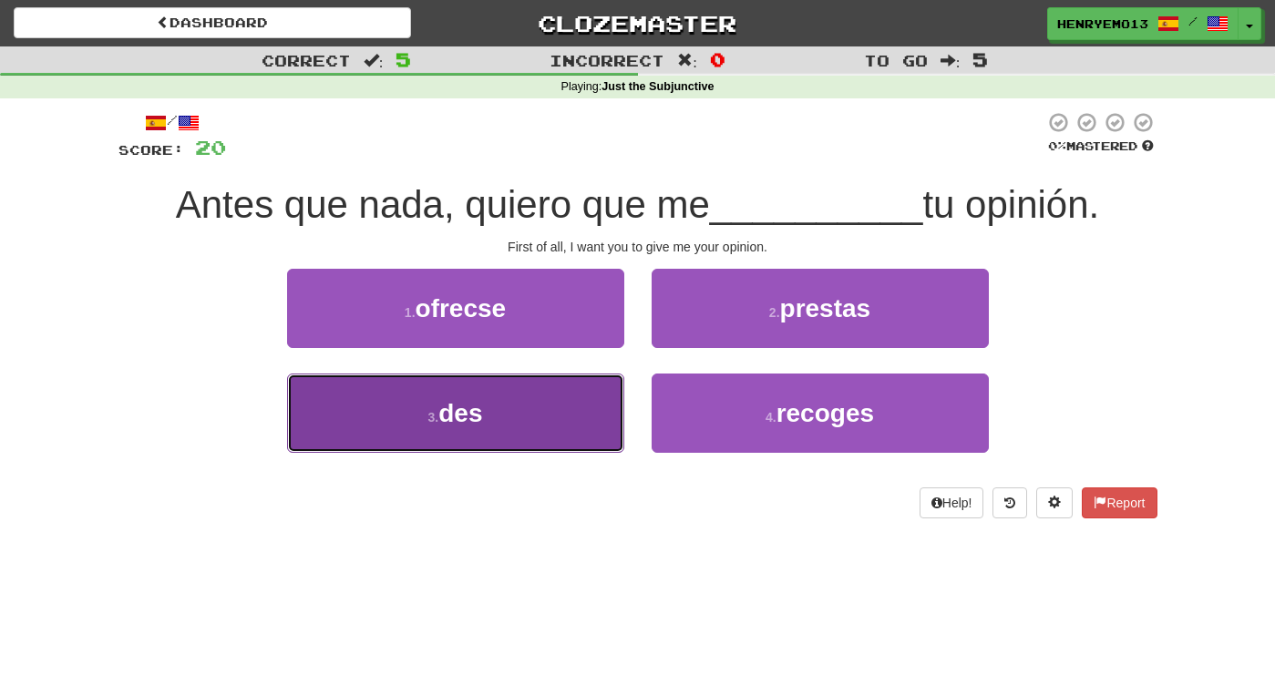
click at [602, 404] on button "3 . des" at bounding box center [455, 413] width 337 height 79
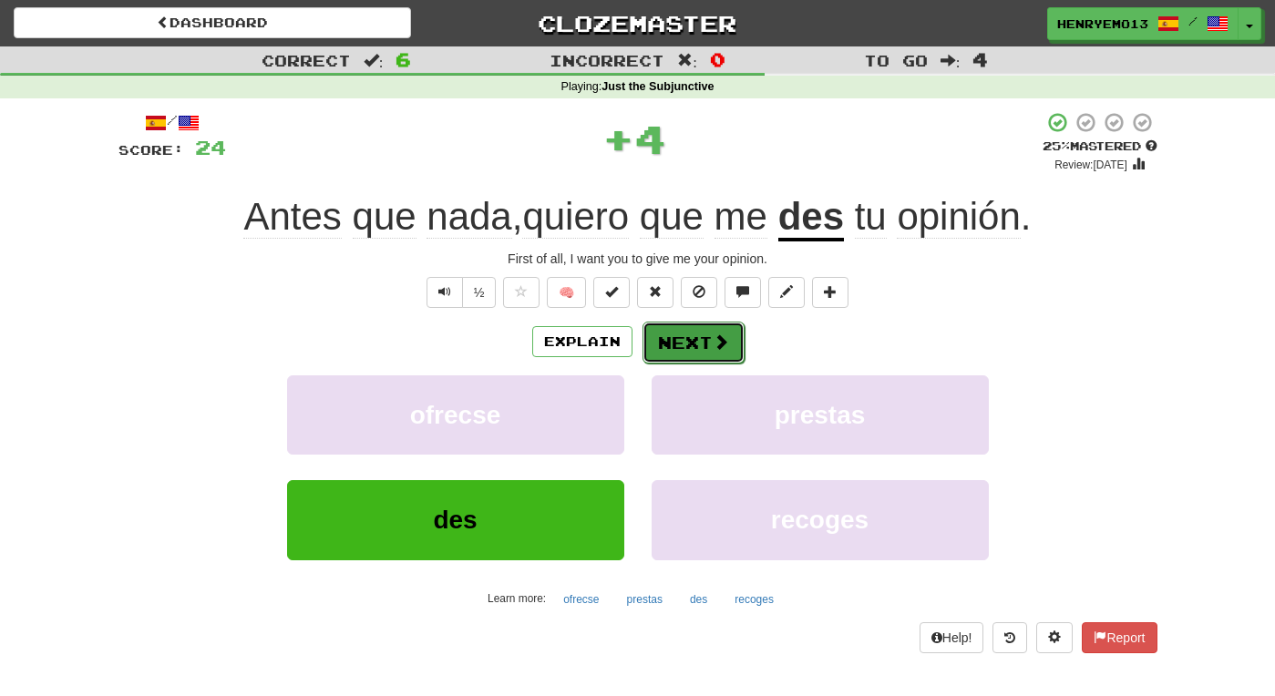
click at [707, 361] on button "Next" at bounding box center [694, 343] width 102 height 42
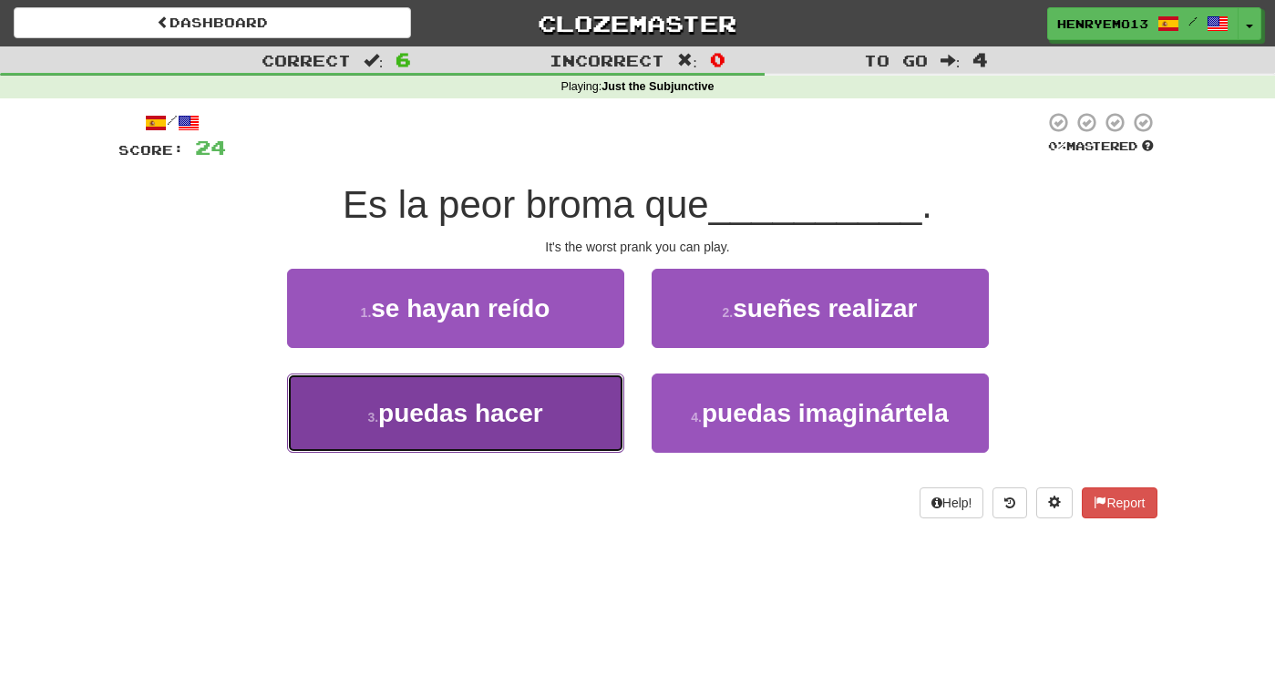
click at [571, 402] on button "3 . puedas hacer" at bounding box center [455, 413] width 337 height 79
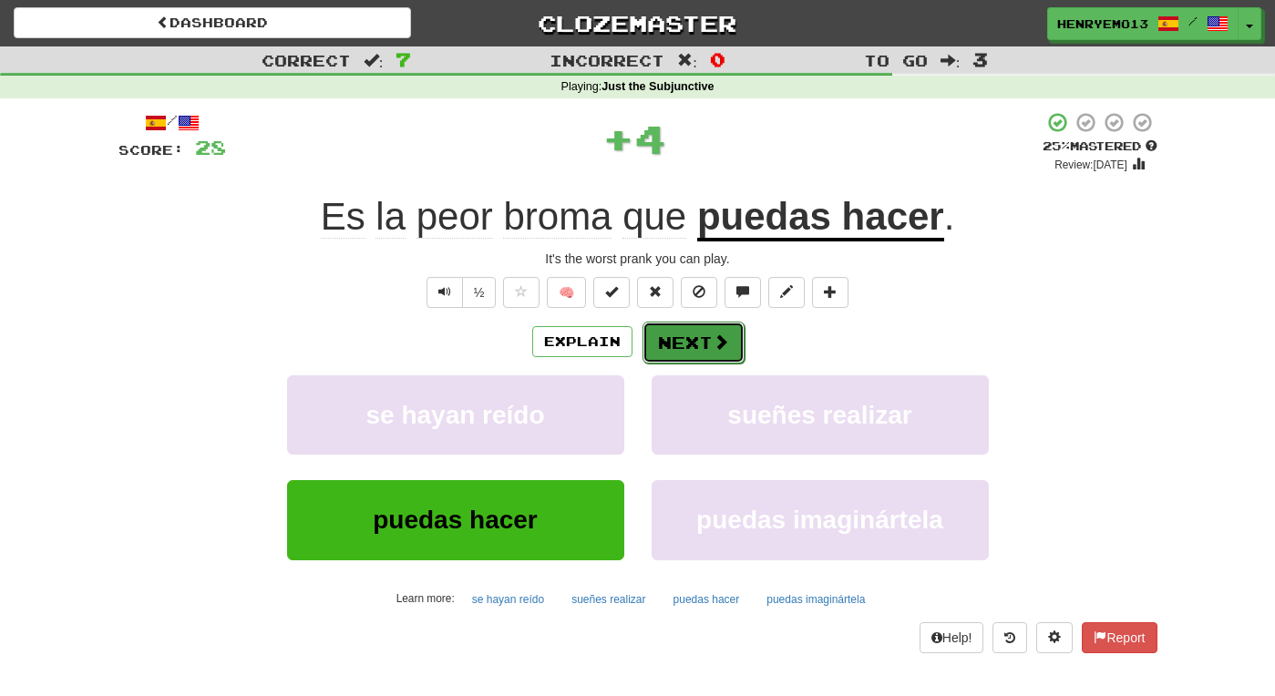
click at [688, 342] on button "Next" at bounding box center [694, 343] width 102 height 42
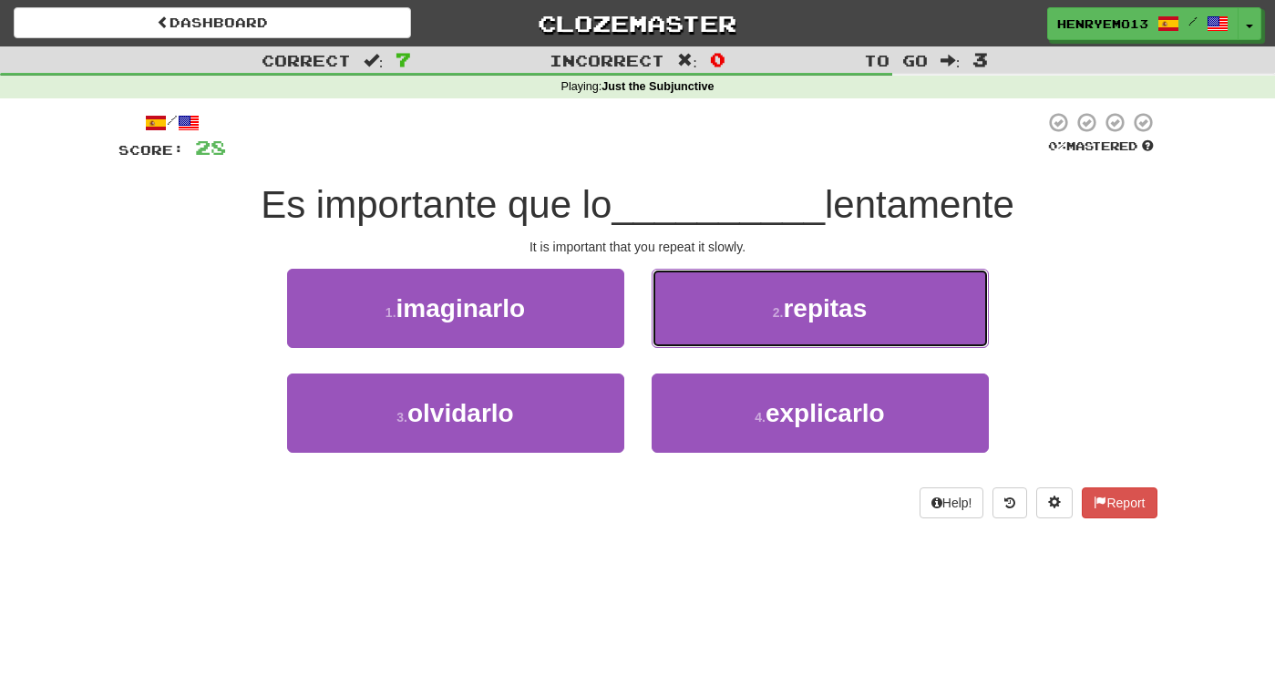
click at [688, 342] on button "2 . repitas" at bounding box center [820, 308] width 337 height 79
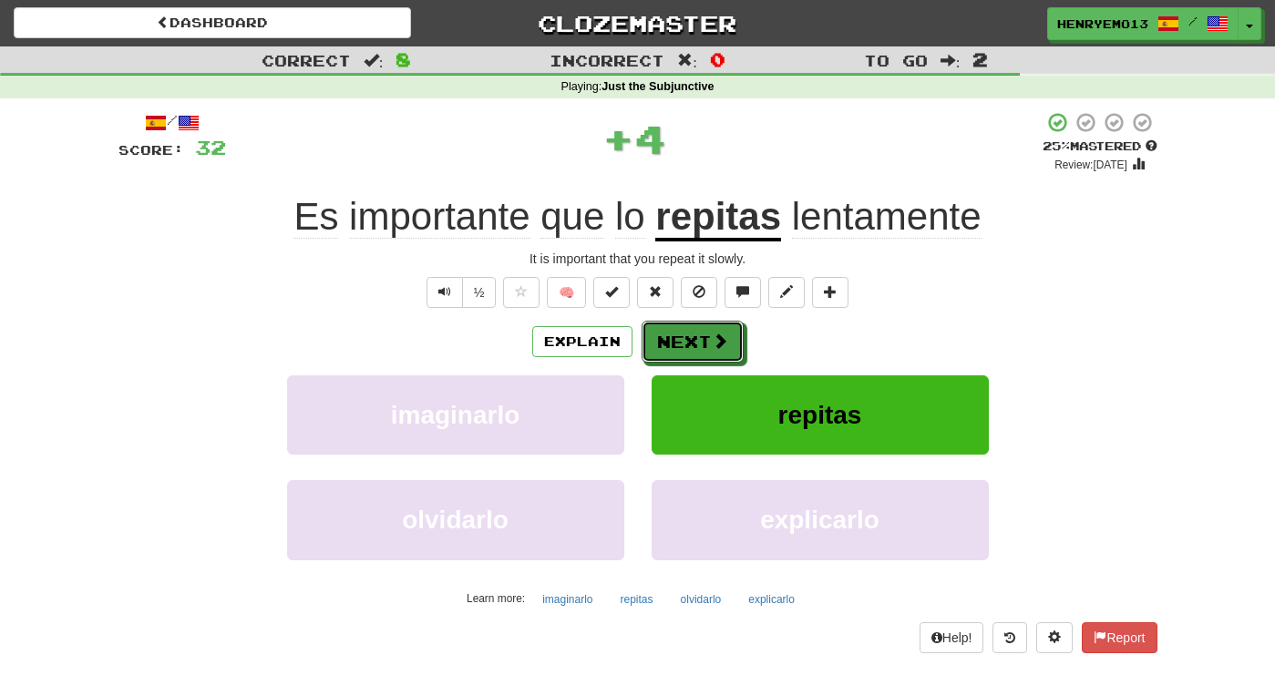
click at [688, 342] on button "Next" at bounding box center [693, 342] width 102 height 42
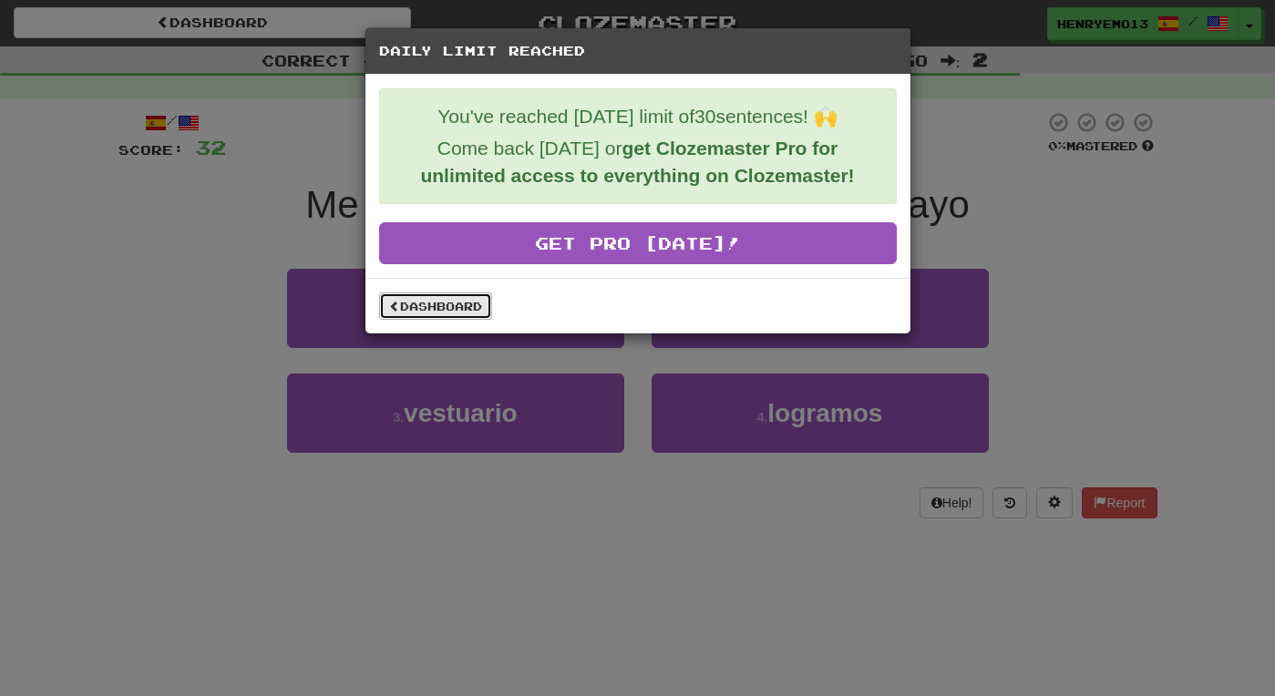
click at [426, 304] on link "Dashboard" at bounding box center [435, 306] width 113 height 27
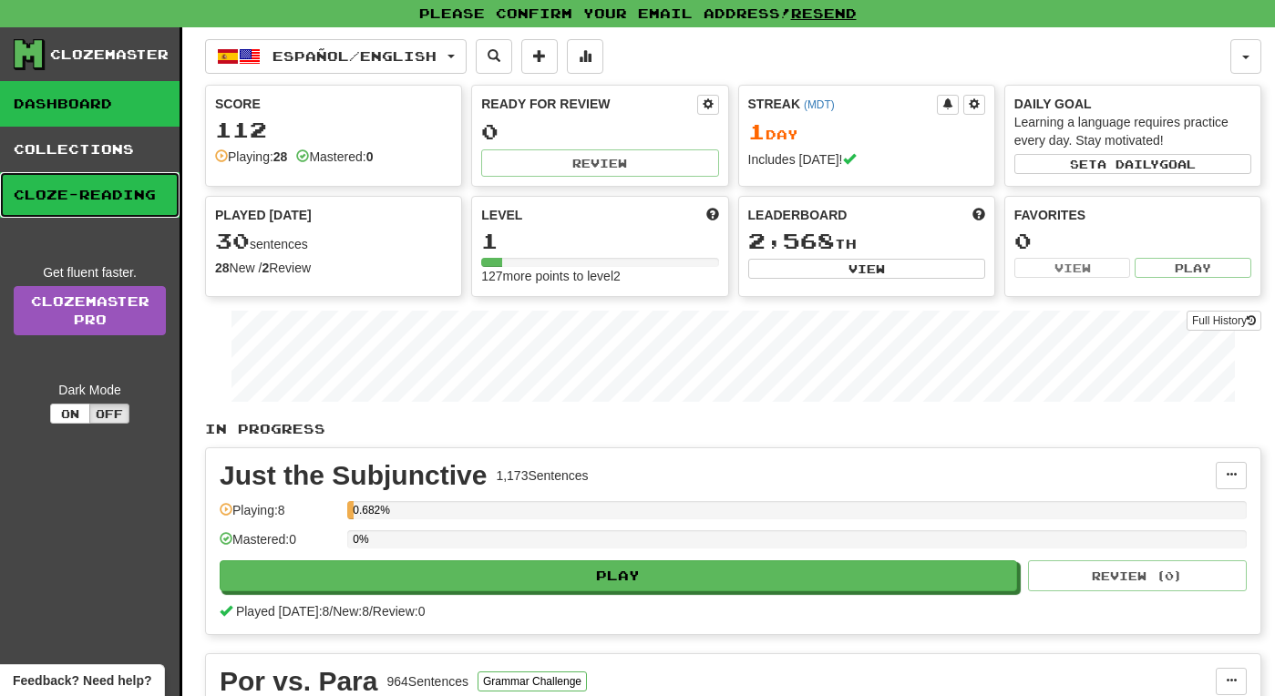
click at [102, 193] on link "Cloze-Reading" at bounding box center [90, 195] width 180 height 46
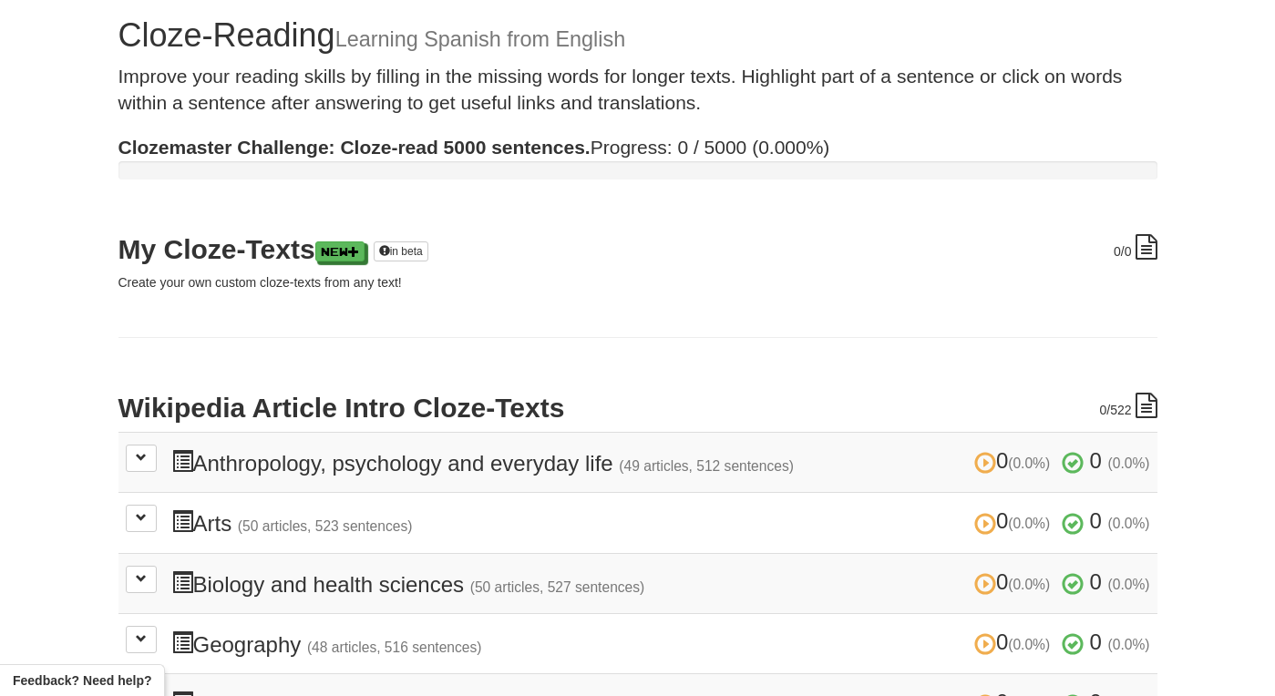
scroll to position [64, 0]
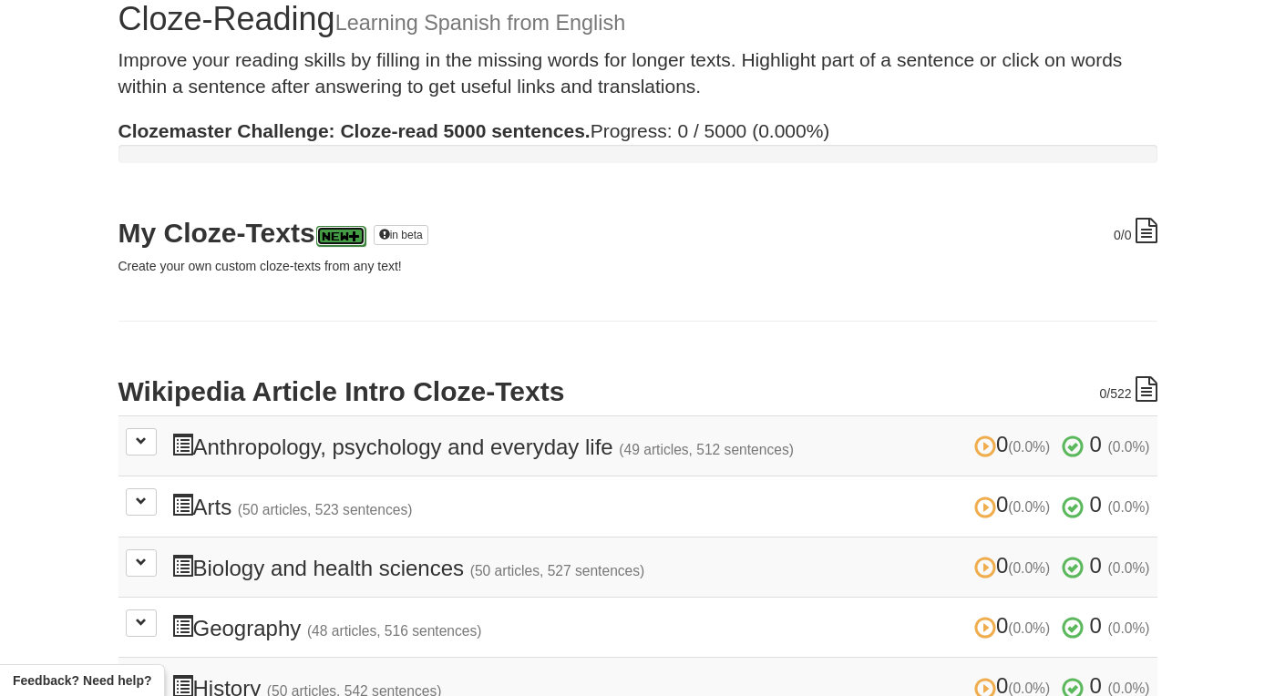
click at [351, 236] on link "New" at bounding box center [340, 236] width 49 height 20
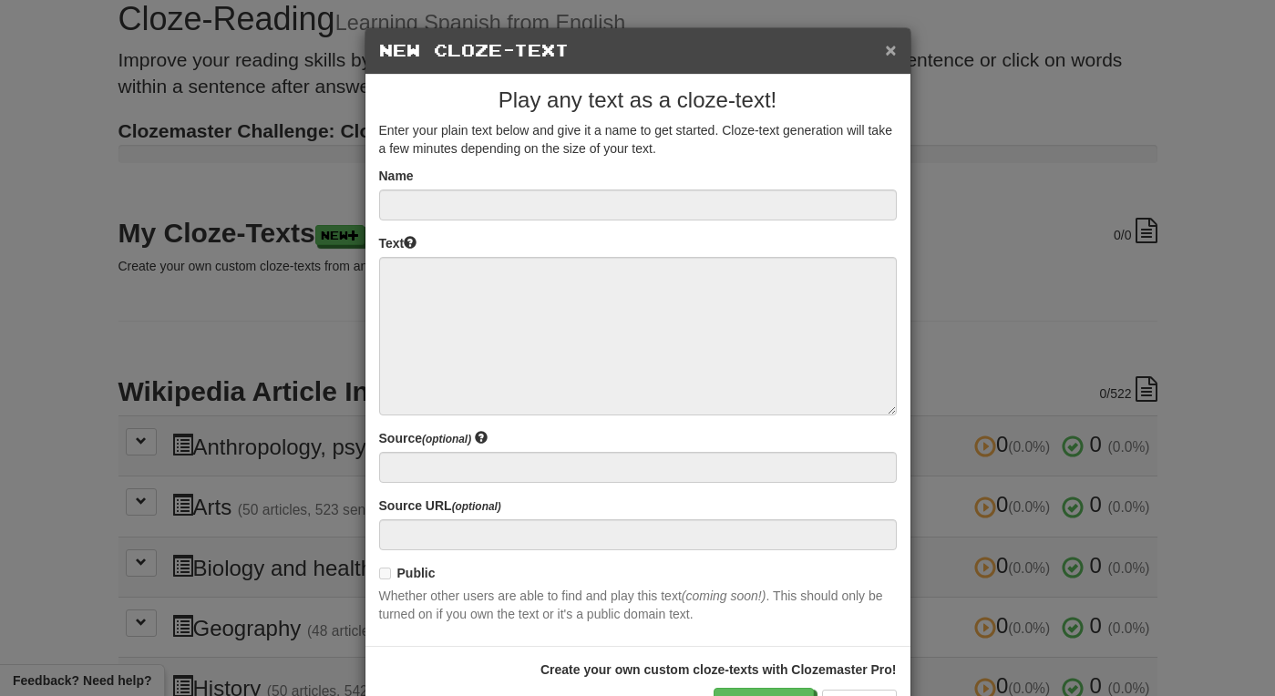
click at [888, 51] on button "×" at bounding box center [890, 49] width 11 height 19
